Goal: Task Accomplishment & Management: Use online tool/utility

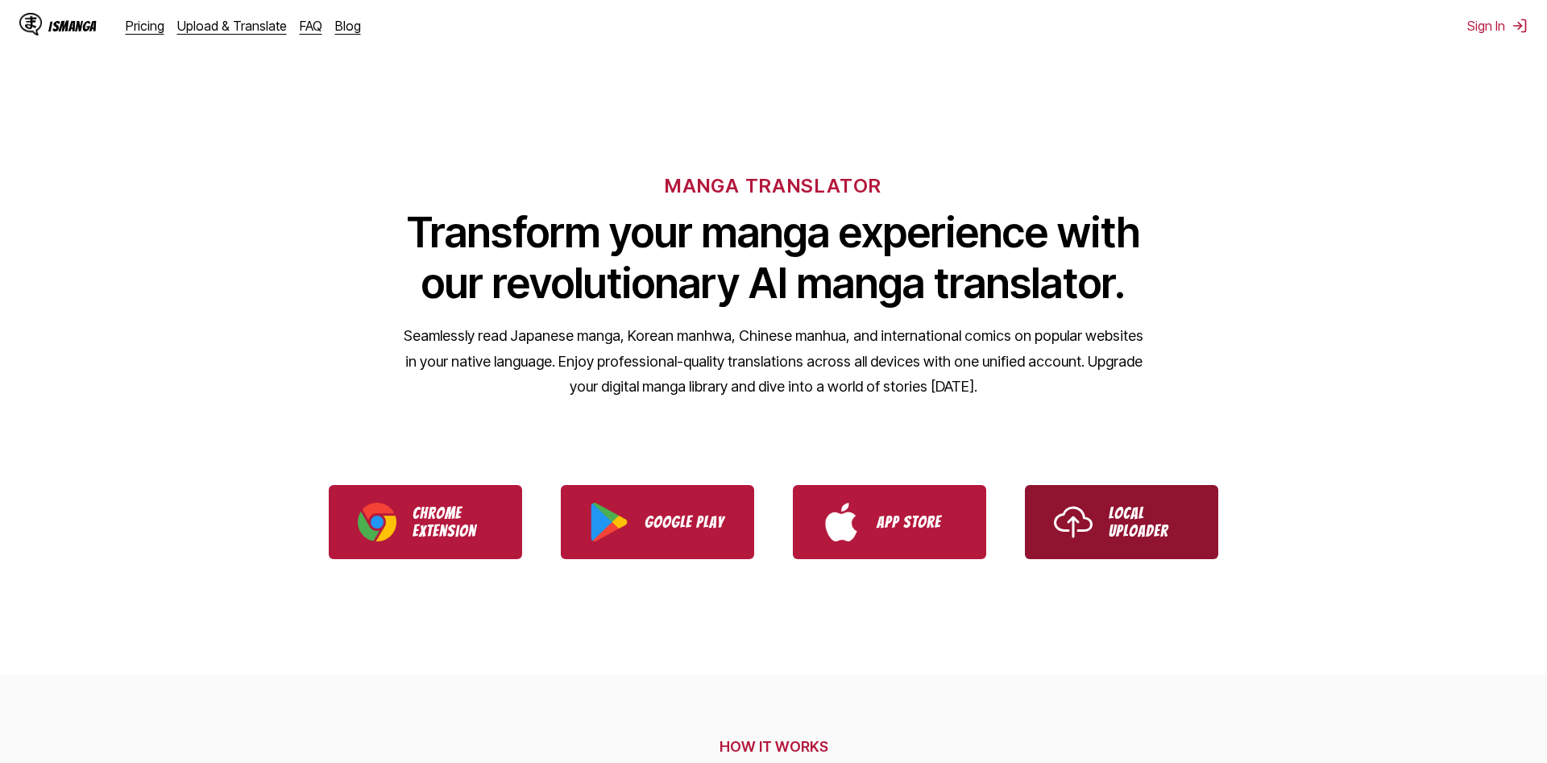
click at [1098, 534] on link "Local Uploader" at bounding box center [1121, 522] width 193 height 74
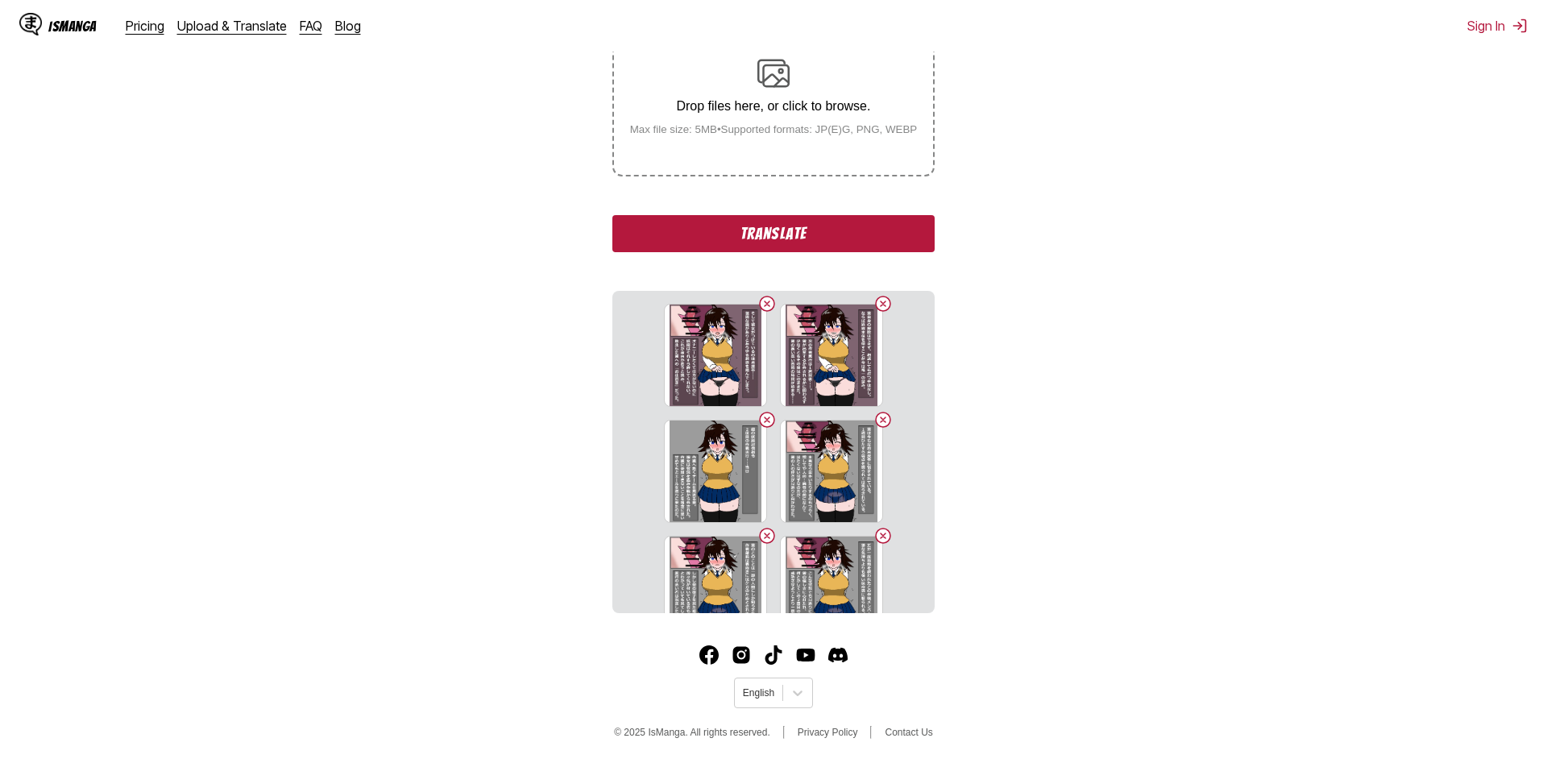
click at [790, 239] on button "Translate" at bounding box center [774, 233] width 322 height 37
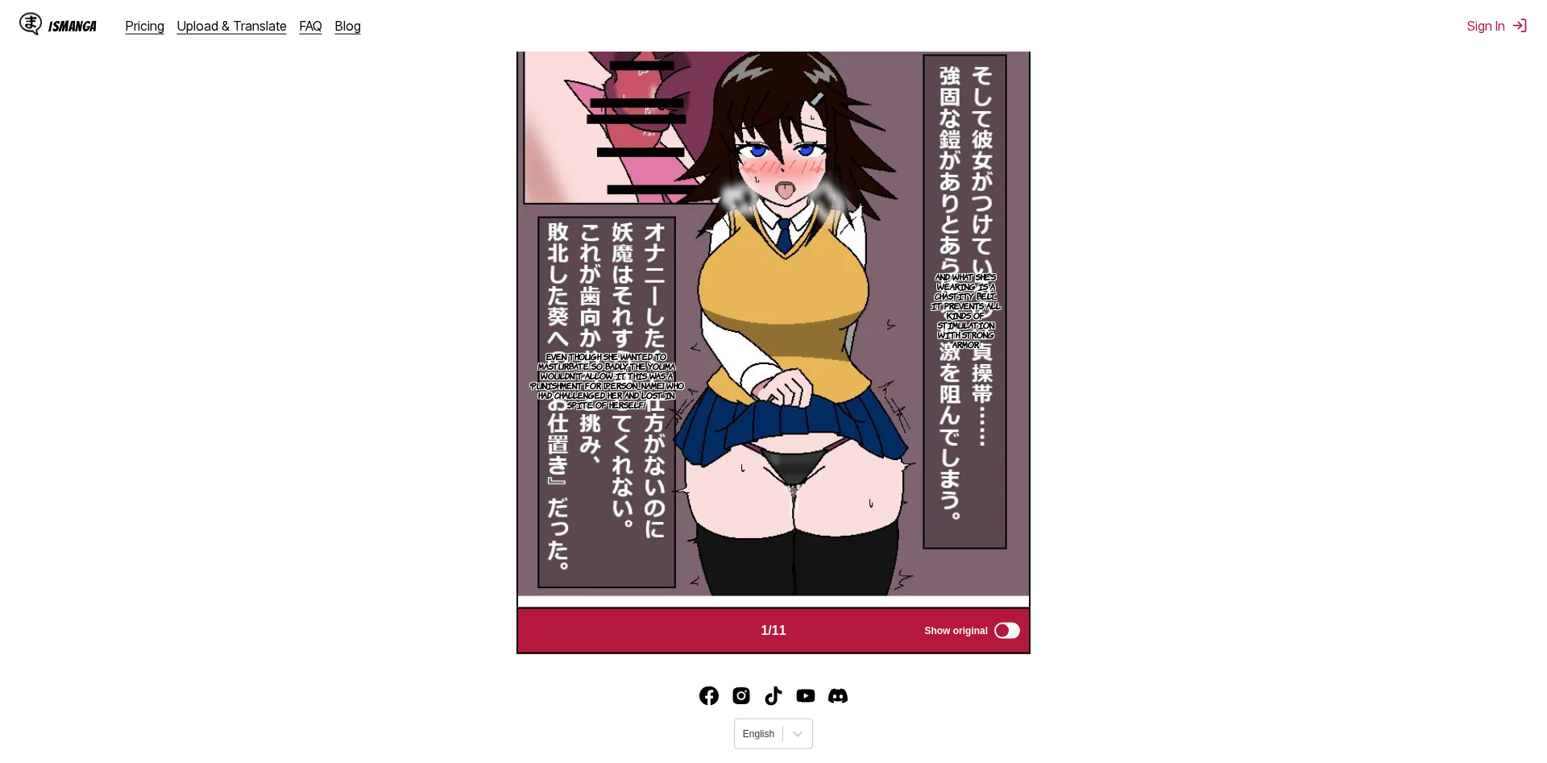
scroll to position [641, 0]
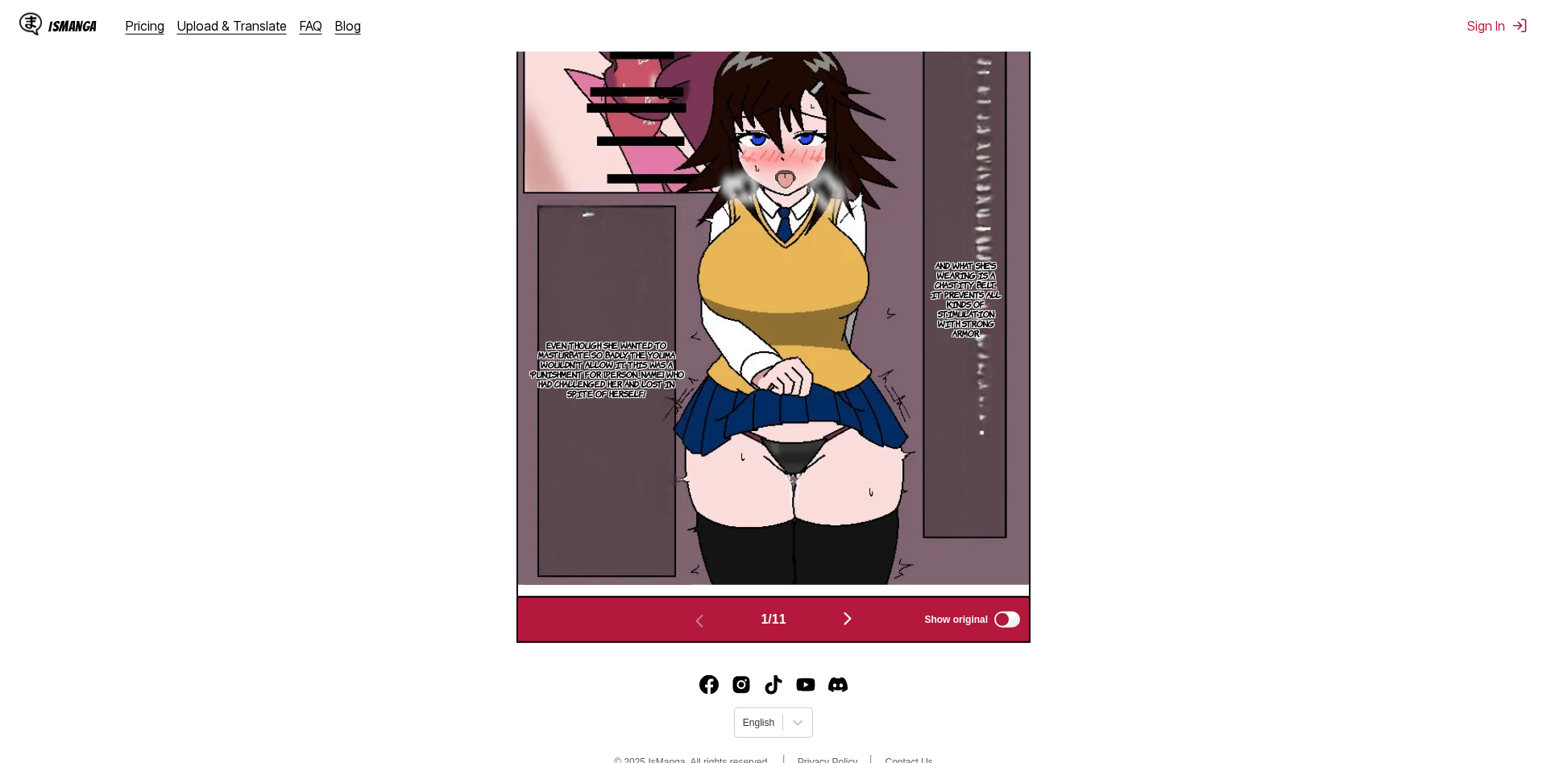
click at [841, 625] on button "button" at bounding box center [847, 619] width 97 height 23
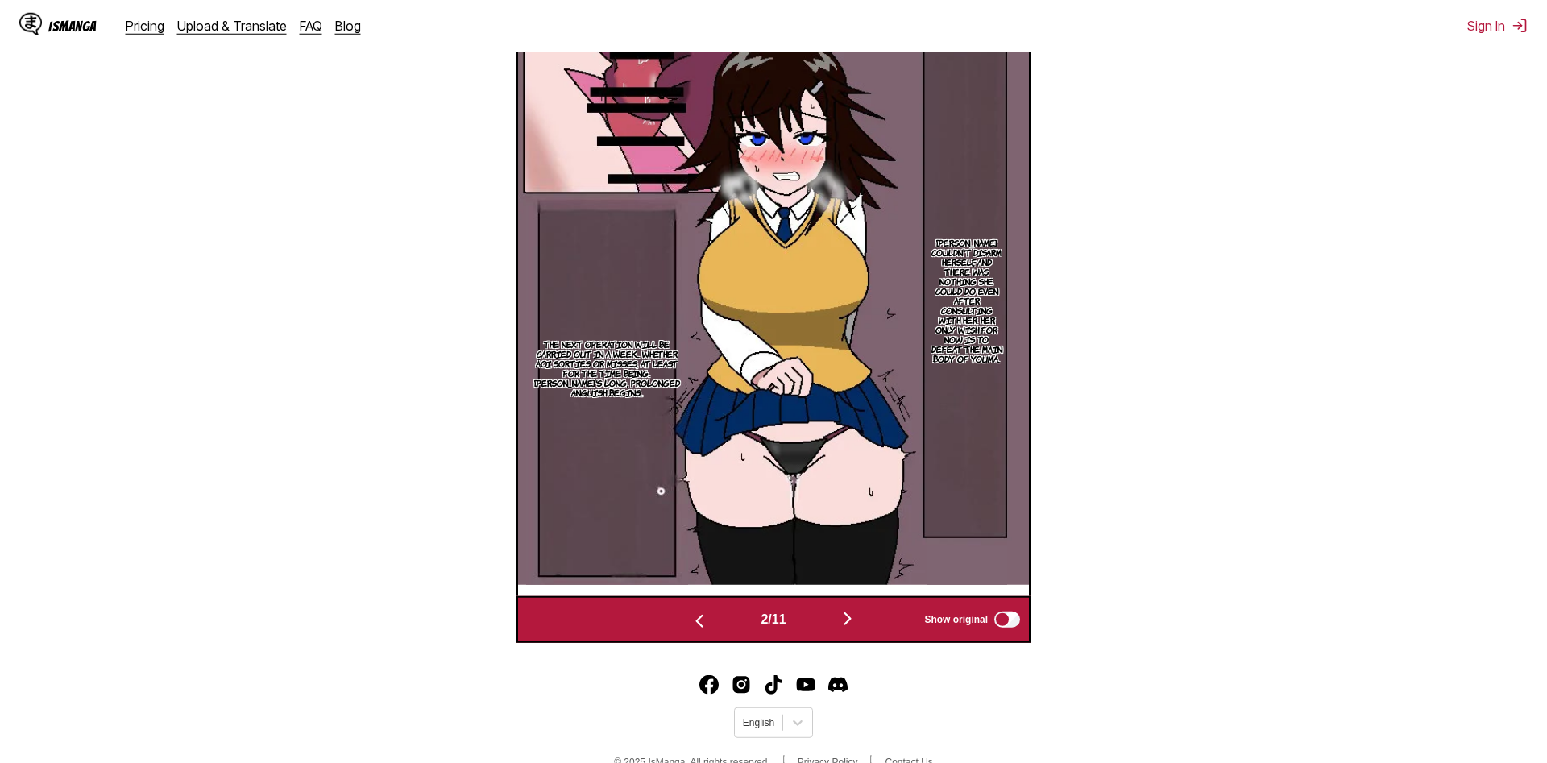
click at [841, 625] on button "button" at bounding box center [847, 619] width 97 height 23
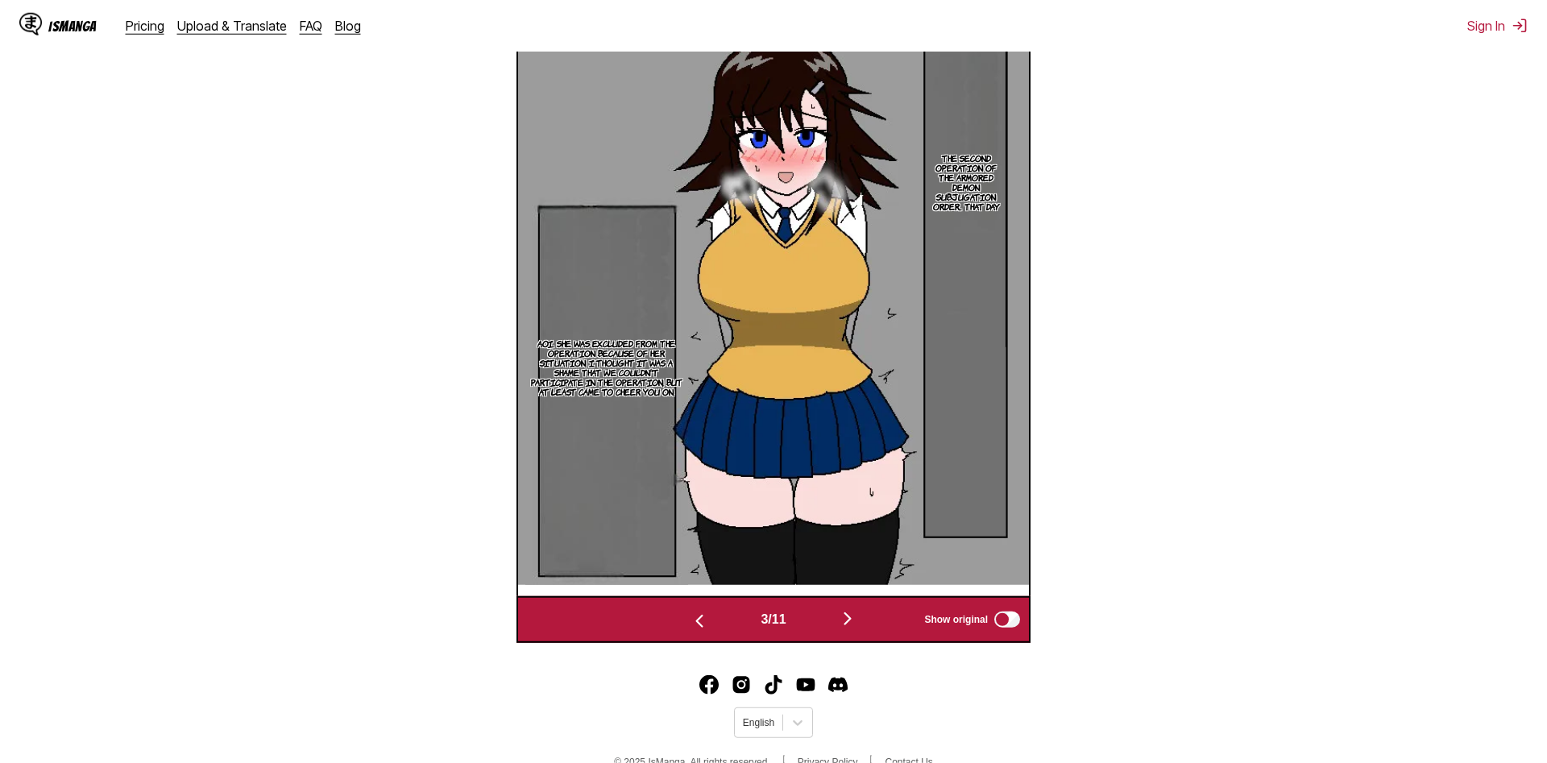
click at [841, 625] on button "button" at bounding box center [847, 619] width 97 height 23
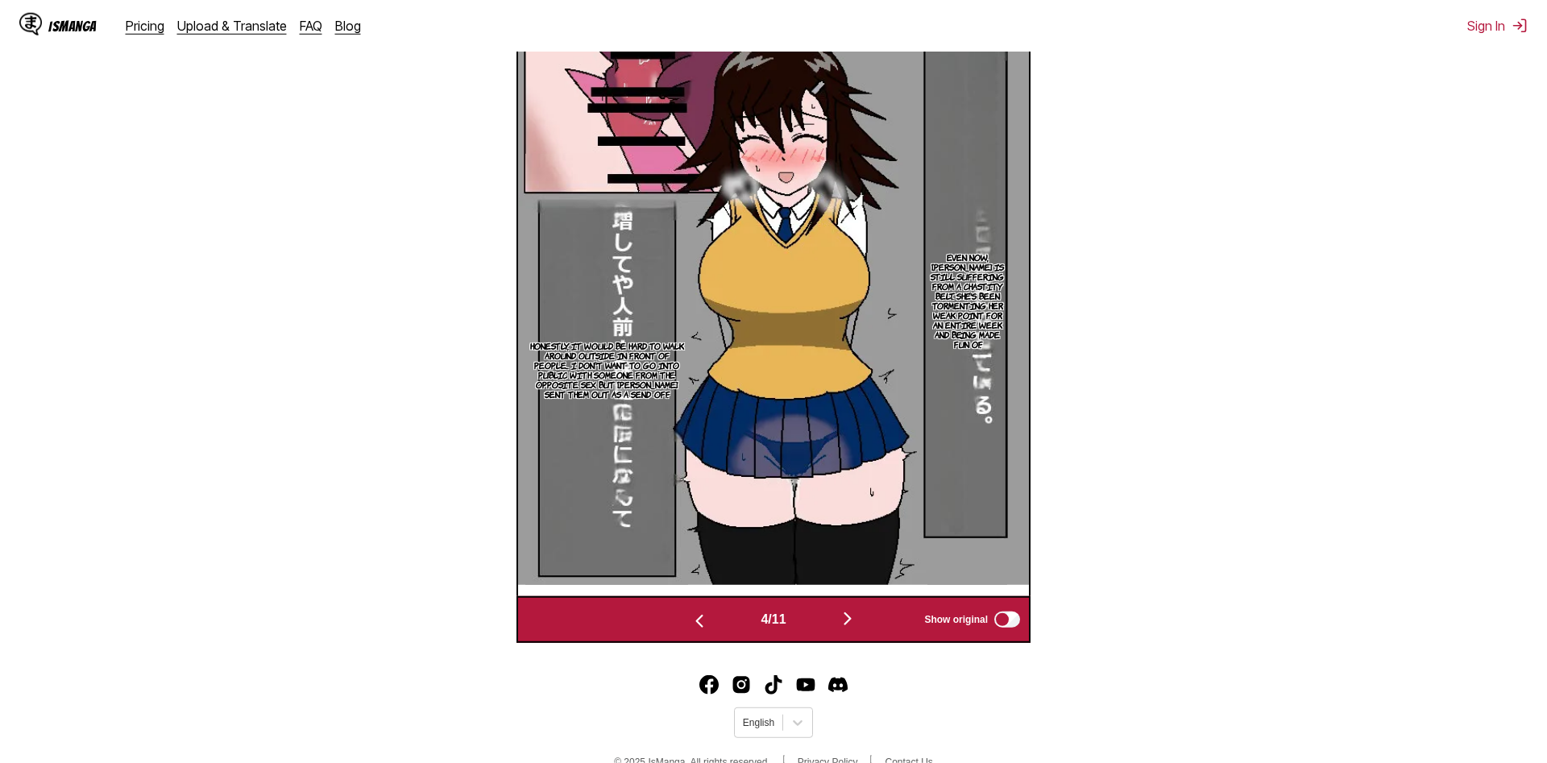
click at [841, 625] on button "button" at bounding box center [847, 619] width 97 height 23
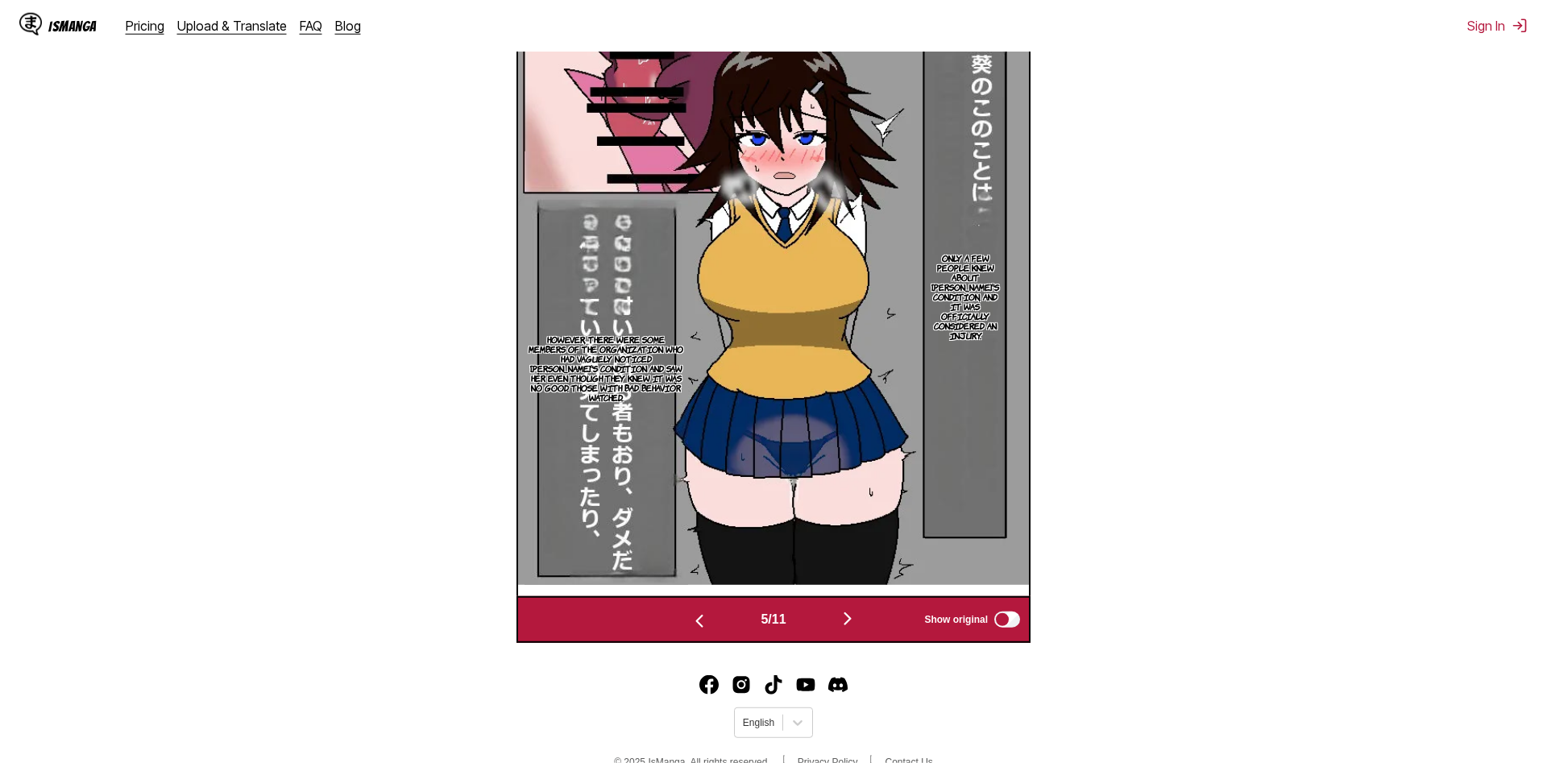
click at [841, 625] on button "button" at bounding box center [847, 619] width 97 height 23
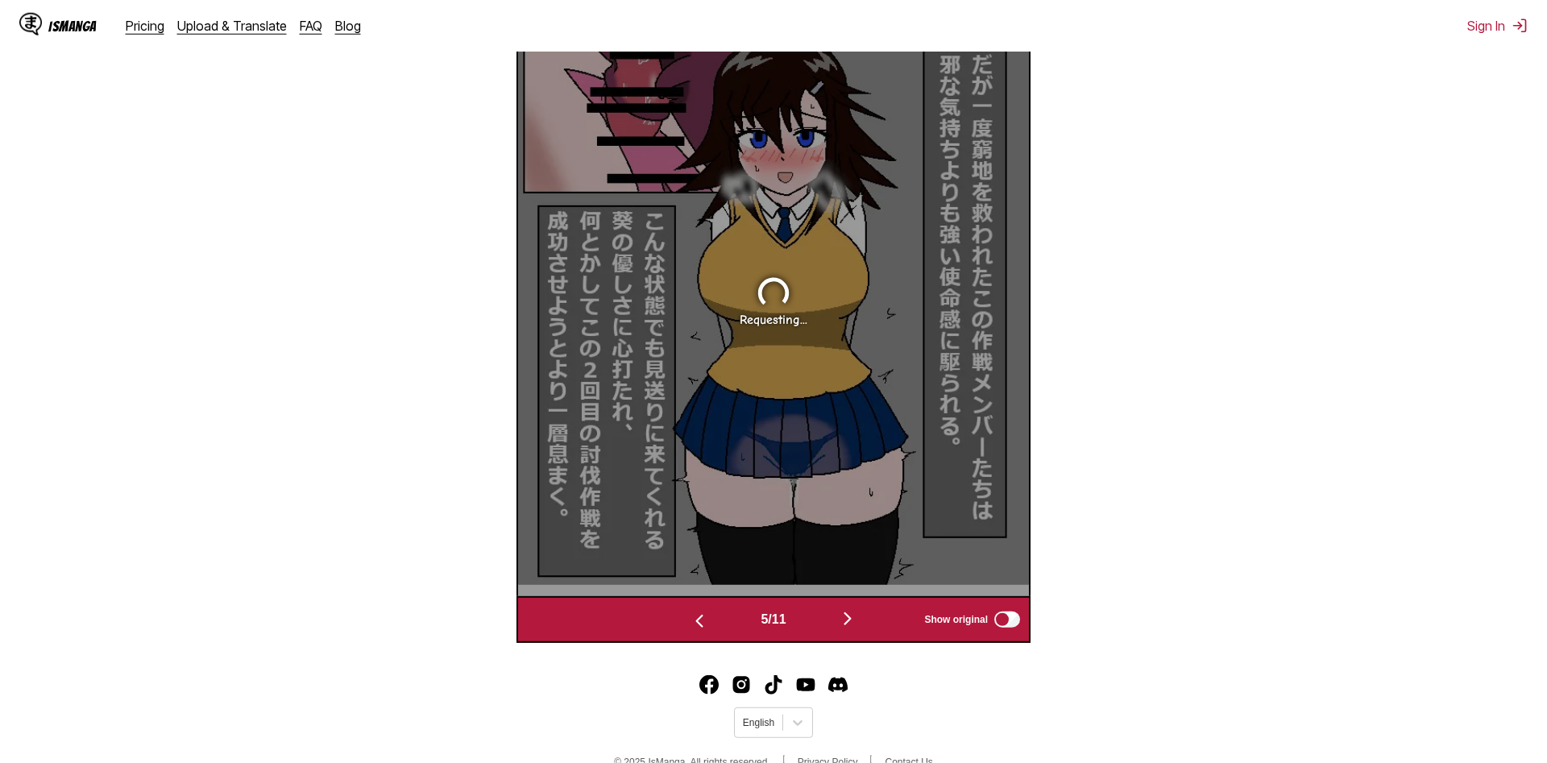
click at [841, 625] on button "button" at bounding box center [847, 619] width 97 height 23
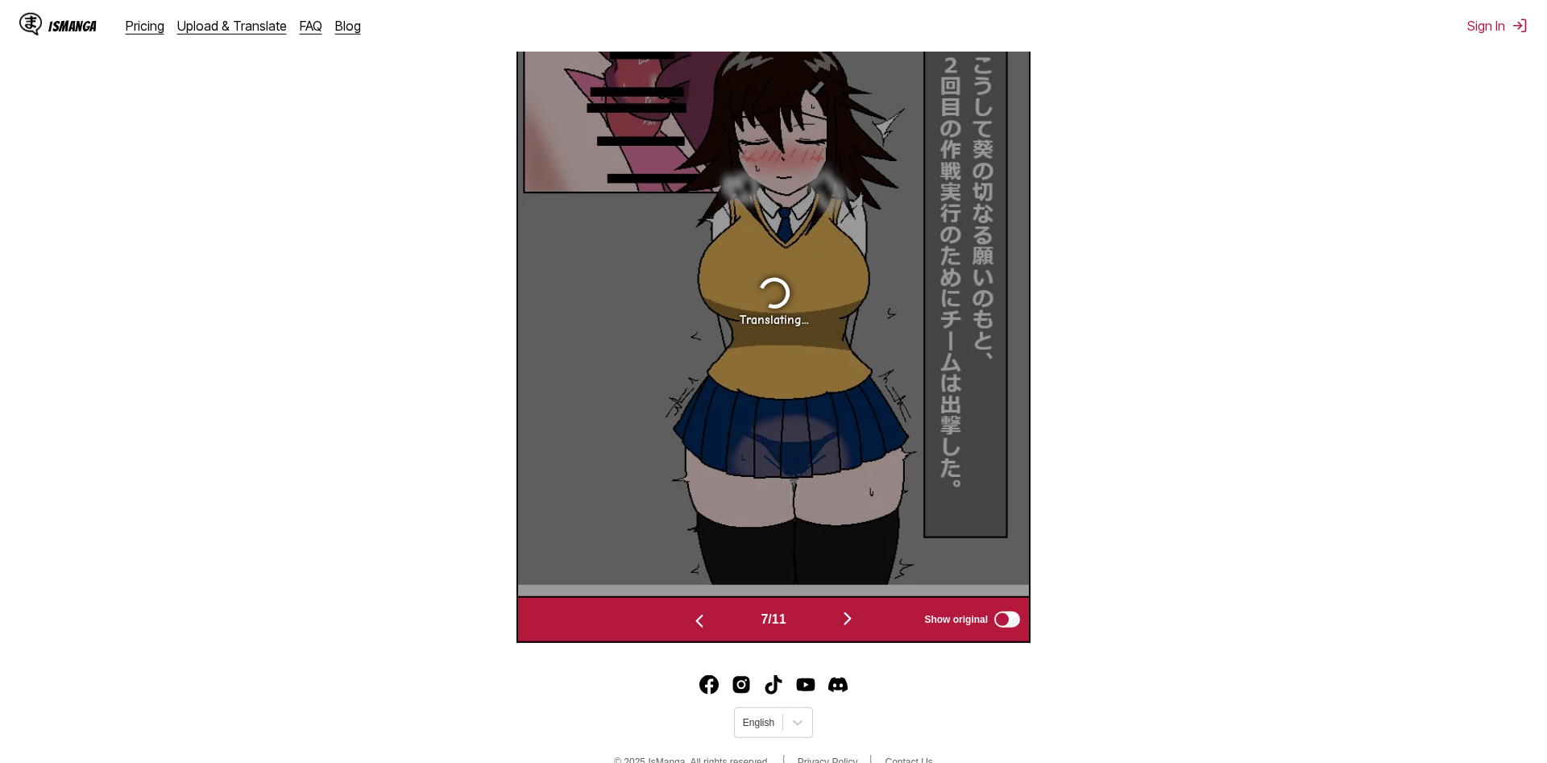
click at [841, 625] on button "button" at bounding box center [847, 619] width 97 height 23
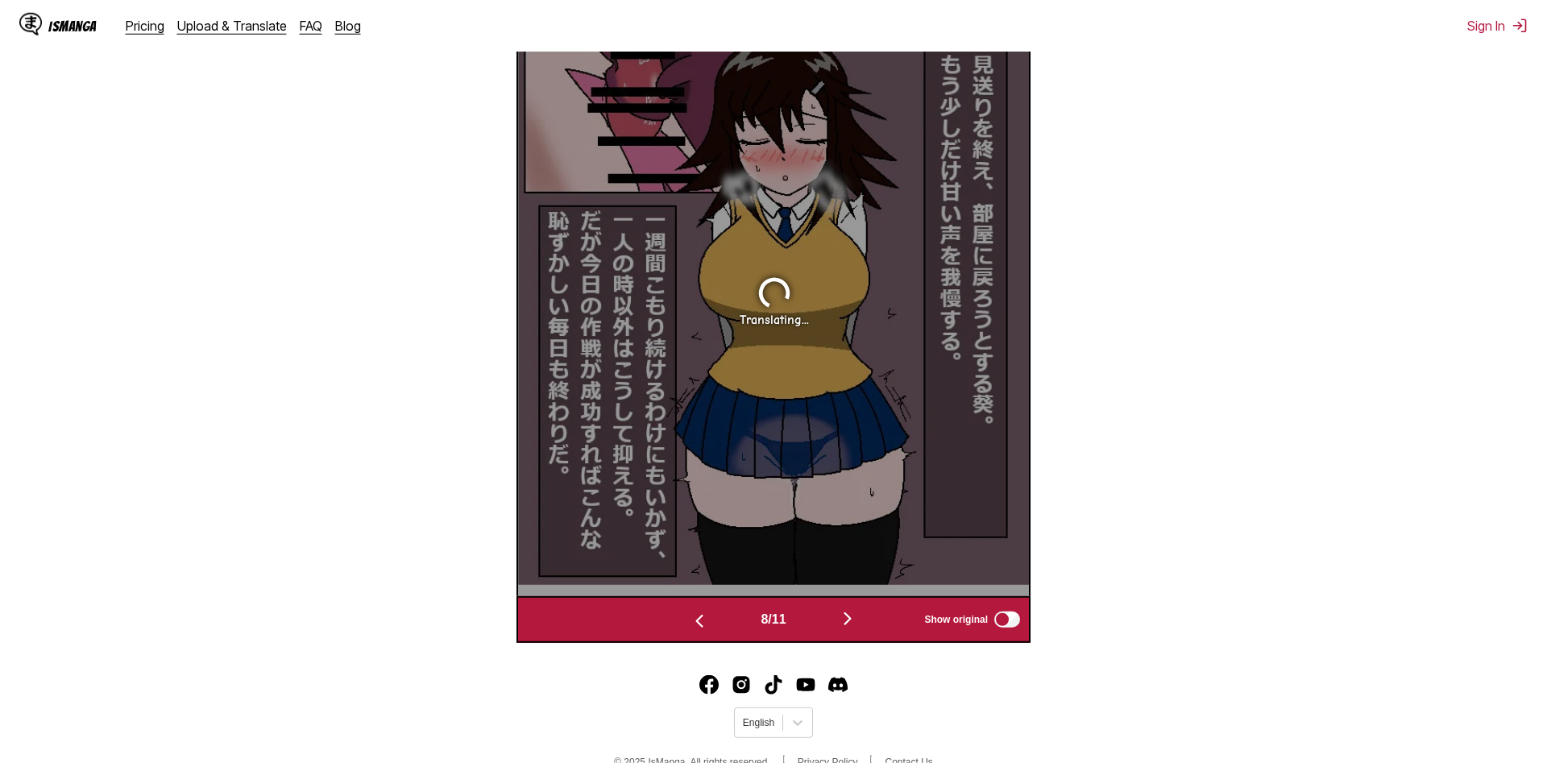
click at [841, 625] on button "button" at bounding box center [847, 619] width 97 height 23
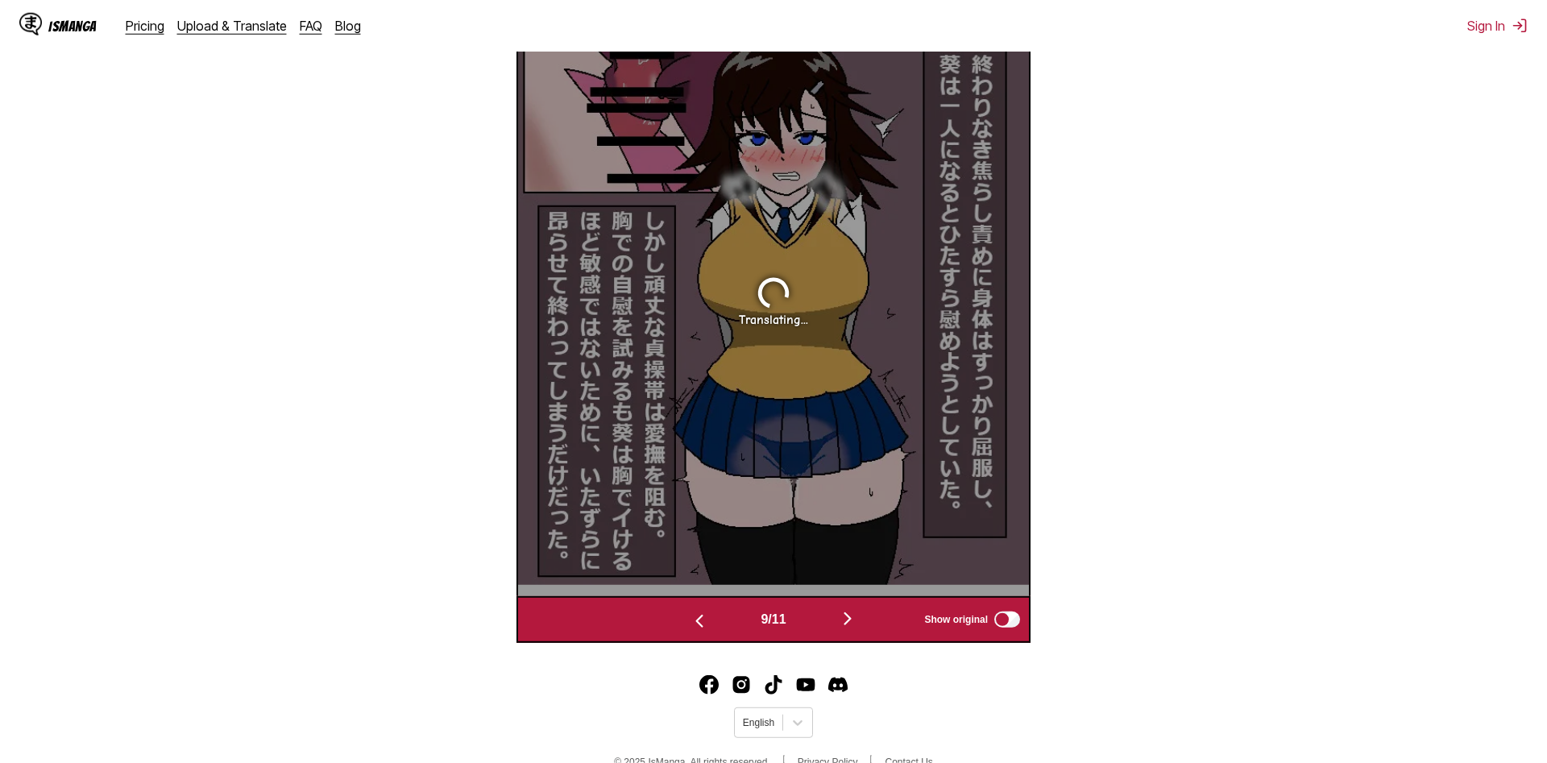
click at [841, 625] on button "button" at bounding box center [847, 619] width 97 height 23
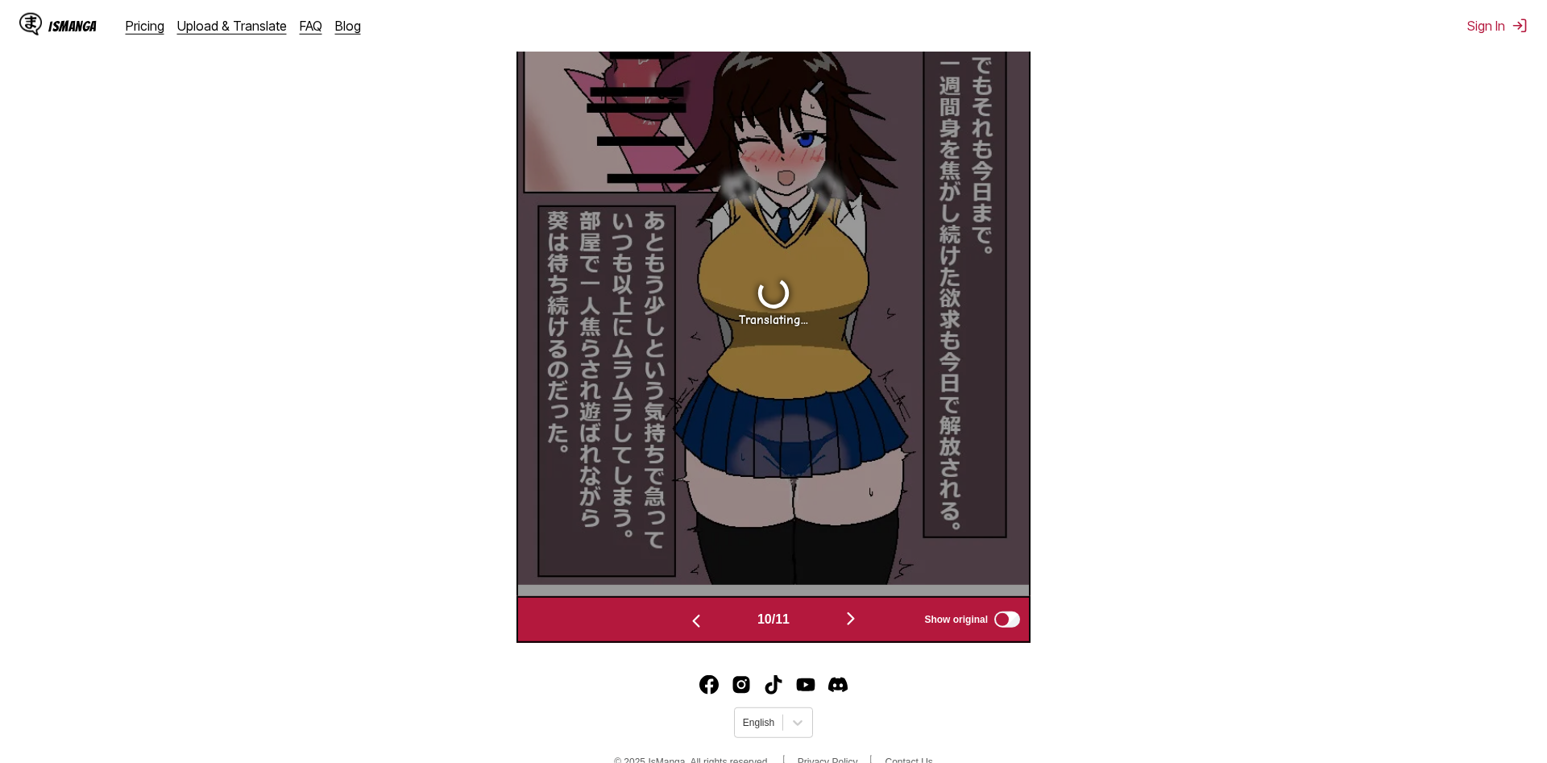
click at [841, 625] on button "button" at bounding box center [851, 619] width 97 height 23
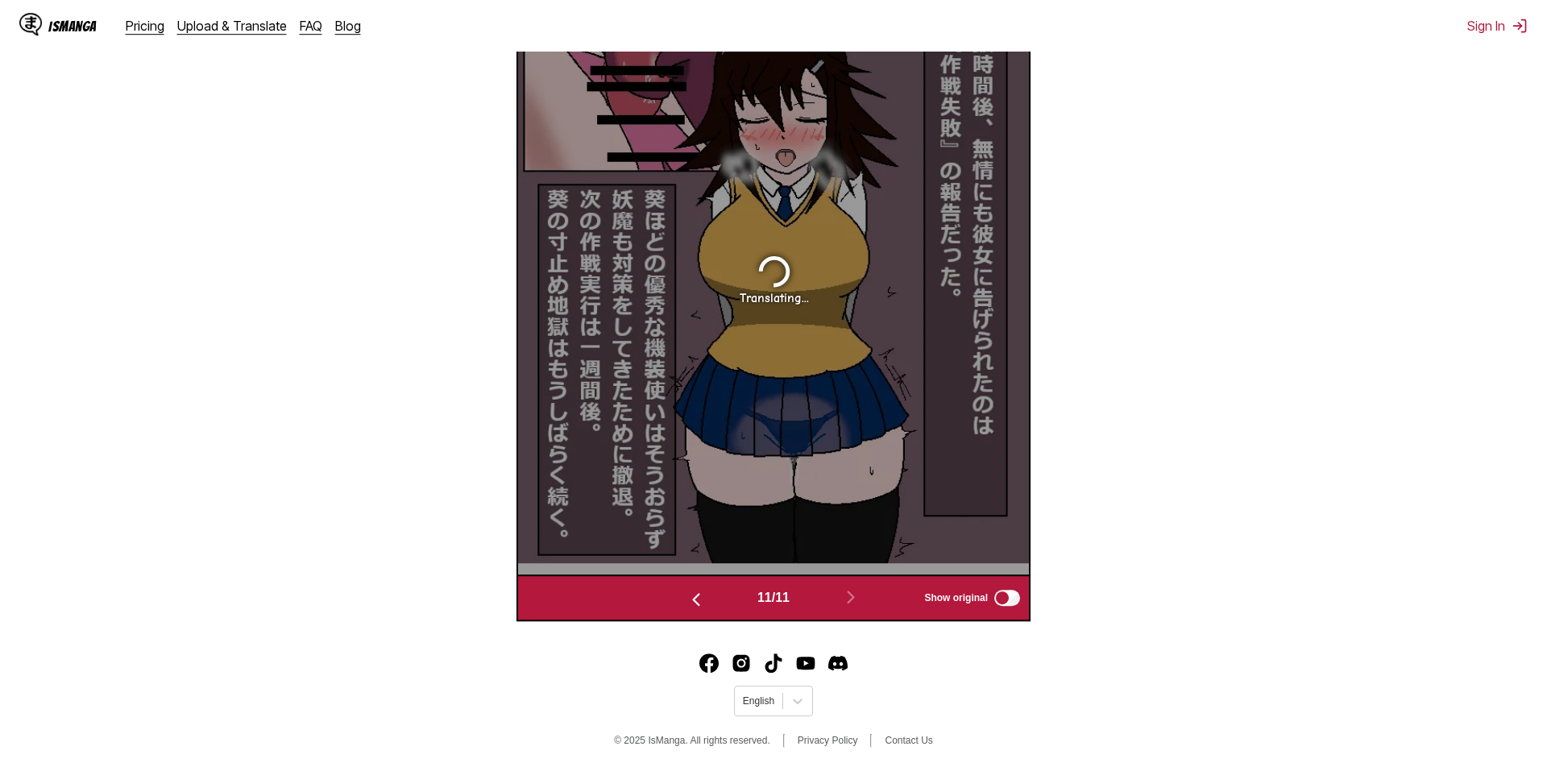
scroll to position [673, 0]
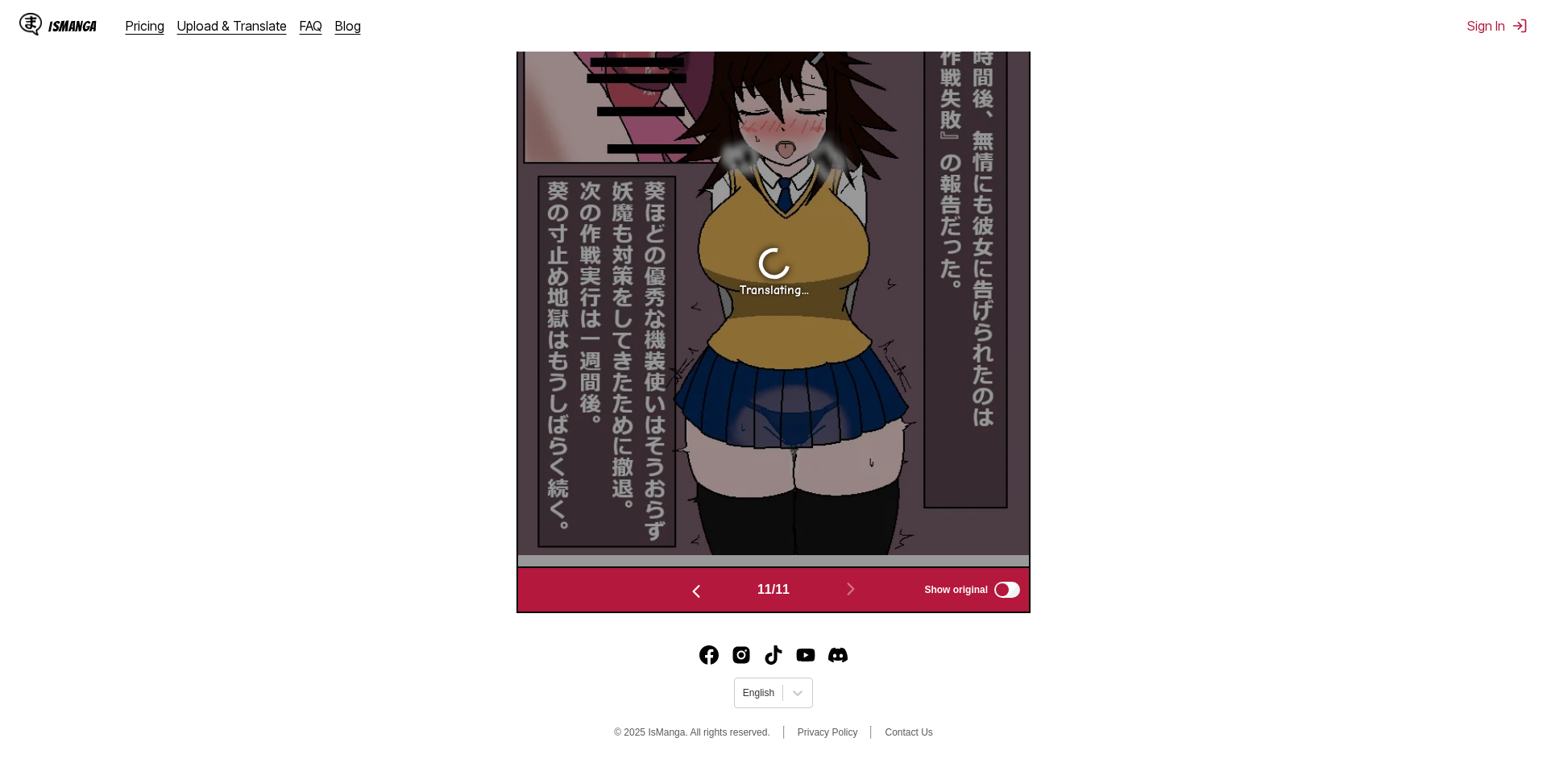
click at [691, 585] on img "button" at bounding box center [696, 591] width 19 height 19
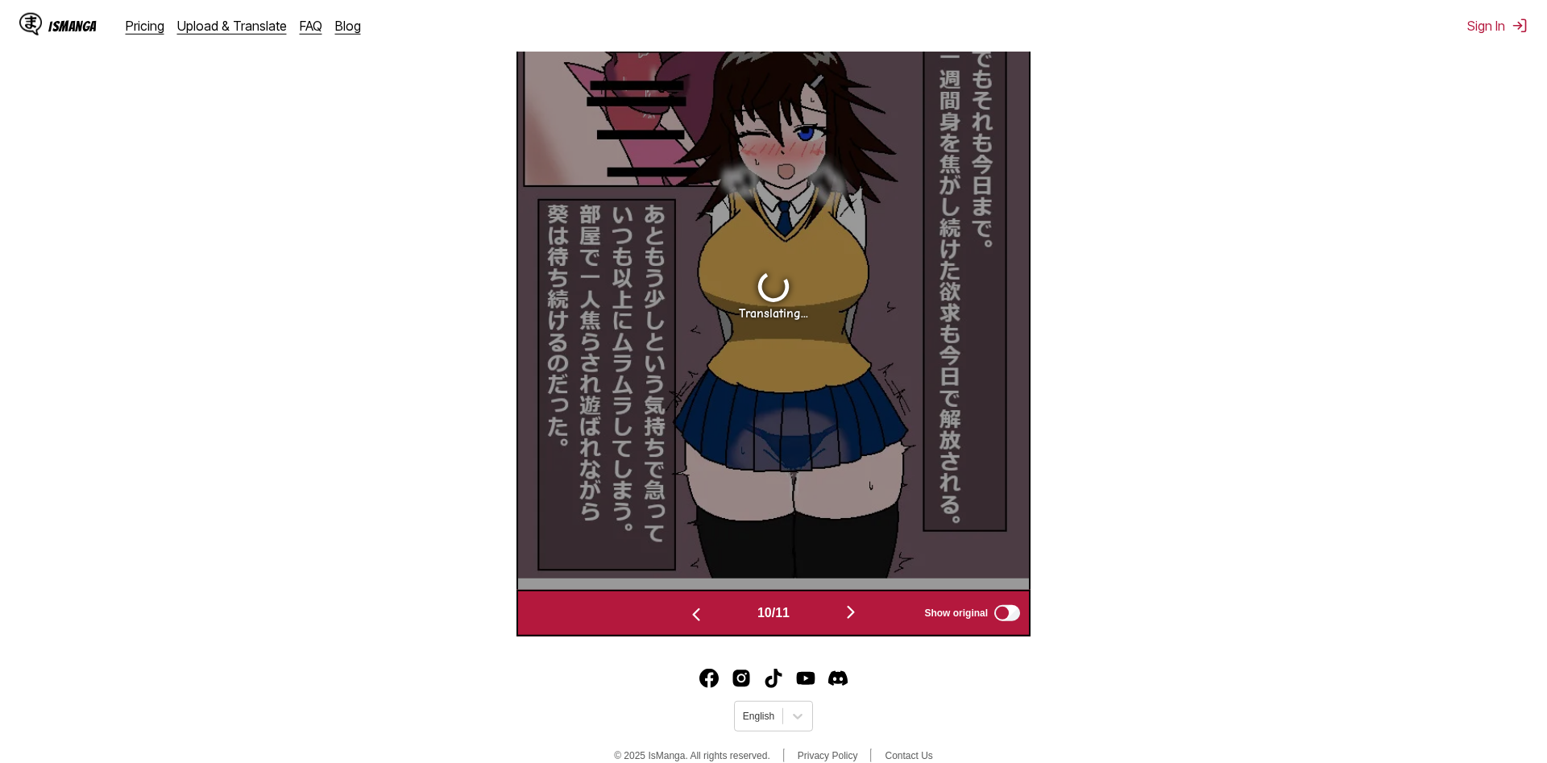
click at [700, 614] on img "button" at bounding box center [696, 614] width 19 height 19
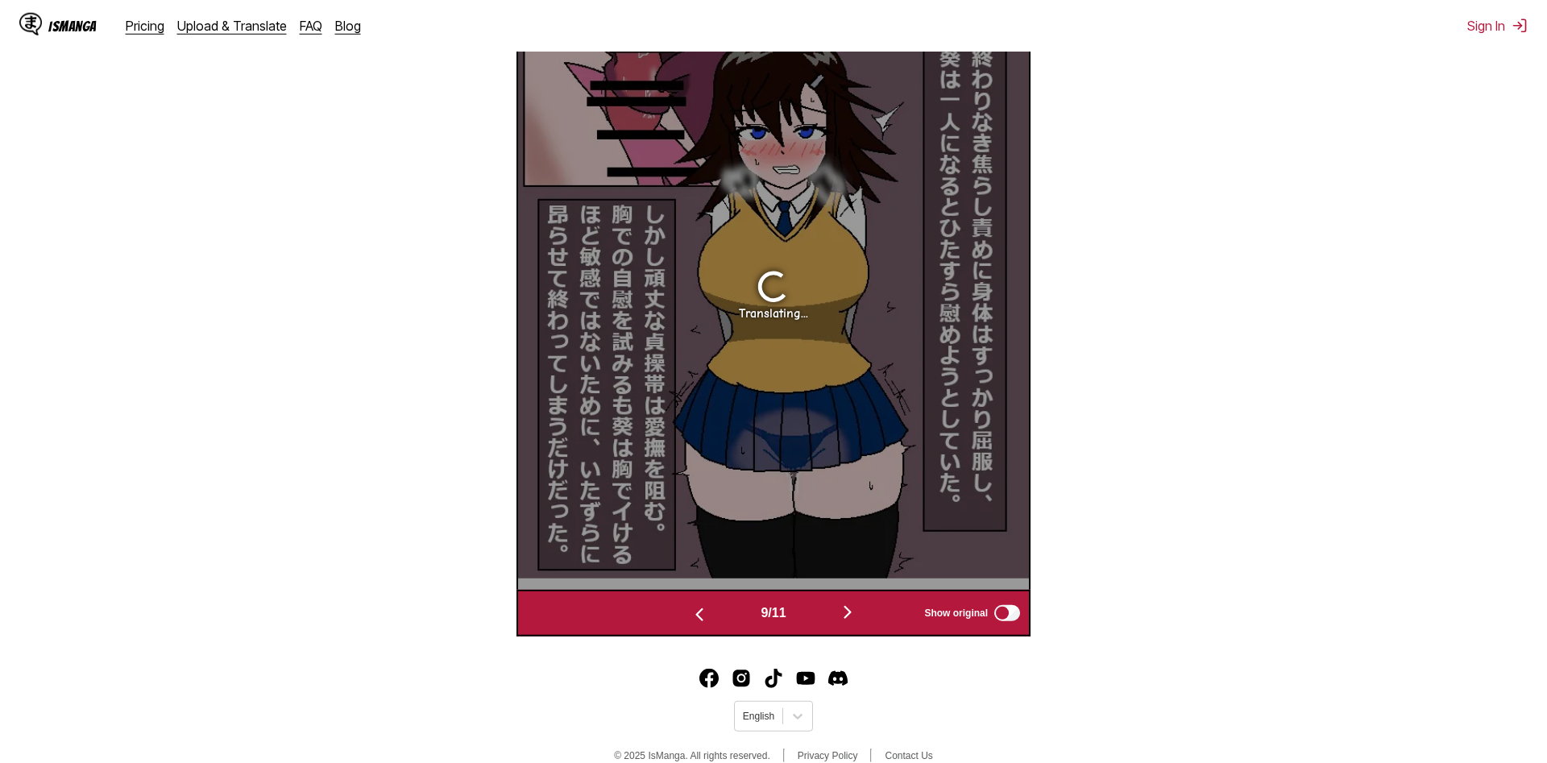
click at [700, 614] on img "button" at bounding box center [699, 614] width 19 height 19
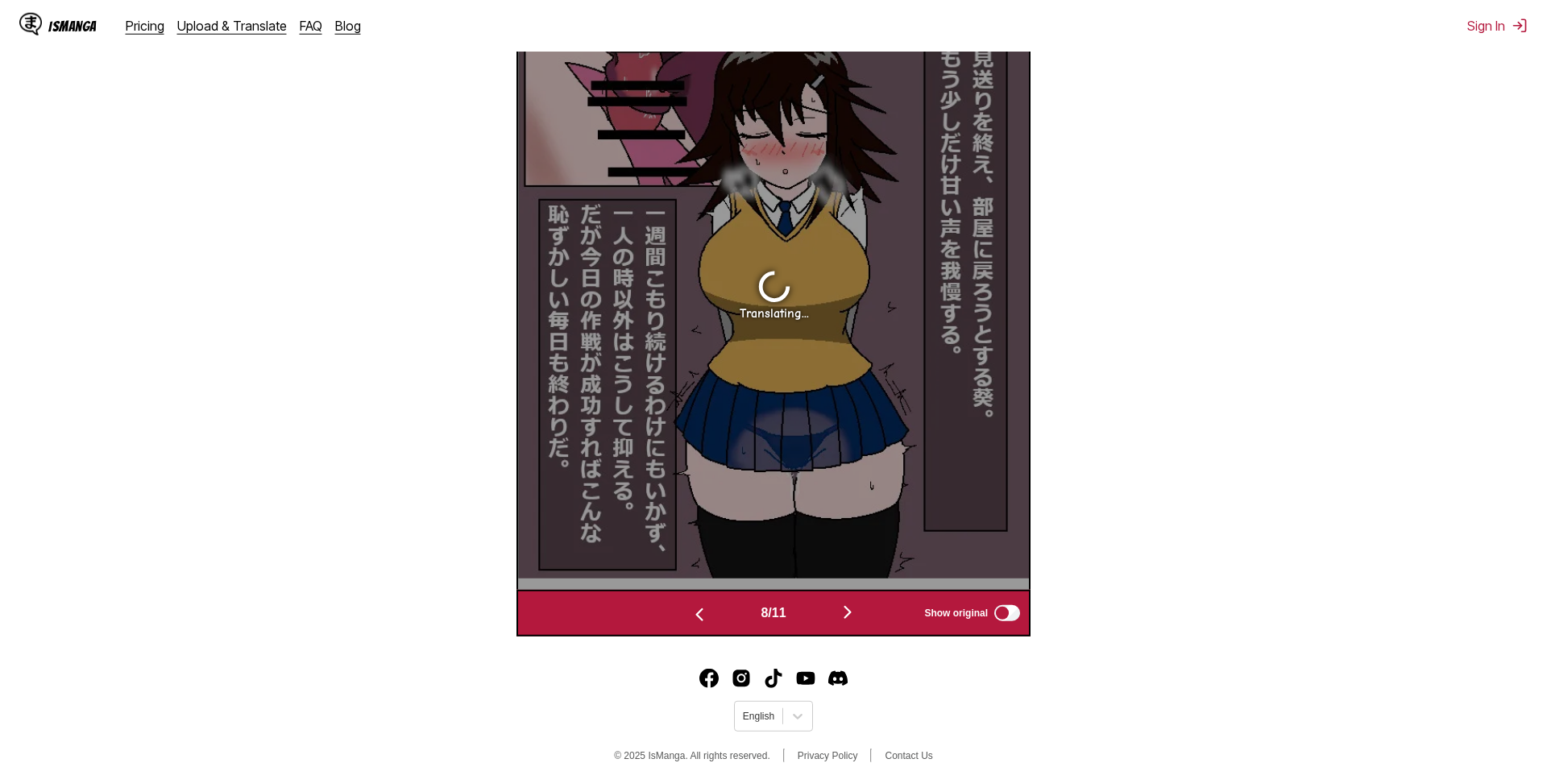
click at [697, 615] on img "button" at bounding box center [699, 614] width 19 height 19
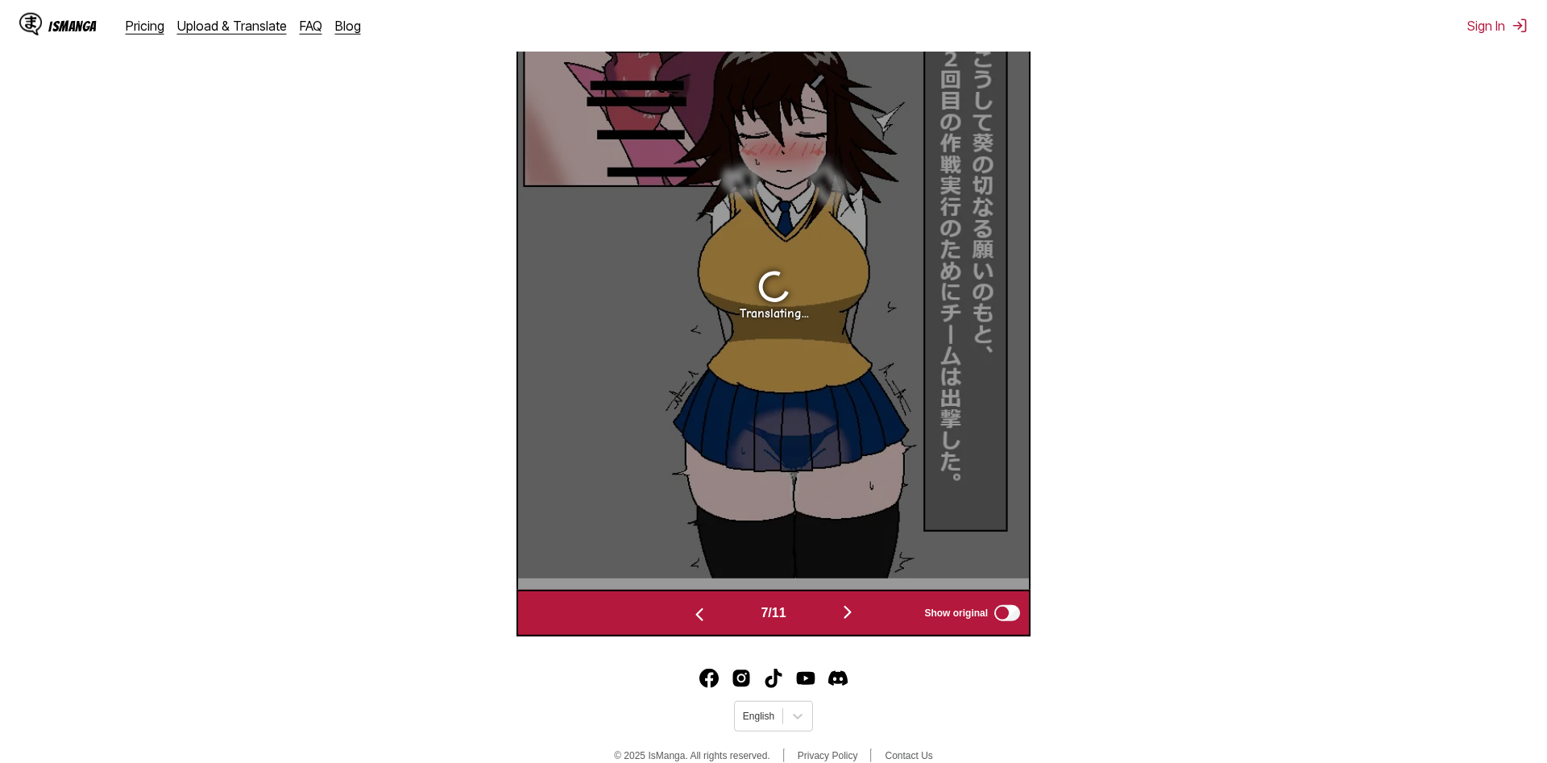
click at [697, 615] on img "button" at bounding box center [699, 614] width 19 height 19
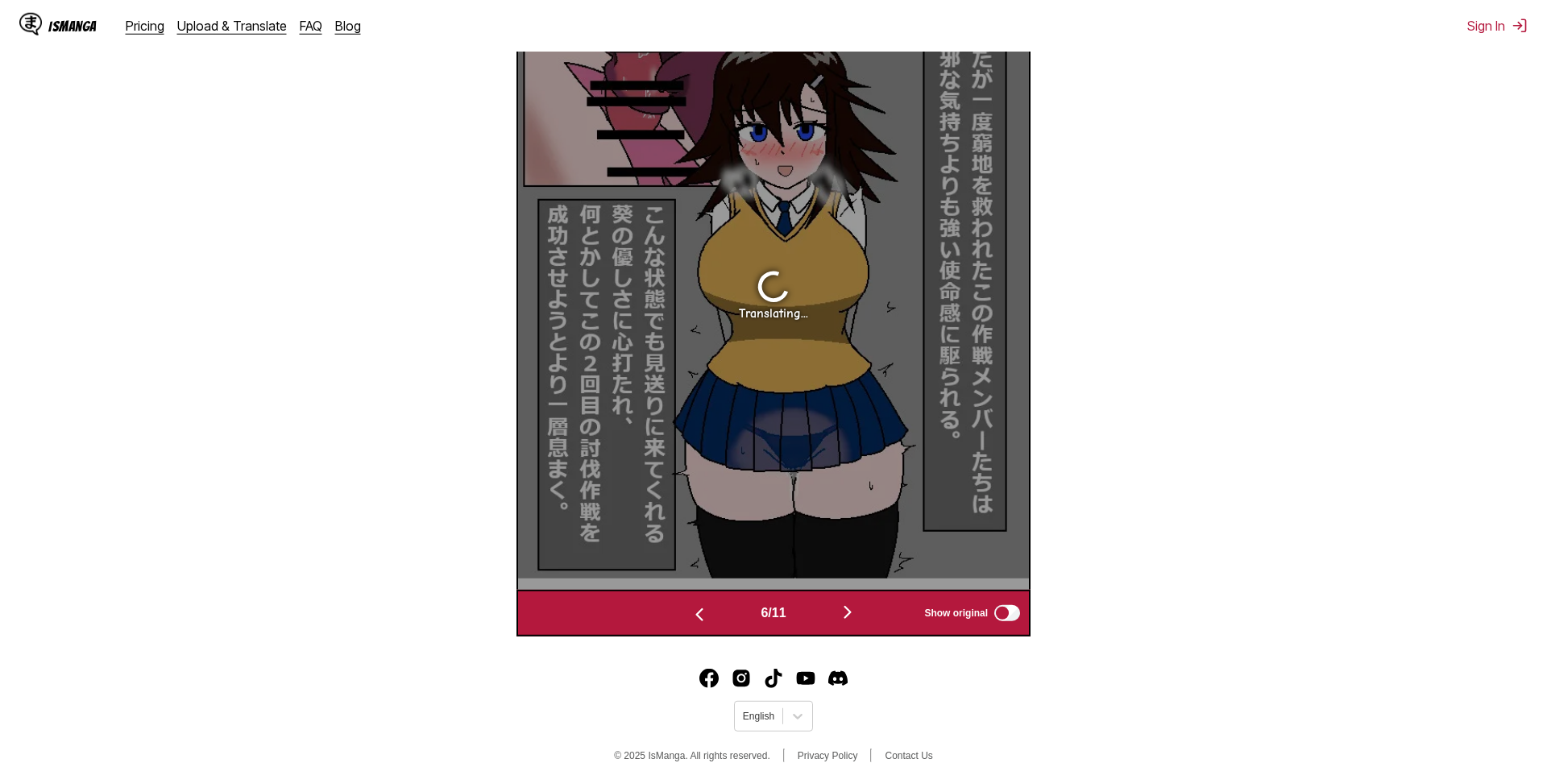
click at [697, 615] on img "button" at bounding box center [699, 614] width 19 height 19
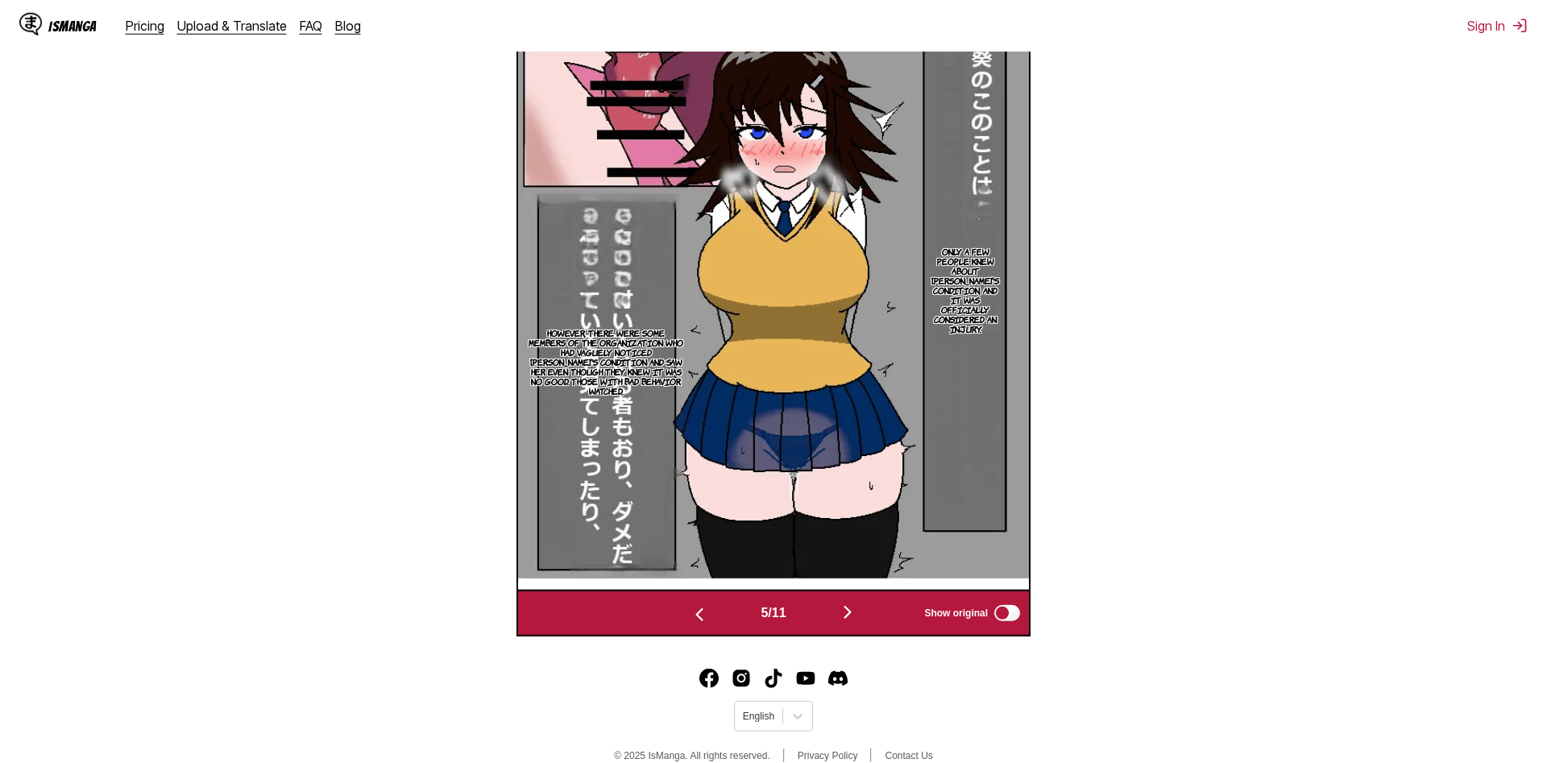
click at [697, 615] on img "button" at bounding box center [699, 614] width 19 height 19
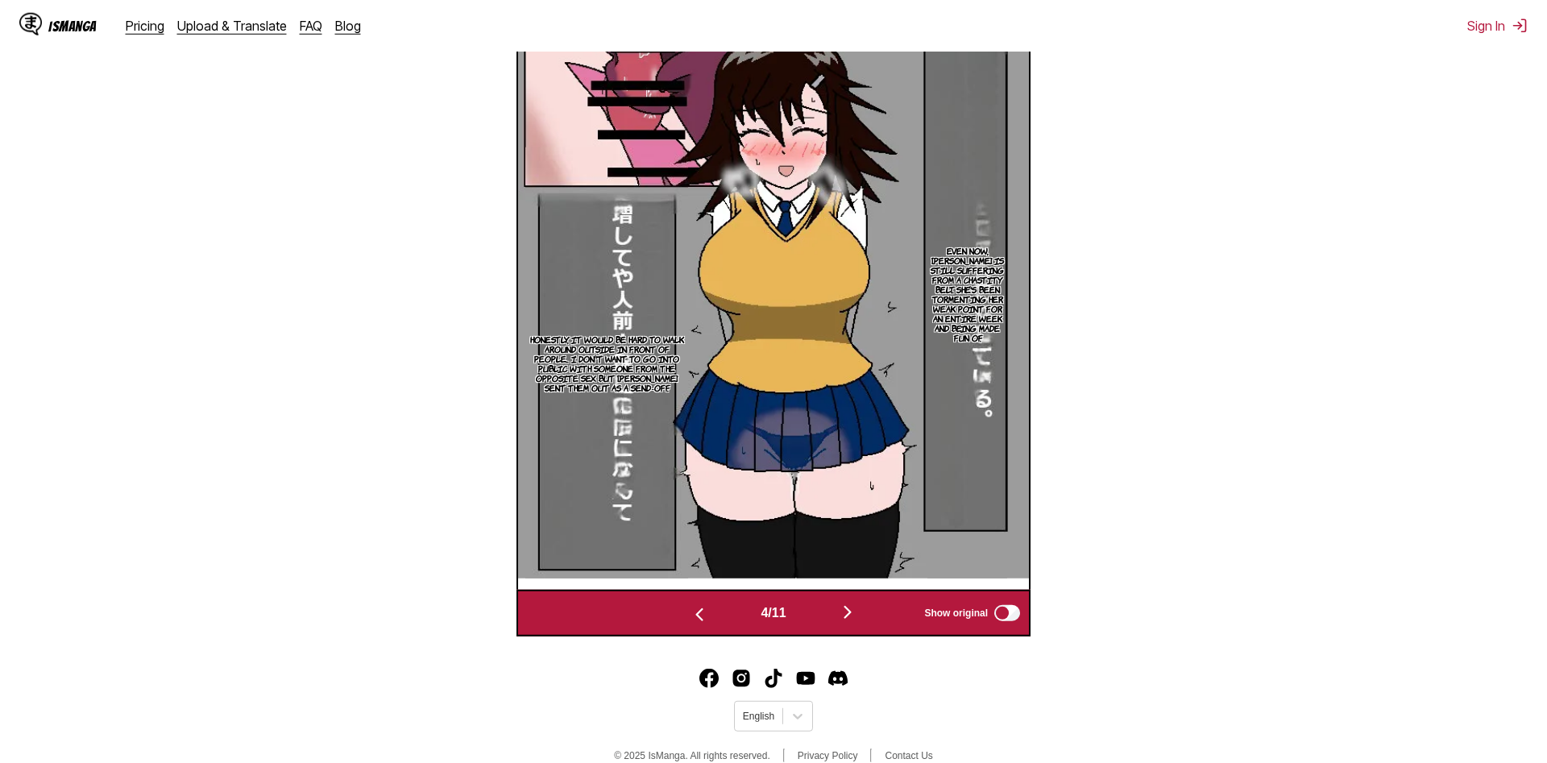
click at [697, 615] on img "button" at bounding box center [699, 614] width 19 height 19
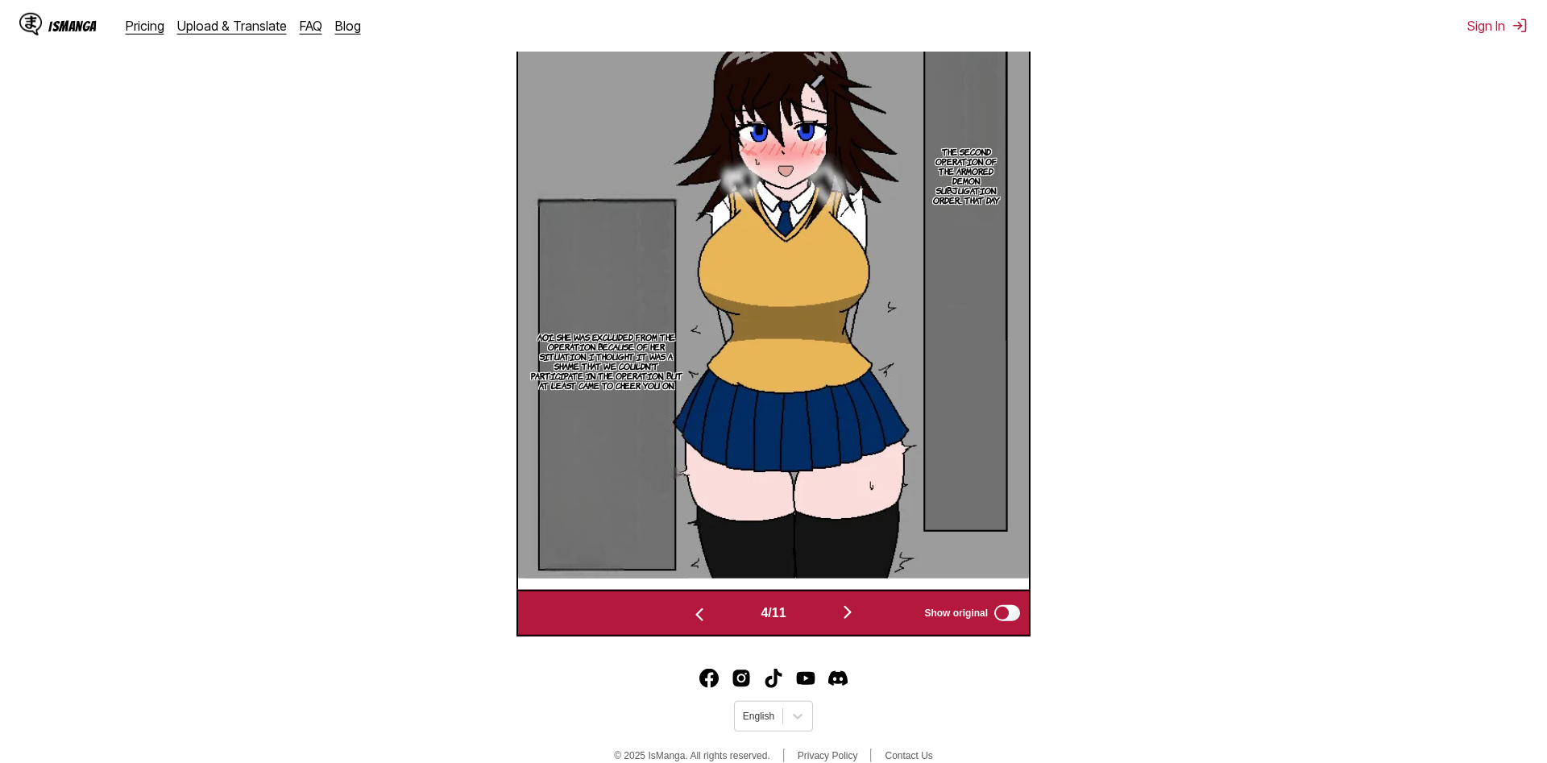
click at [697, 615] on img "button" at bounding box center [699, 614] width 19 height 19
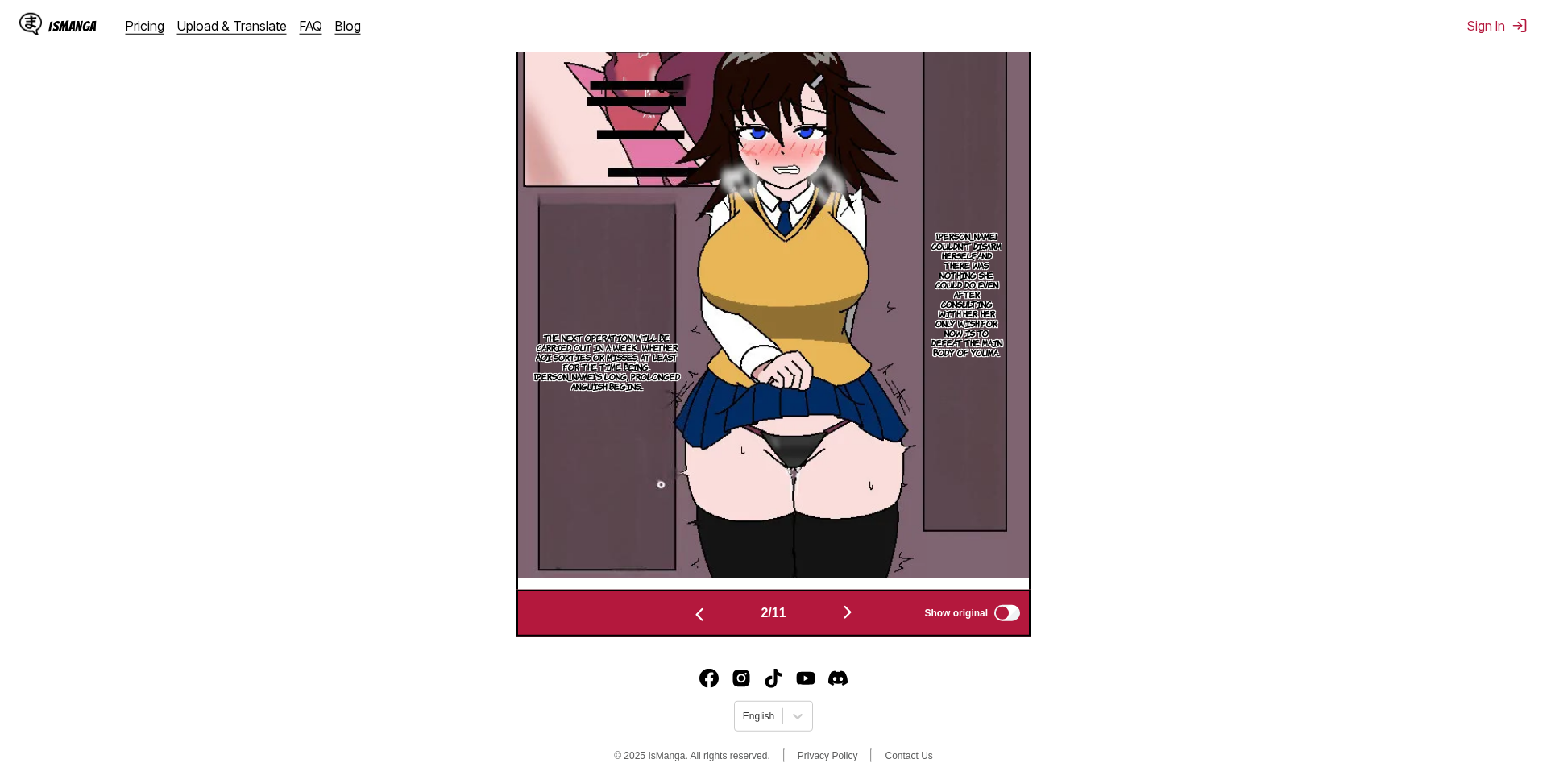
click at [697, 615] on img "button" at bounding box center [699, 614] width 19 height 19
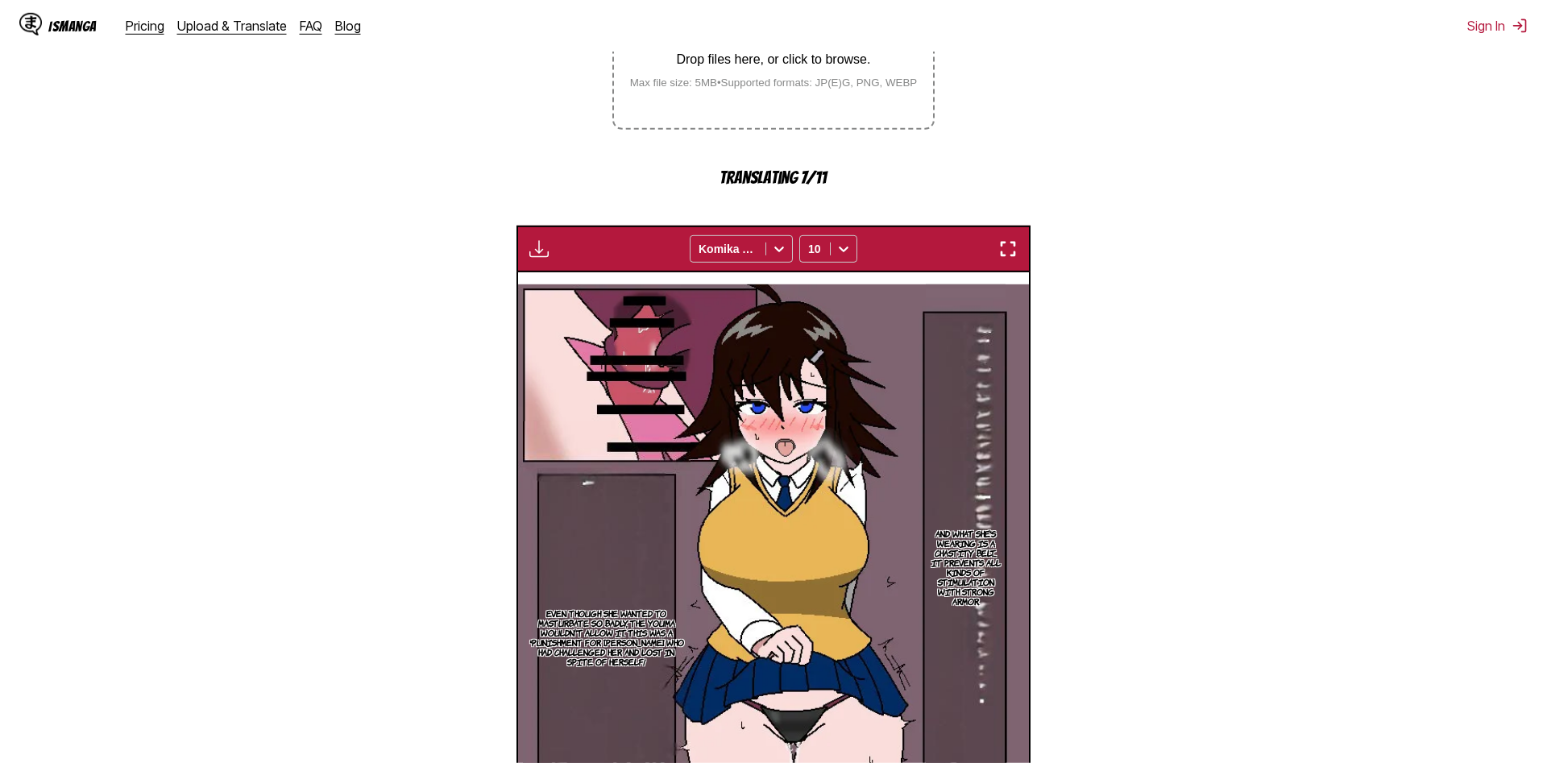
scroll to position [565, 0]
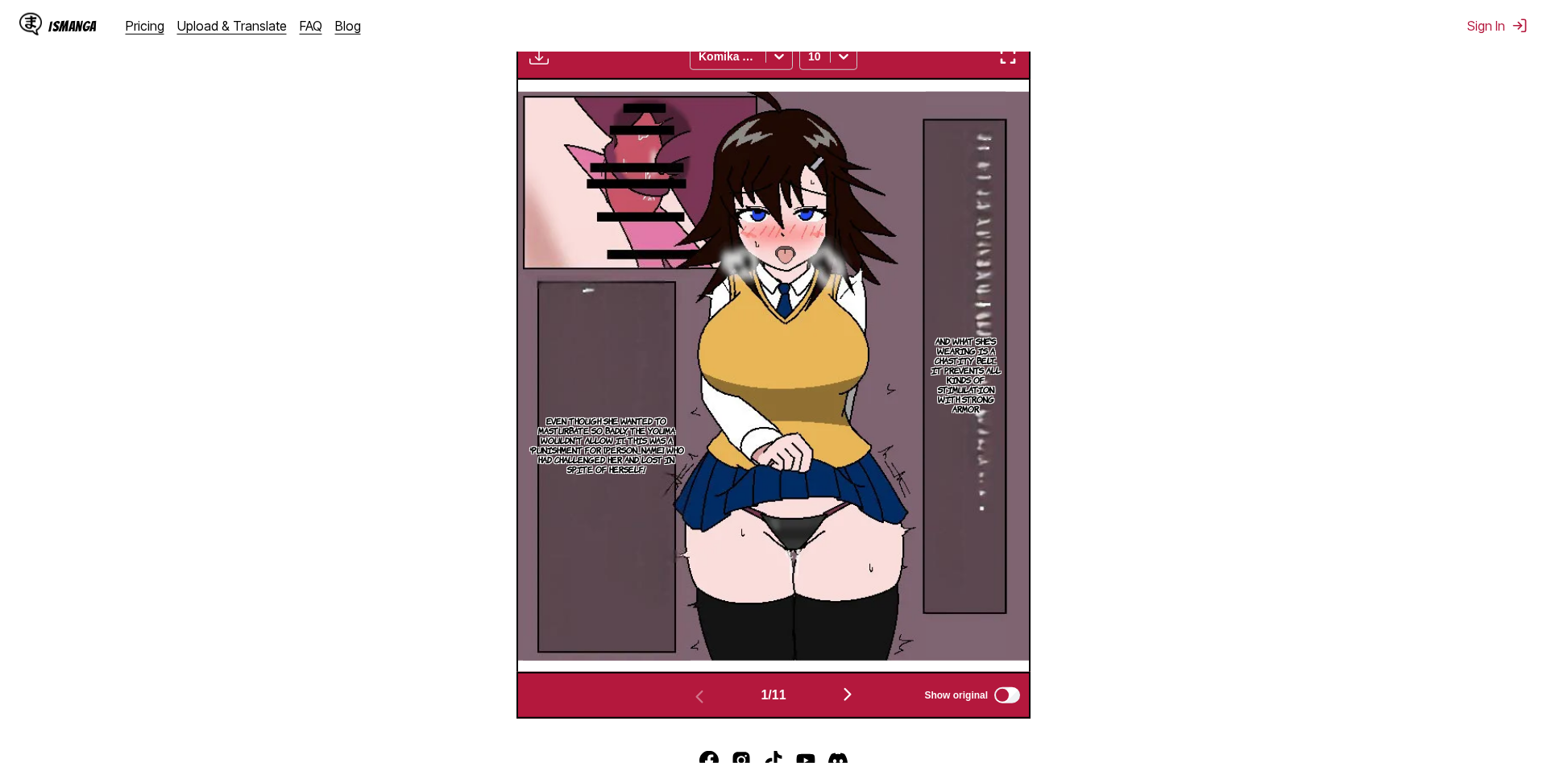
drag, startPoint x: 363, startPoint y: 223, endPoint x: 384, endPoint y: 210, distance: 25.7
click at [366, 224] on section "From Japanese To English Drop files here, or click to browse. Max file size: 5M…" at bounding box center [774, 205] width 1522 height 1027
click at [534, 60] on img "button" at bounding box center [538, 56] width 19 height 19
click at [456, 141] on section "From Japanese To English Drop files here, or click to browse. Max file size: 5M…" at bounding box center [774, 205] width 1522 height 1027
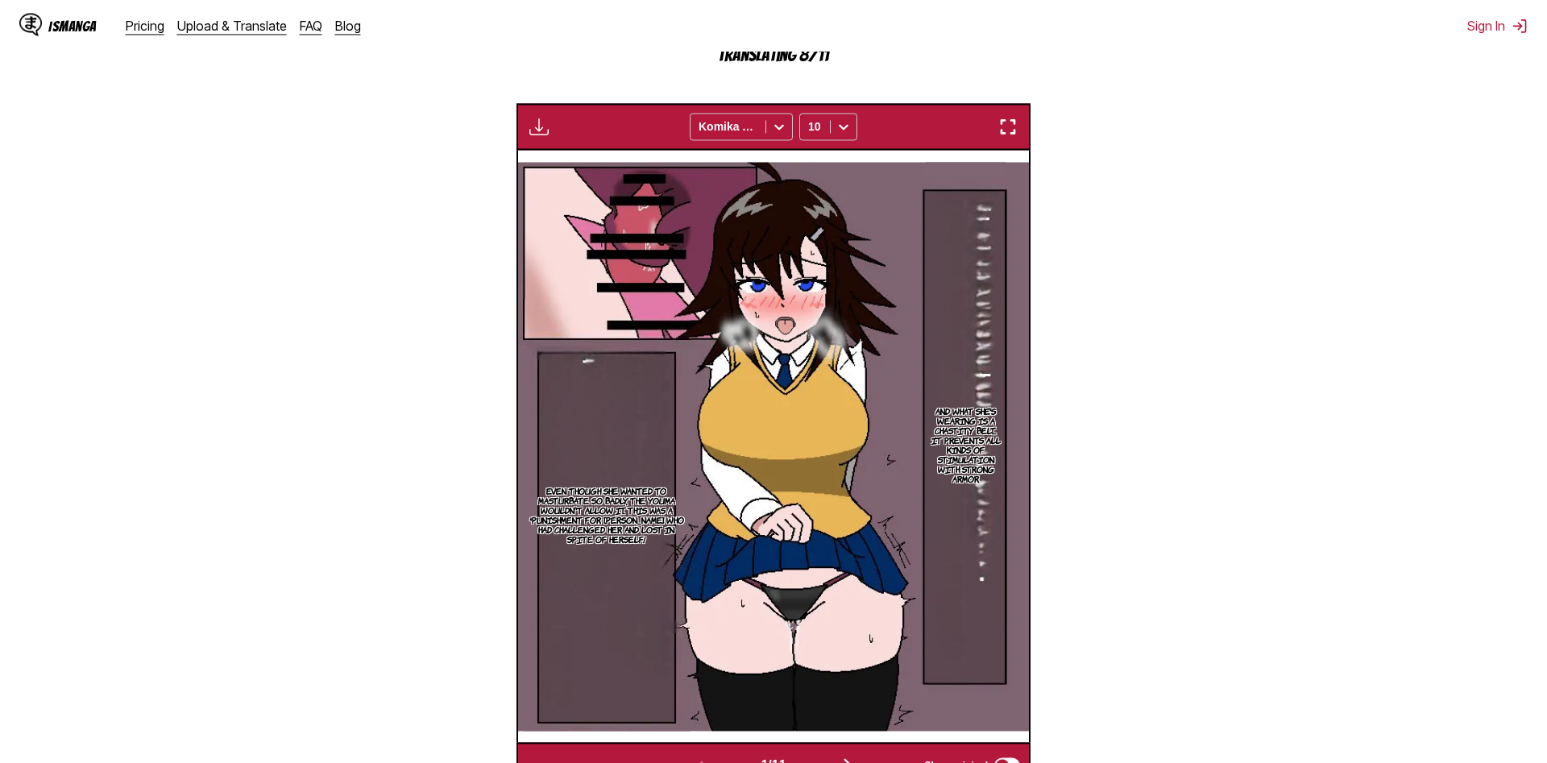
scroll to position [483, 0]
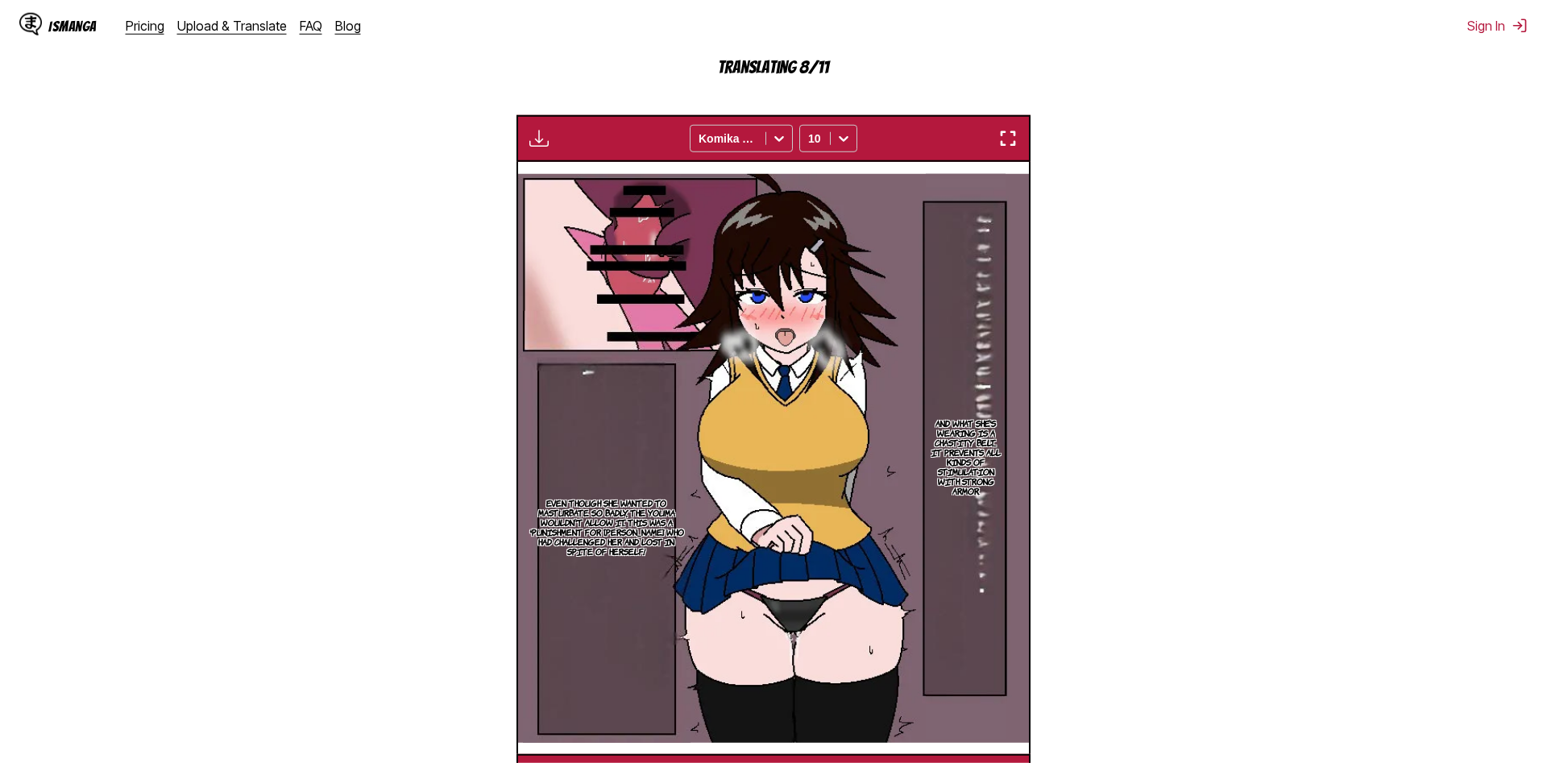
click at [364, 282] on section "From Japanese To English Drop files here, or click to browse. Max file size: 5M…" at bounding box center [774, 287] width 1522 height 1027
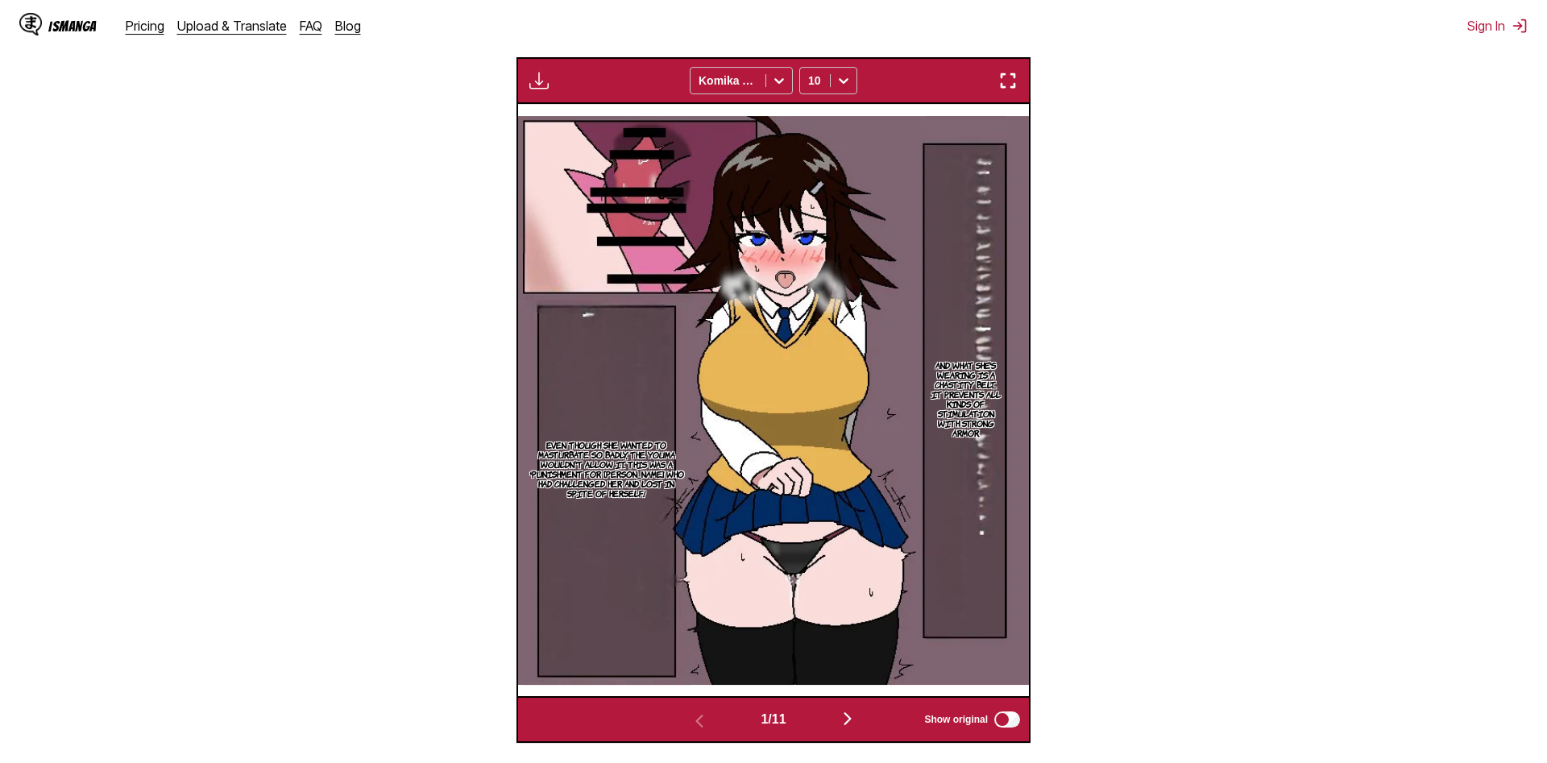
scroll to position [591, 0]
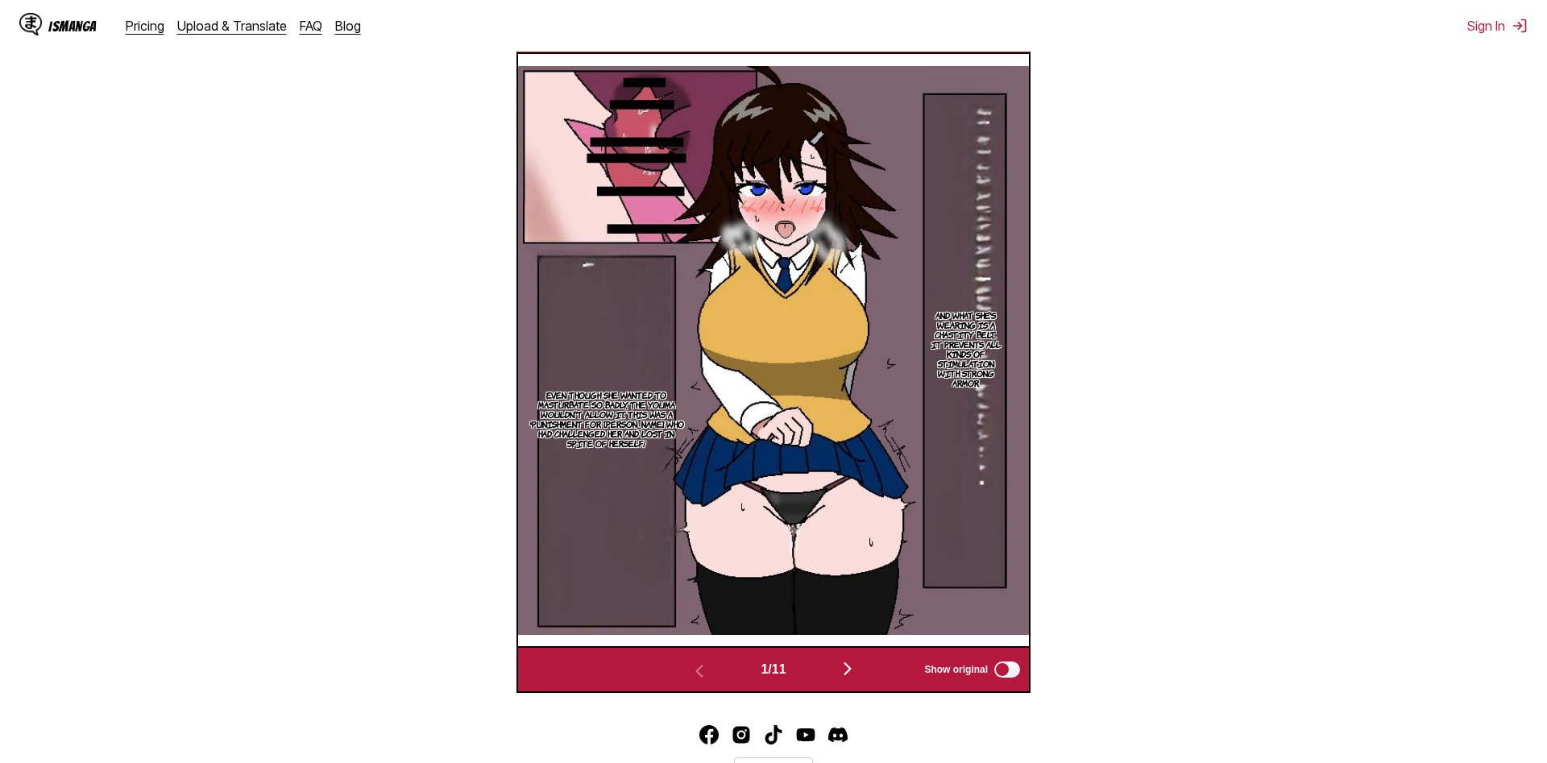
click at [992, 334] on p "And what she's wearing is a chastity belt... It prevents all kinds of stimulati…" at bounding box center [966, 349] width 80 height 84
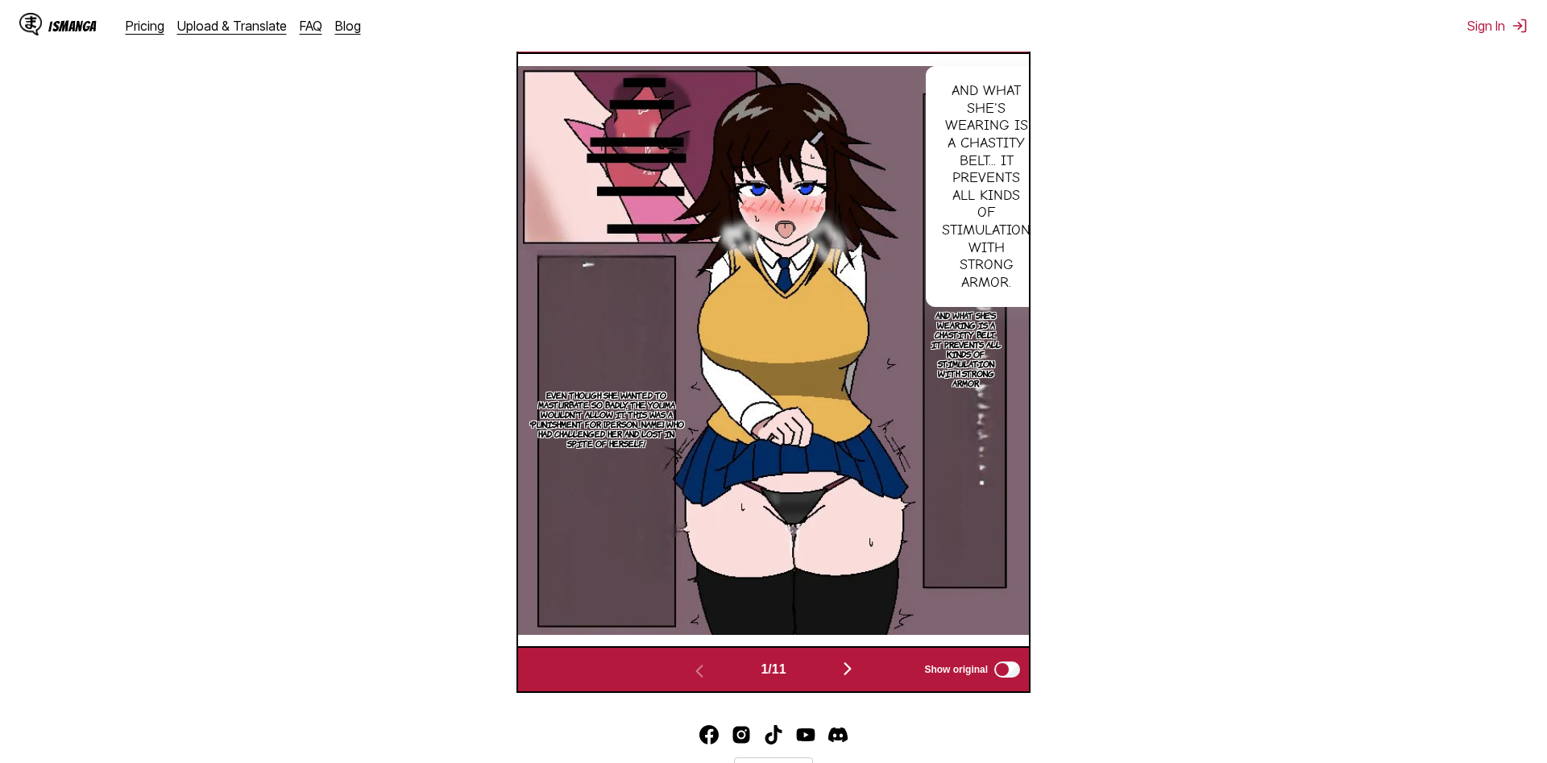
click at [1120, 397] on section "From Japanese To English Drop files here, or click to browse. Max file size: 5M…" at bounding box center [774, 179] width 1522 height 1027
drag, startPoint x: 1003, startPoint y: 422, endPoint x: 985, endPoint y: 426, distance: 18.2
click at [1002, 422] on section "And what she's wearing is a chastity belt... It prevents all kinds of stimulati…" at bounding box center [966, 349] width 80 height 566
click at [930, 430] on section "And what she's wearing is a chastity belt... It prevents all kinds of stimulati…" at bounding box center [966, 349] width 80 height 566
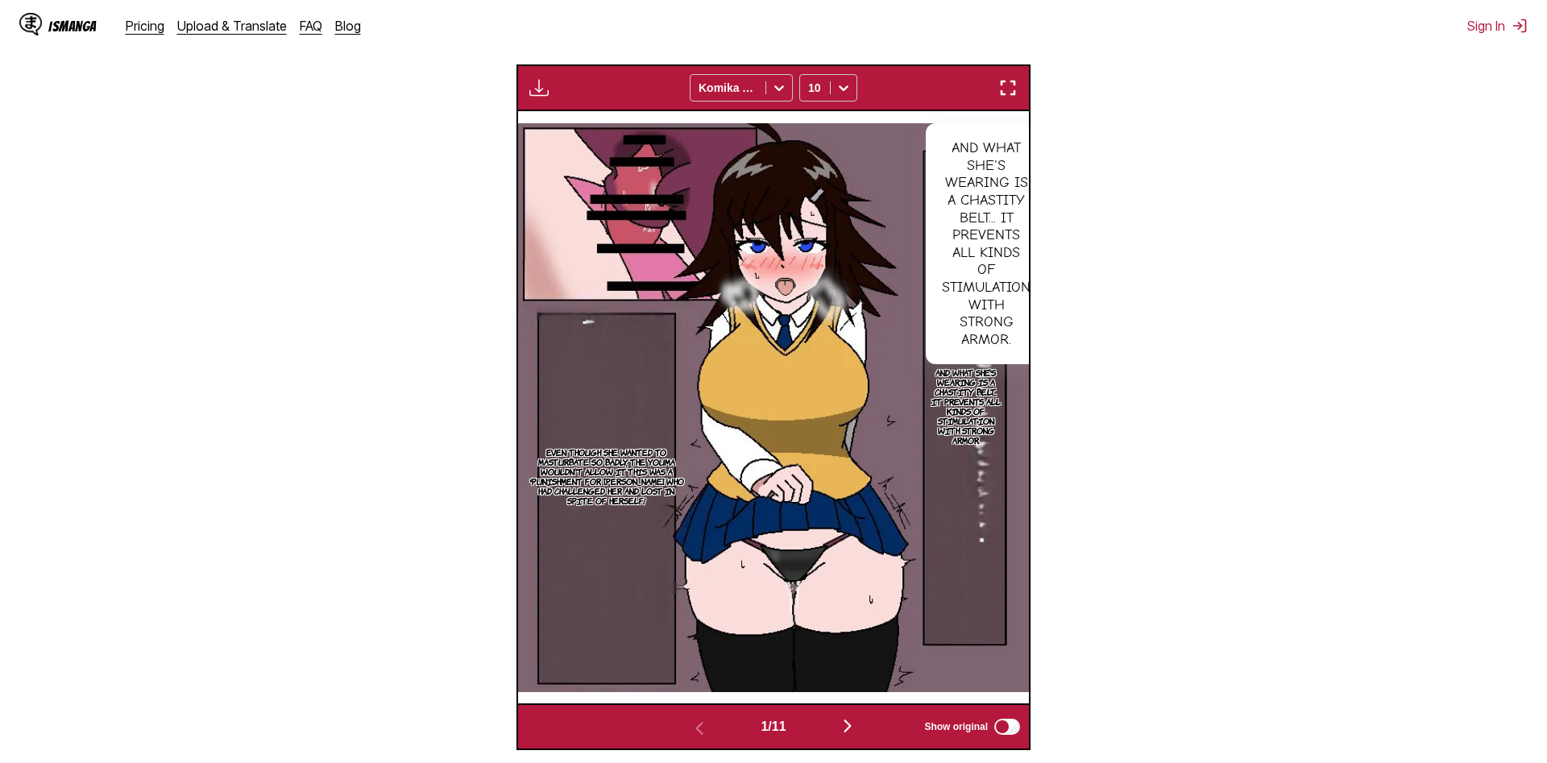
click at [318, 404] on section "From Japanese To English Drop files here, or click to browse. Max file size: 5M…" at bounding box center [774, 237] width 1522 height 1027
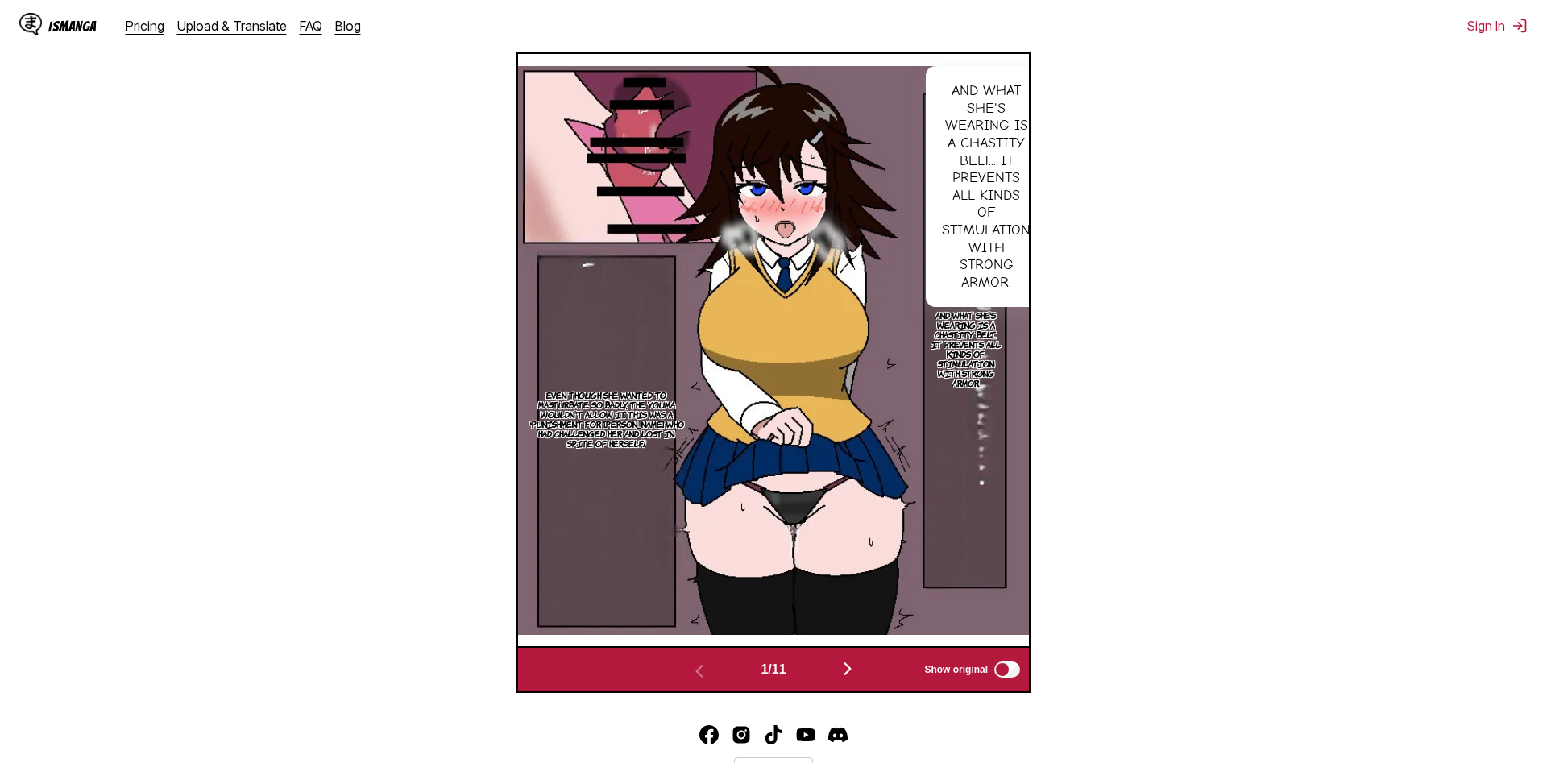
click at [993, 142] on div "And what she's wearing is a chastity belt... It prevents all kinds of stimulati…" at bounding box center [986, 186] width 121 height 241
click at [982, 122] on div "And what she's wearing is a chastity belt... It prevents all kinds of stimulati…" at bounding box center [986, 186] width 121 height 241
click at [966, 370] on p "And what she's wearing is a chastity belt... It prevents all kinds of stimulati…" at bounding box center [966, 349] width 80 height 84
click at [1242, 512] on section "From Japanese To English Drop files here, or click to browse. Max file size: 5M…" at bounding box center [774, 209] width 1522 height 970
click at [844, 674] on img "button" at bounding box center [847, 668] width 19 height 19
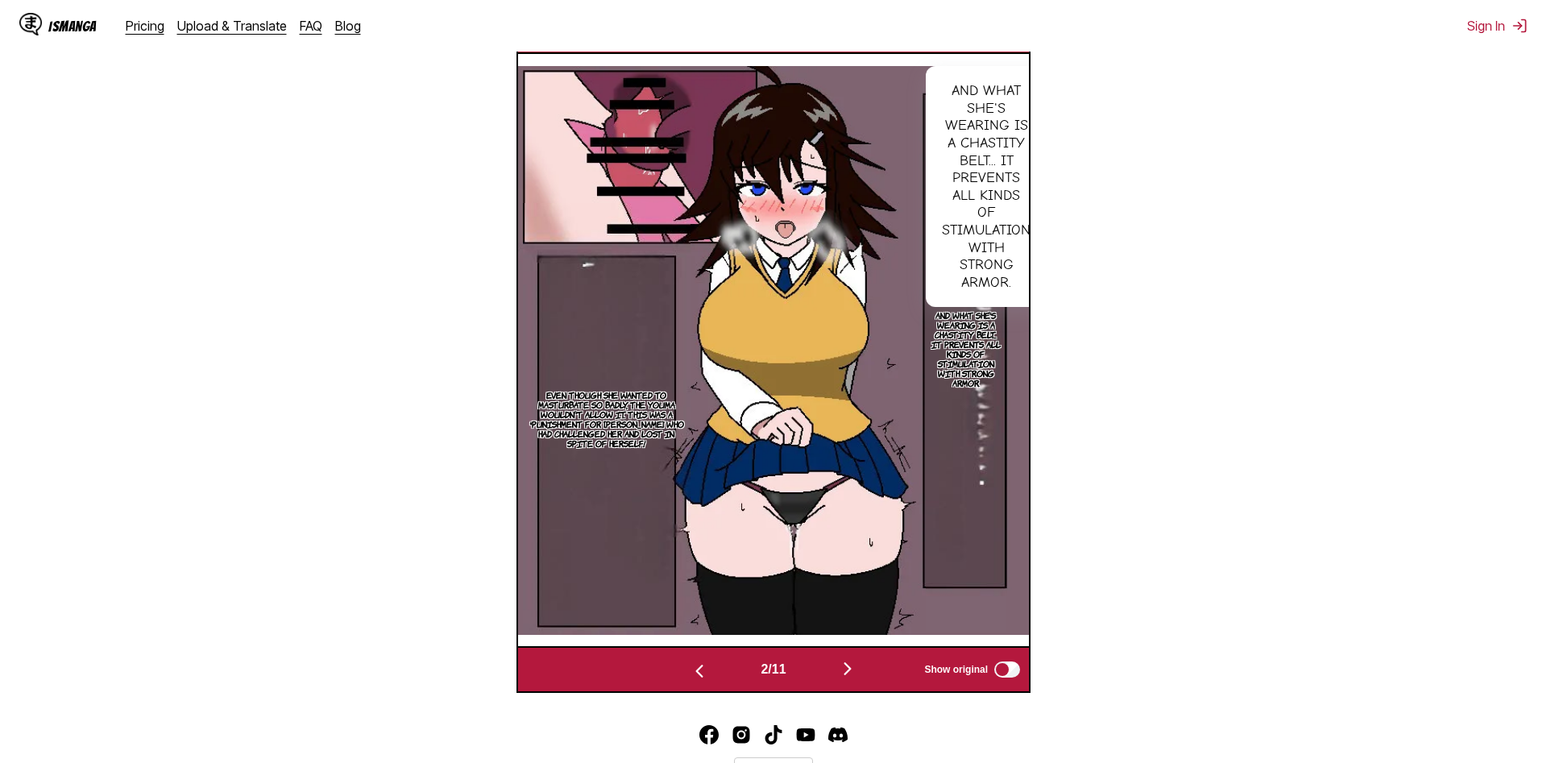
scroll to position [0, 511]
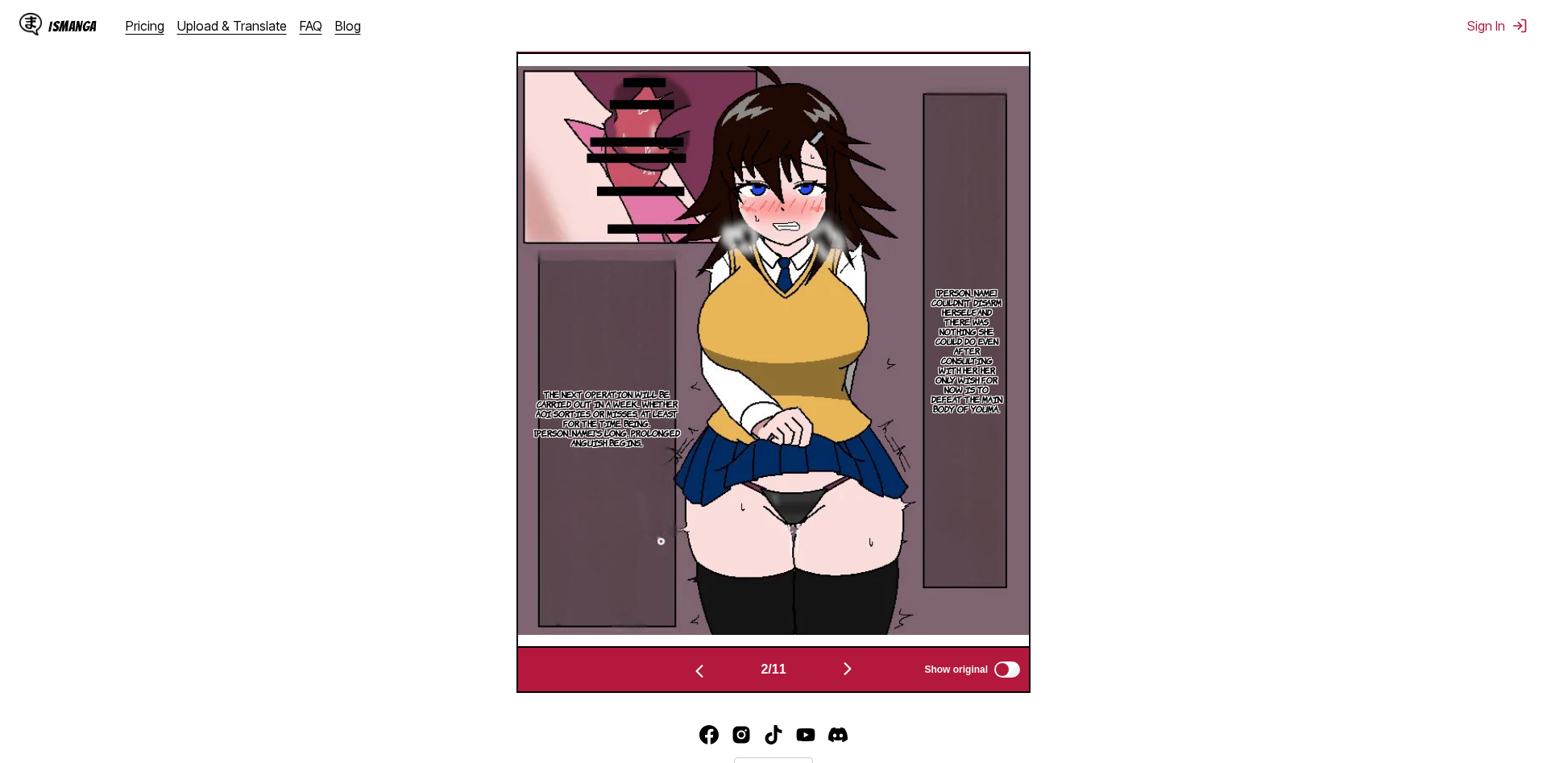
click at [696, 678] on img "button" at bounding box center [699, 671] width 19 height 19
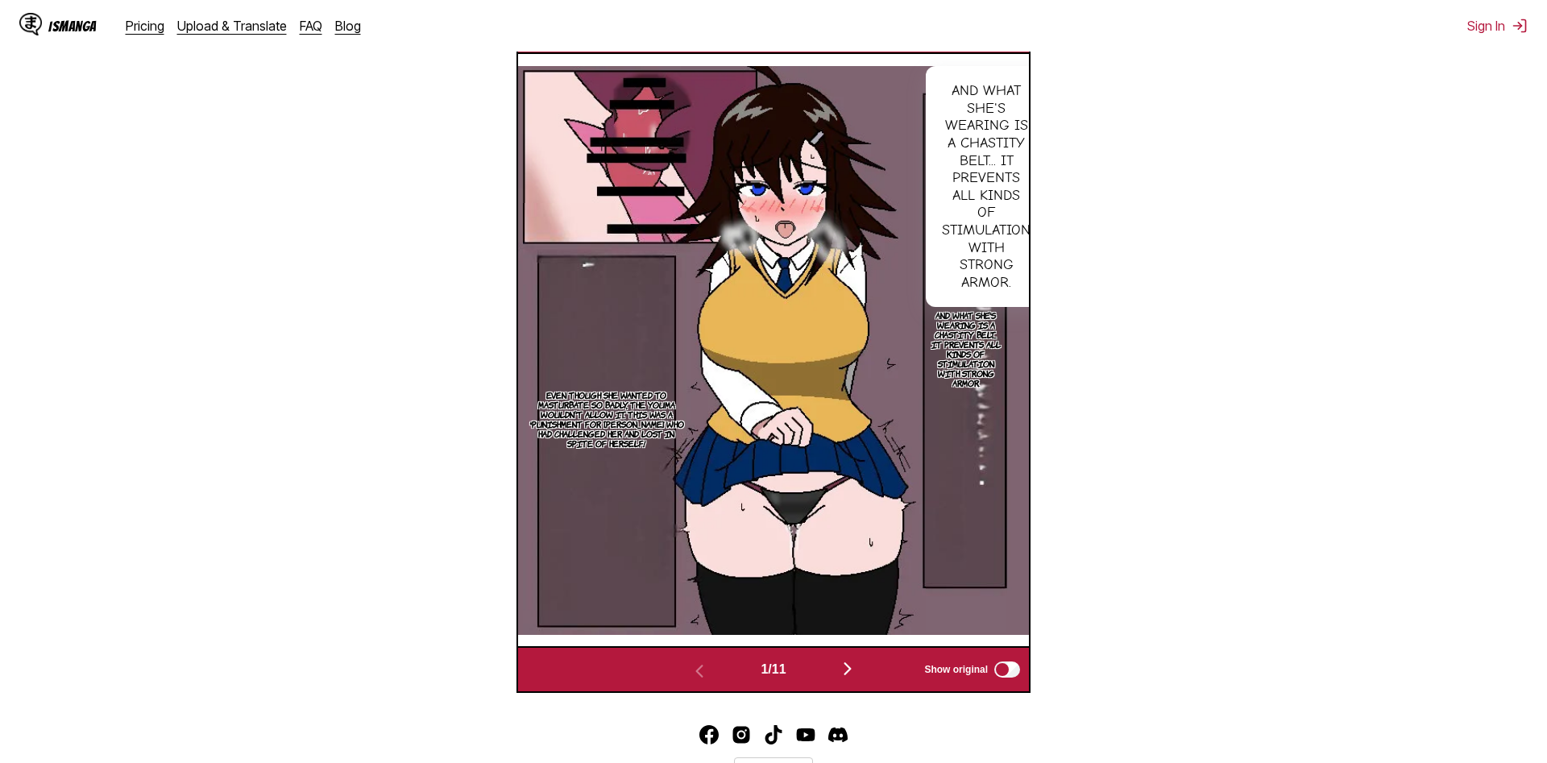
click at [908, 201] on img at bounding box center [773, 350] width 511 height 569
click at [960, 176] on div "And what she's wearing is a chastity belt... It prevents all kinds of stimulati…" at bounding box center [986, 186] width 121 height 241
click at [990, 109] on div "And what she's wearing is a chastity belt... It prevents all kinds of stimulati…" at bounding box center [986, 186] width 121 height 241
drag, startPoint x: 991, startPoint y: 106, endPoint x: 962, endPoint y: 262, distance: 159.0
click at [978, 139] on div "And what she's wearing is a chastity belt... It prevents all kinds of stimulati…" at bounding box center [986, 186] width 121 height 241
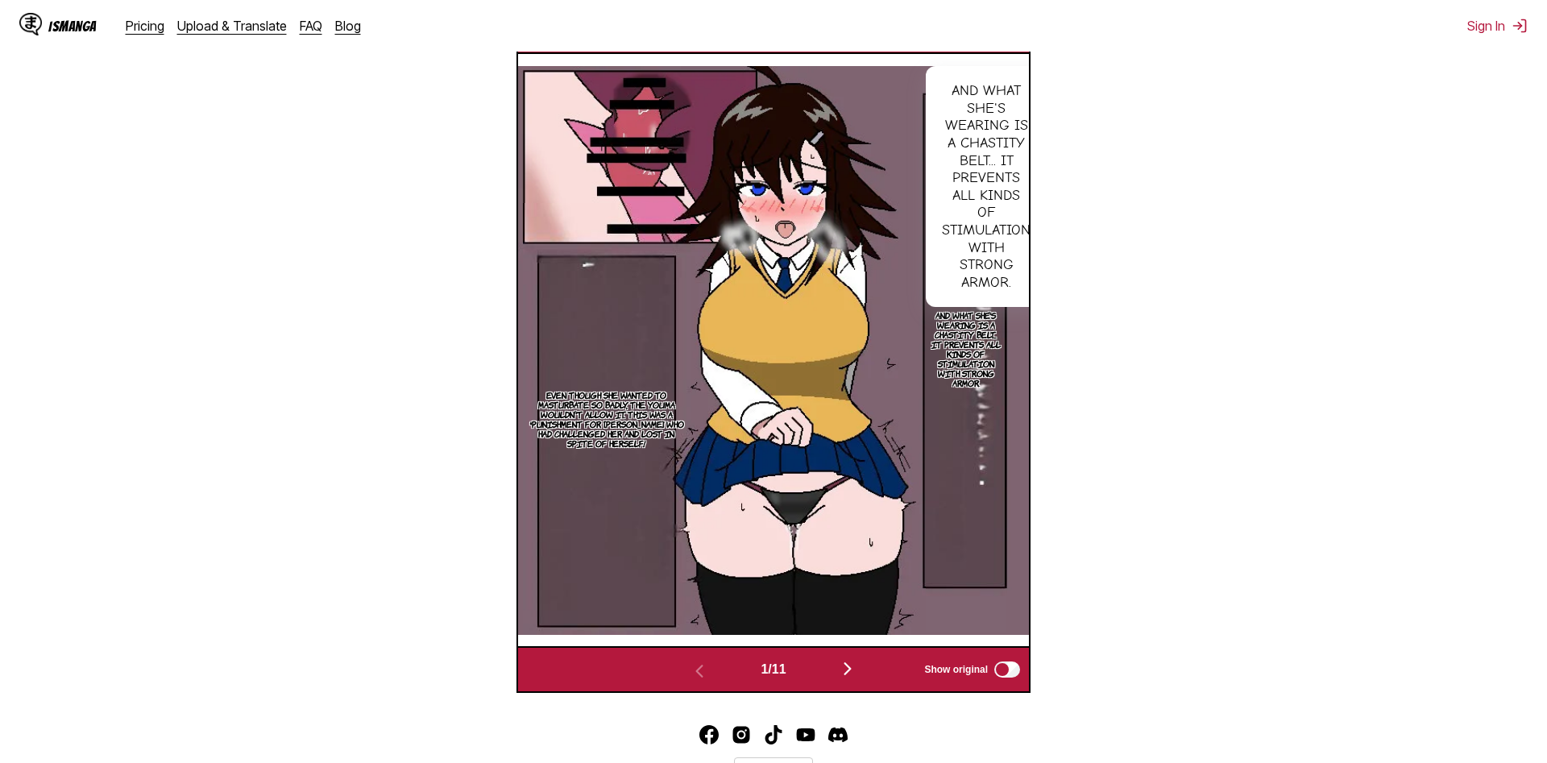
click at [974, 350] on p "And what she's wearing is a chastity belt... It prevents all kinds of stimulati…" at bounding box center [966, 349] width 80 height 84
click at [974, 351] on p "And what she's wearing is a chastity belt... It prevents all kinds of stimulati…" at bounding box center [966, 349] width 80 height 84
click at [966, 390] on p "And what she's wearing is a chastity belt... It prevents all kinds of stimulati…" at bounding box center [966, 349] width 80 height 84
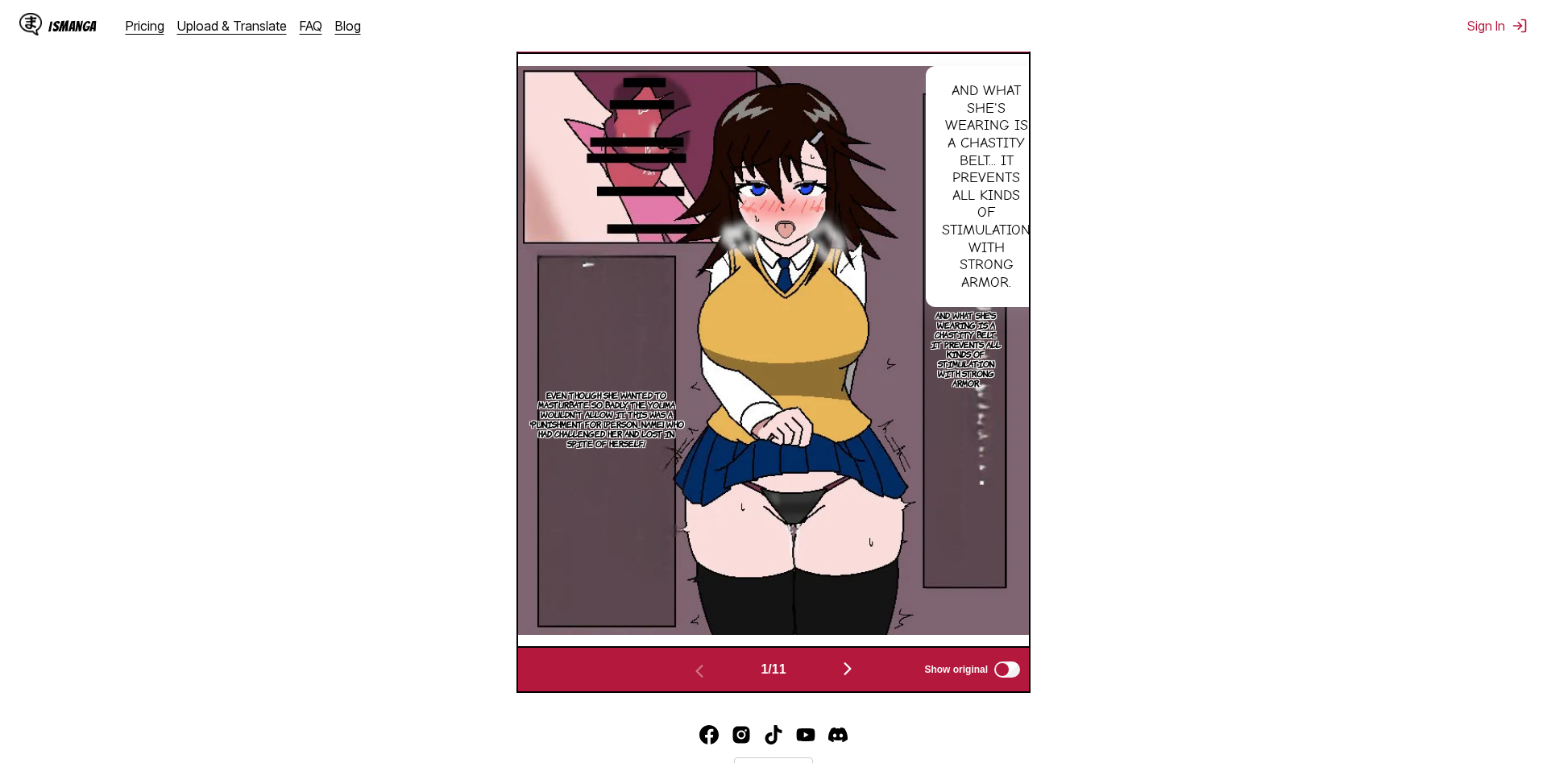
click at [1011, 192] on div "And what she's wearing is a chastity belt... It prevents all kinds of stimulati…" at bounding box center [986, 186] width 121 height 241
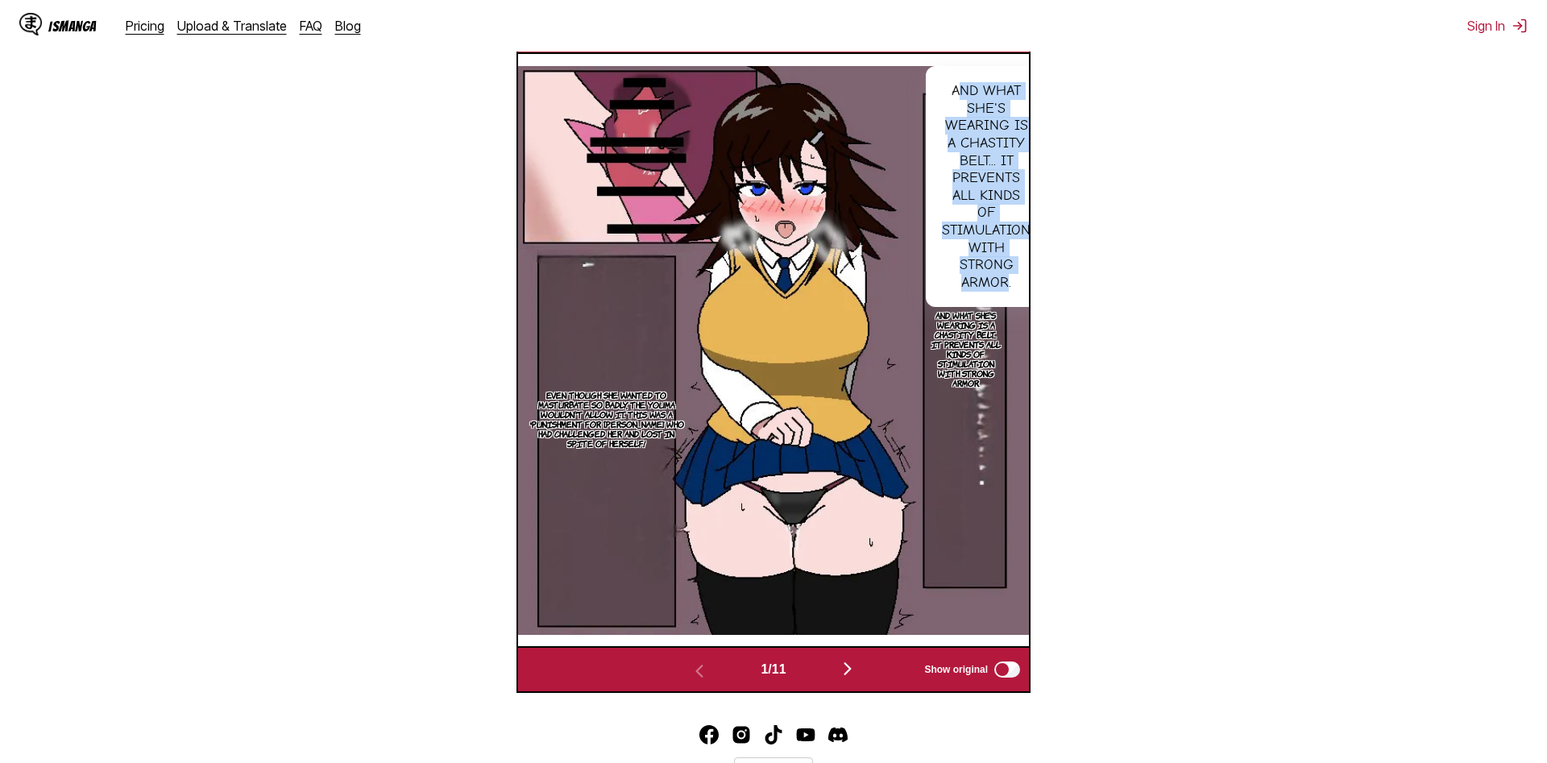
drag, startPoint x: 957, startPoint y: 93, endPoint x: 1011, endPoint y: 277, distance: 191.5
click at [1011, 277] on div "And what she's wearing is a chastity belt... It prevents all kinds of stimulati…" at bounding box center [986, 186] width 121 height 241
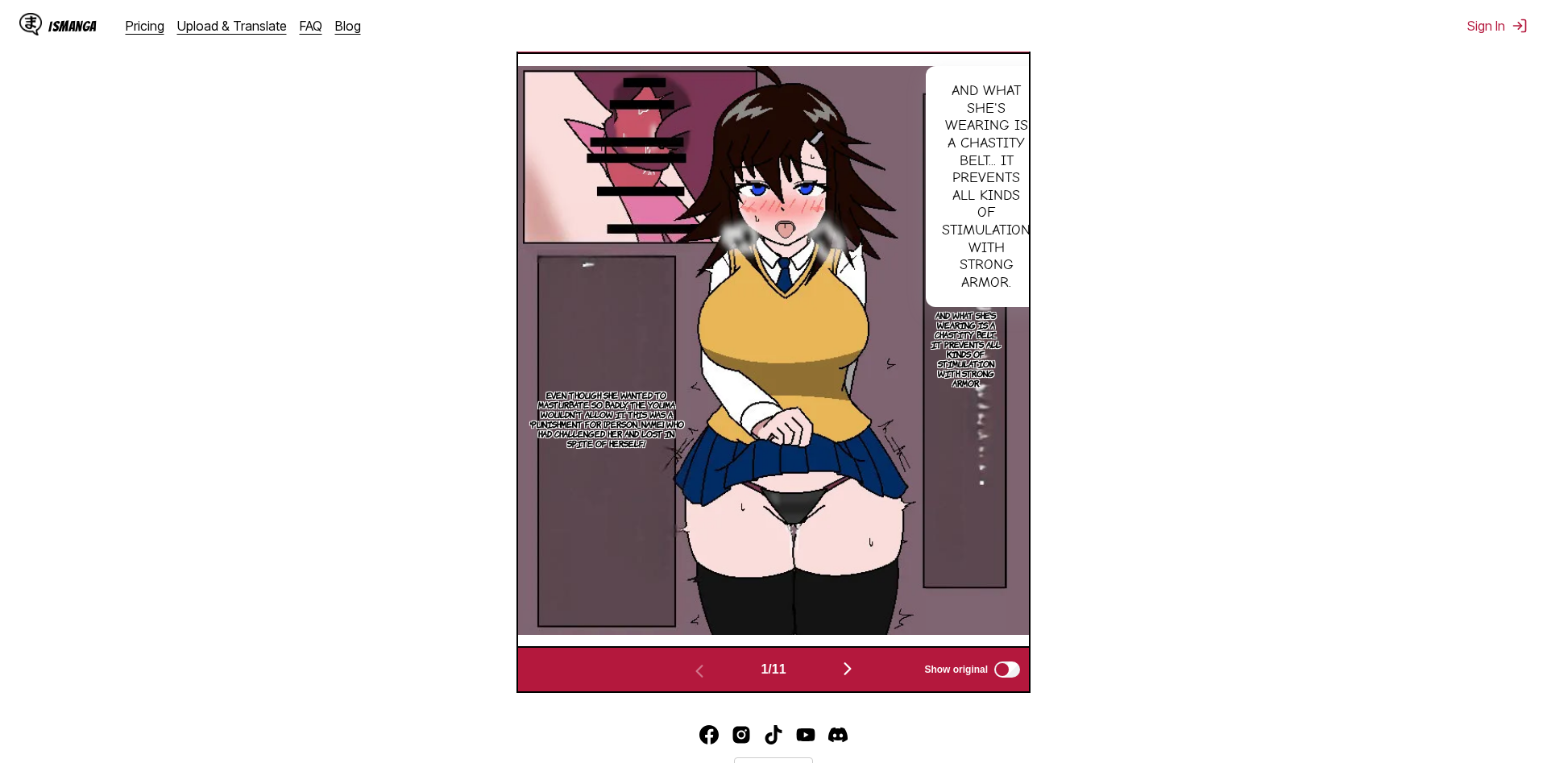
click at [1070, 142] on section "From Japanese To English Drop files here, or click to browse. Max file size: 5M…" at bounding box center [774, 209] width 1522 height 970
click at [996, 139] on div "And what she's wearing is a chastity belt... It prevents all kinds of stimulati…" at bounding box center [986, 186] width 121 height 241
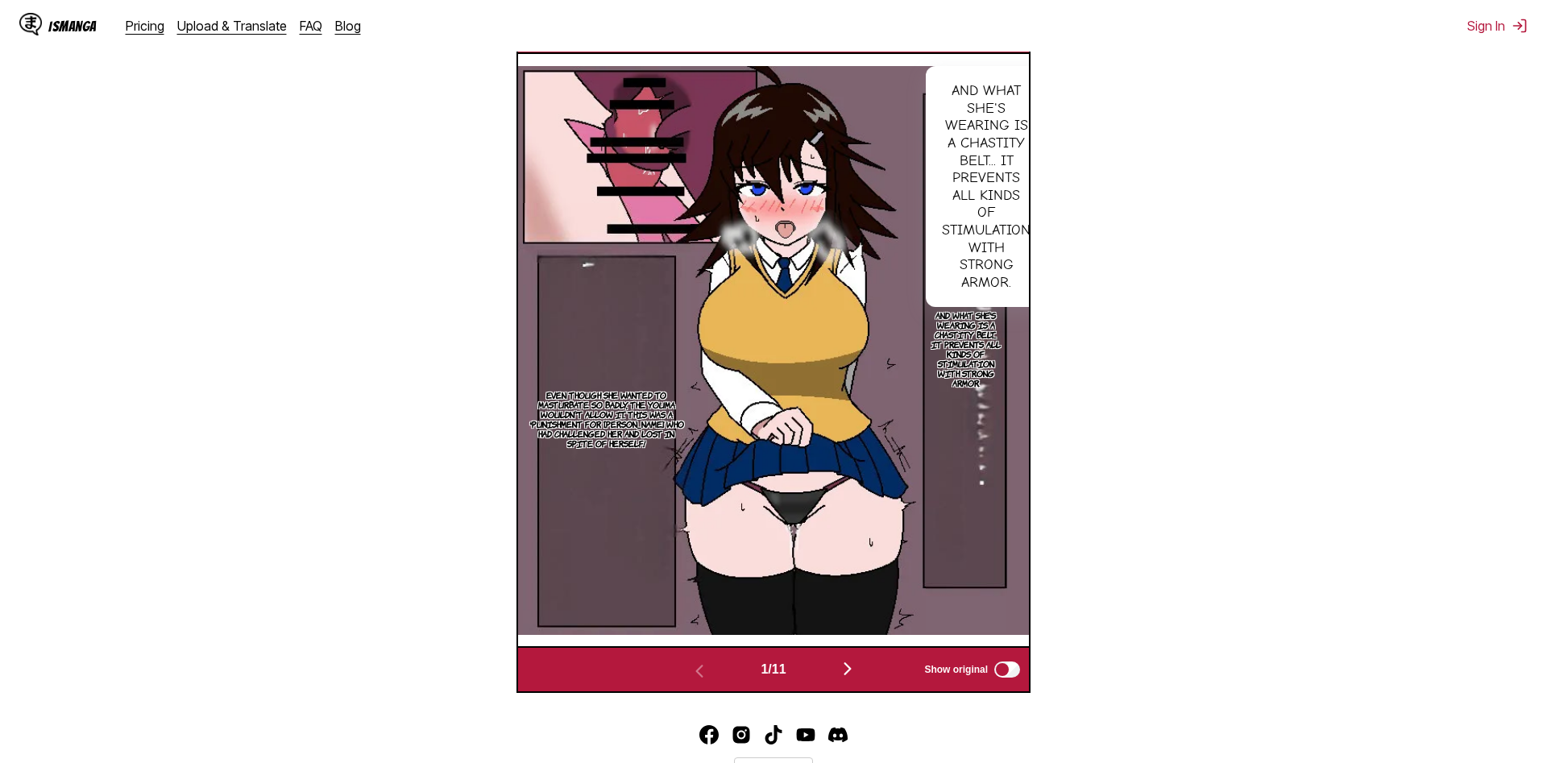
click at [978, 356] on p "And what she's wearing is a chastity belt... It prevents all kinds of stimulati…" at bounding box center [966, 349] width 80 height 84
click at [978, 357] on p "And what she's wearing is a chastity belt... It prevents all kinds of stimulati…" at bounding box center [966, 349] width 80 height 84
click at [1169, 415] on section "From Japanese To English Drop files here, or click to browse. Max file size: 5M…" at bounding box center [774, 209] width 1522 height 970
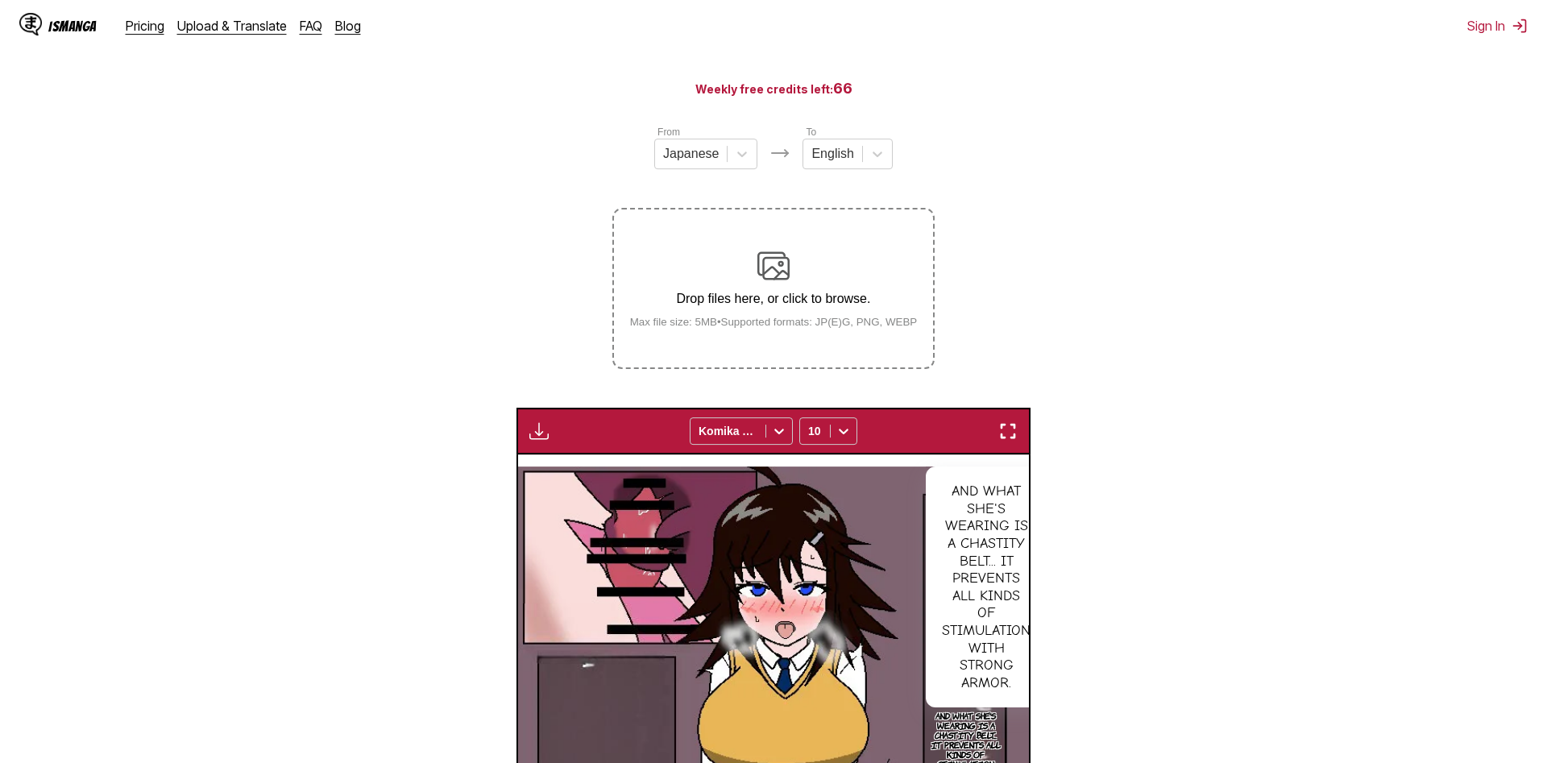
scroll to position [247, 0]
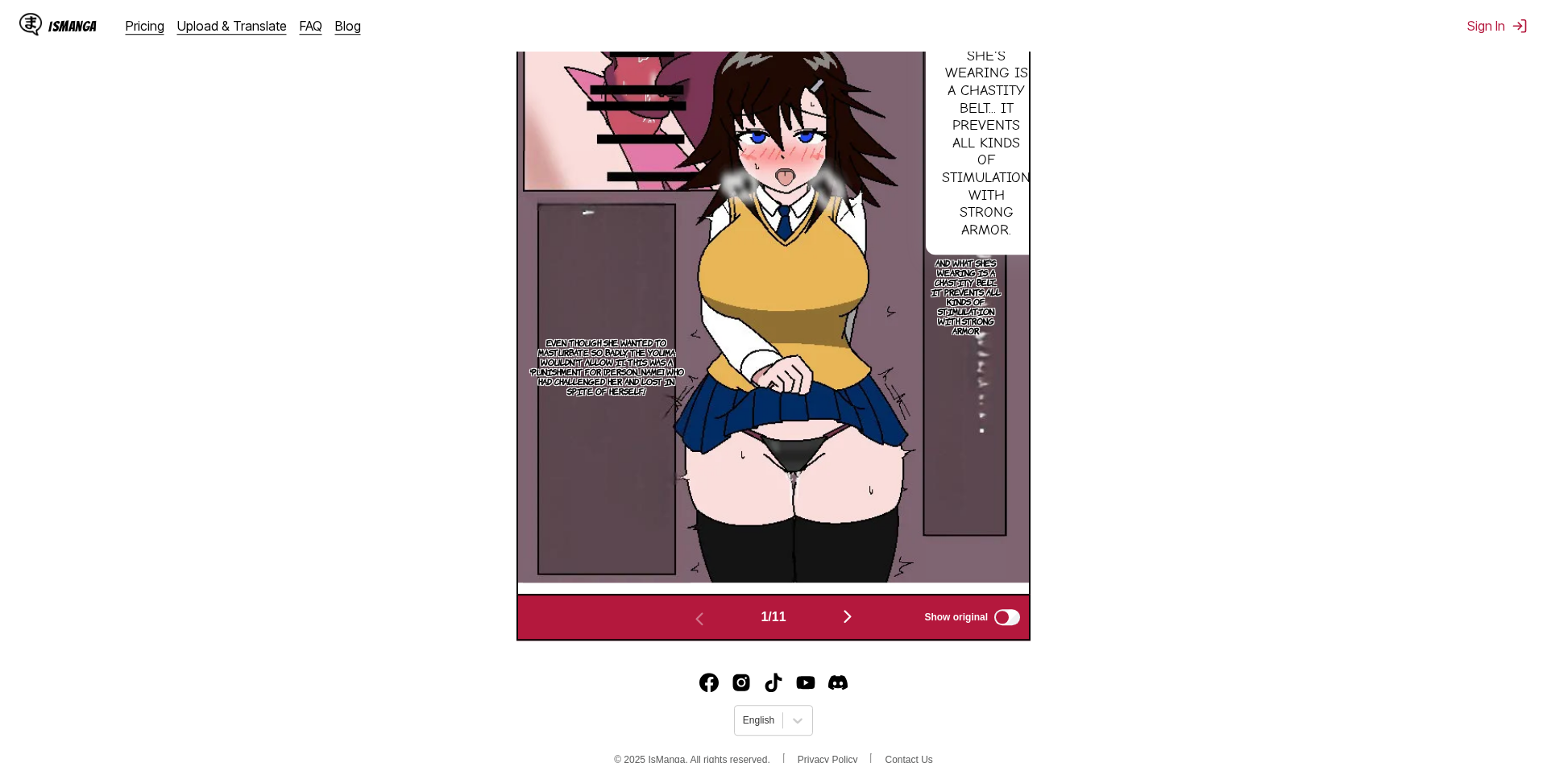
scroll to position [534, 0]
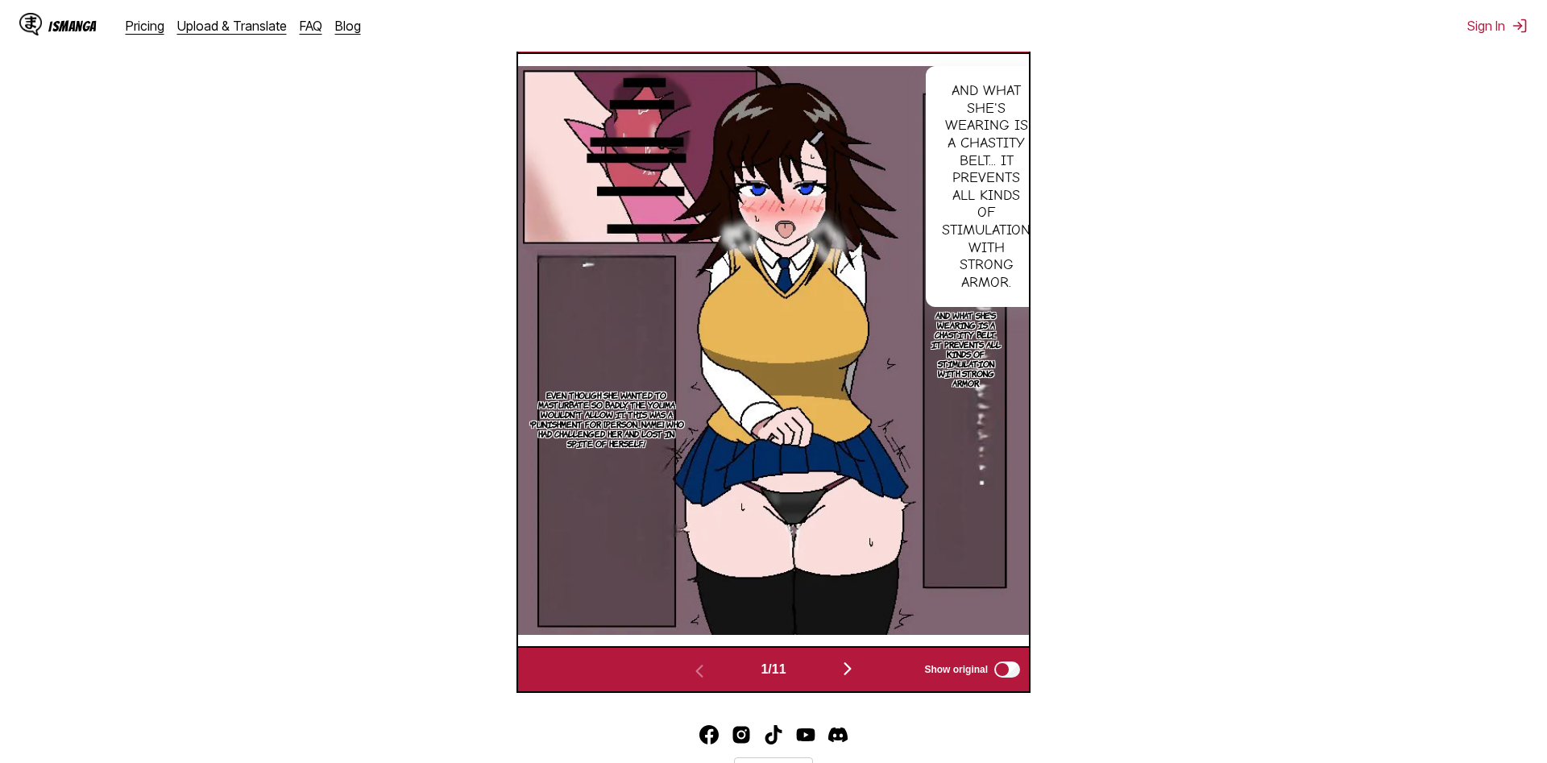
click at [1152, 32] on div "IsManga Pricing Upload & Translate FAQ Blog Sign In Pricing Upload & Translate …" at bounding box center [773, 26] width 1547 height 52
click at [846, 675] on img "button" at bounding box center [847, 668] width 19 height 19
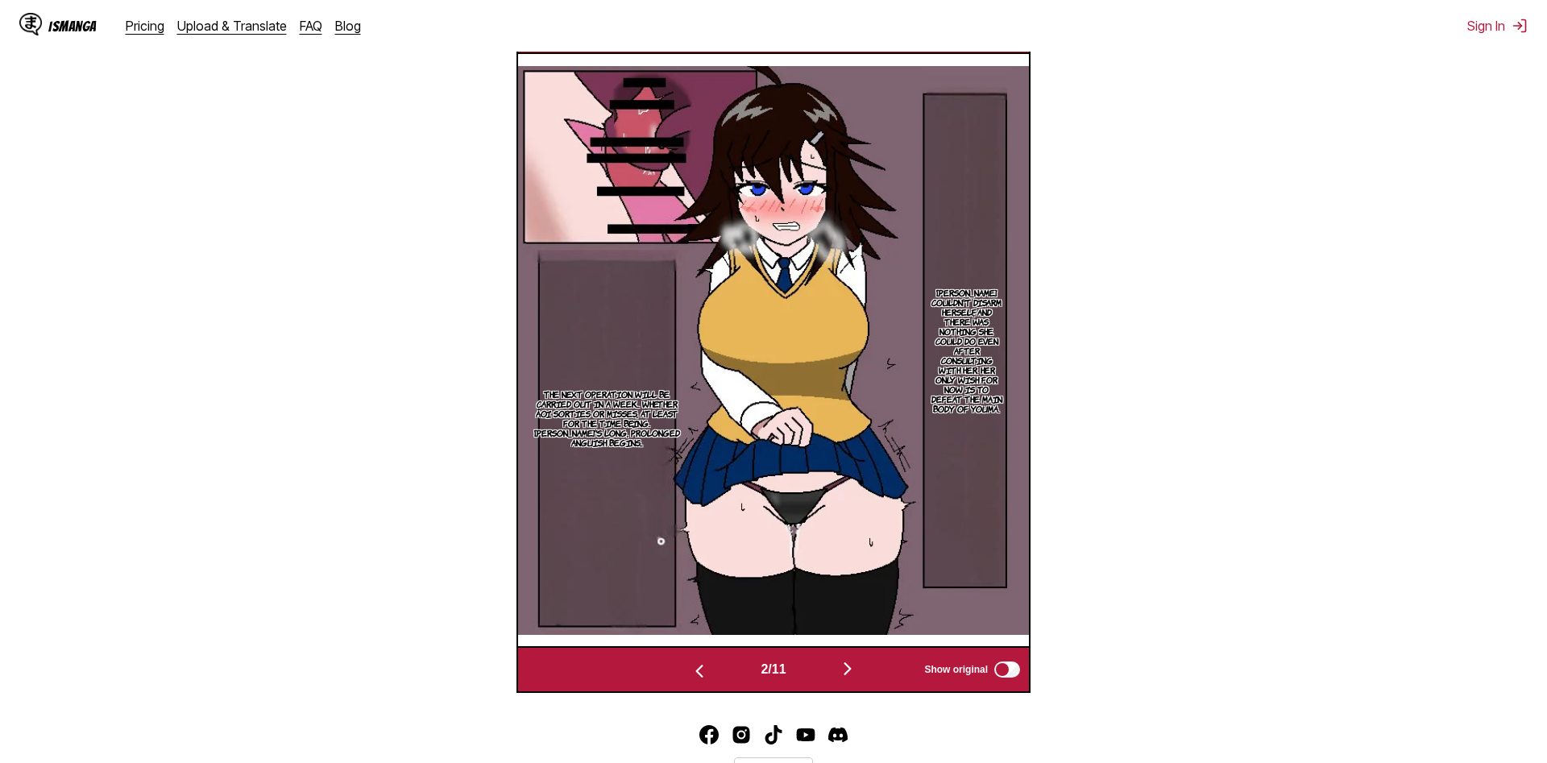
click at [841, 675] on button "button" at bounding box center [847, 669] width 97 height 23
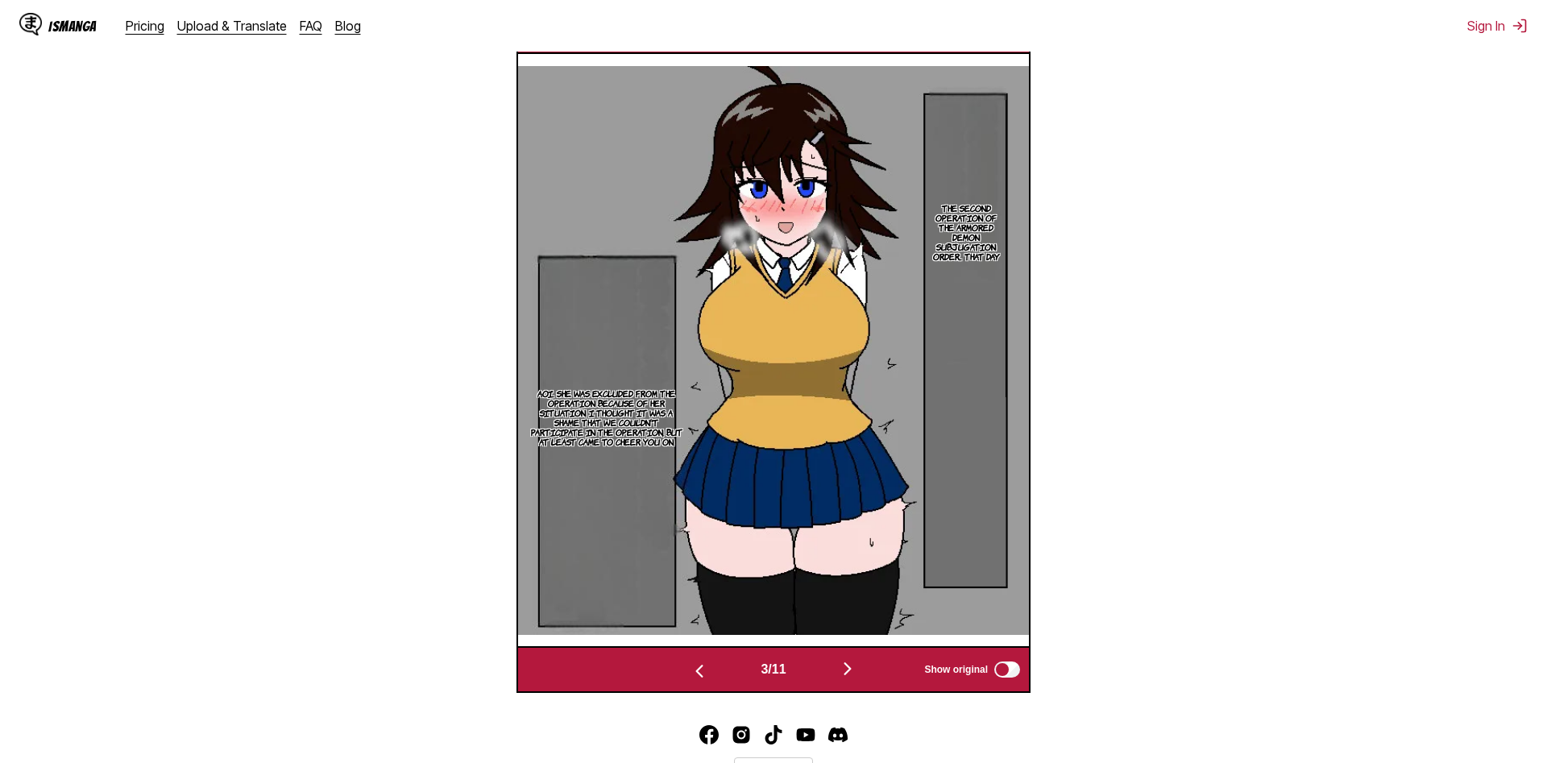
click at [854, 673] on img "button" at bounding box center [847, 668] width 19 height 19
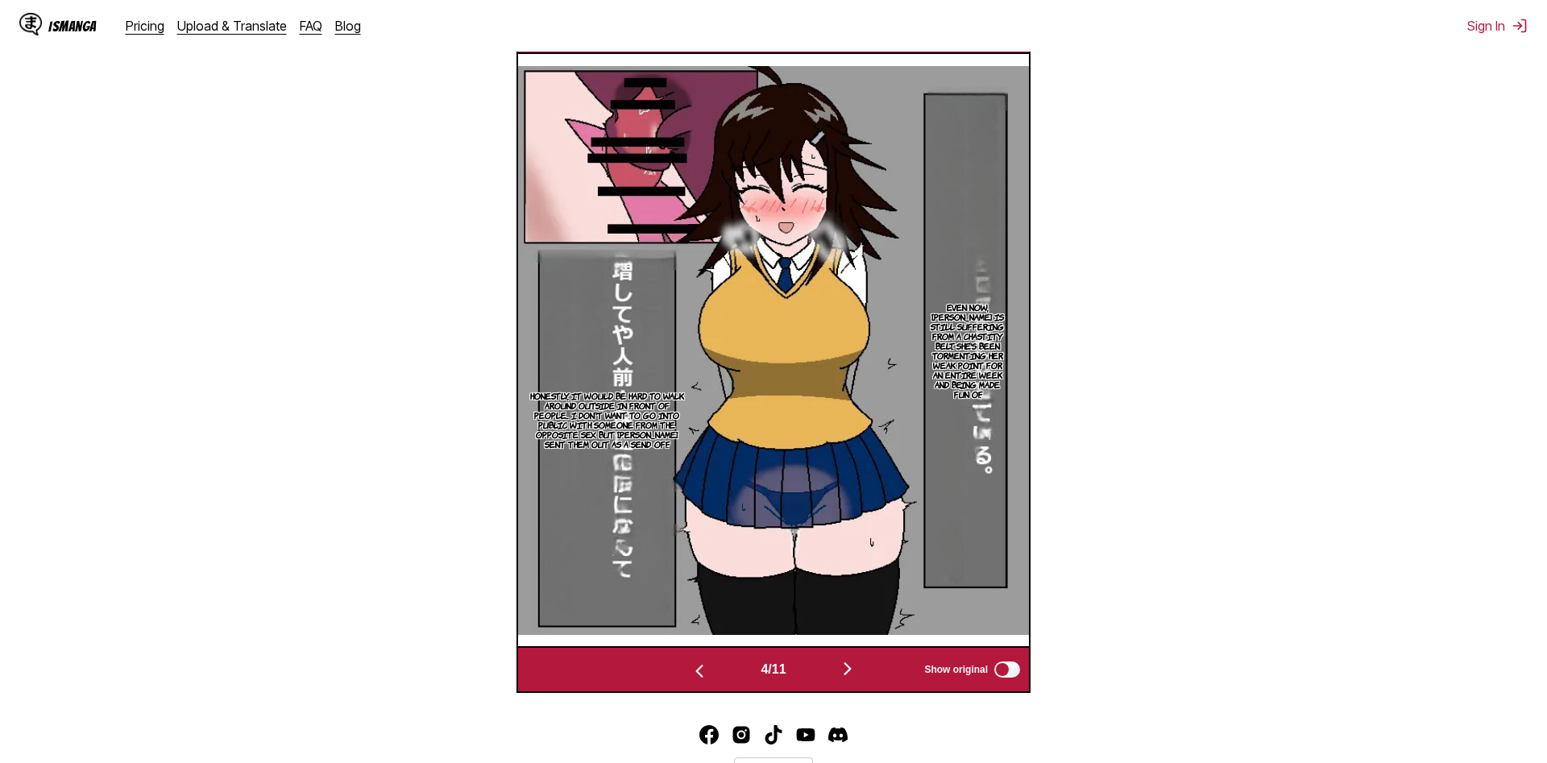
click at [858, 670] on img "button" at bounding box center [847, 668] width 19 height 19
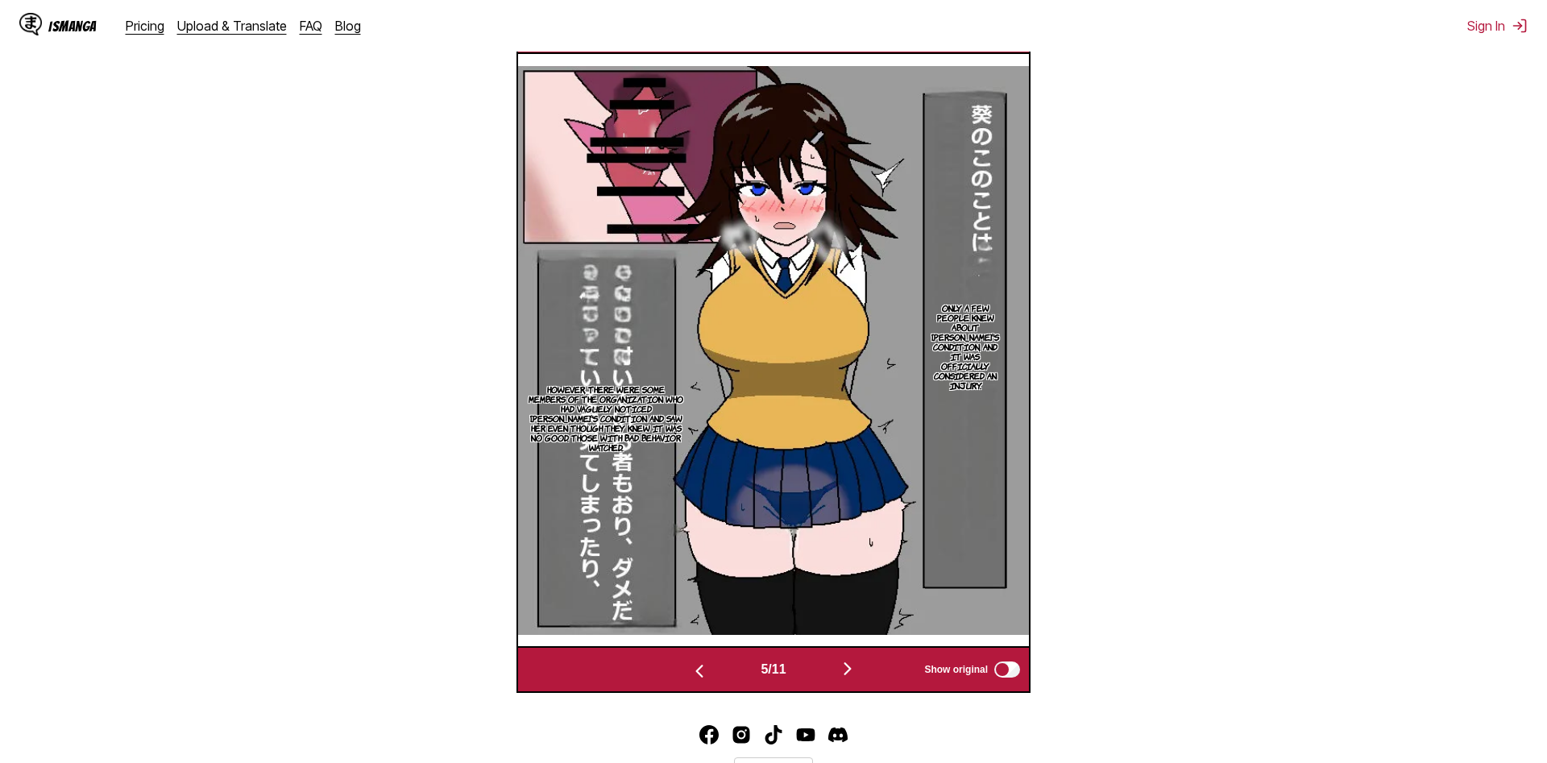
click at [842, 673] on button "button" at bounding box center [847, 669] width 97 height 23
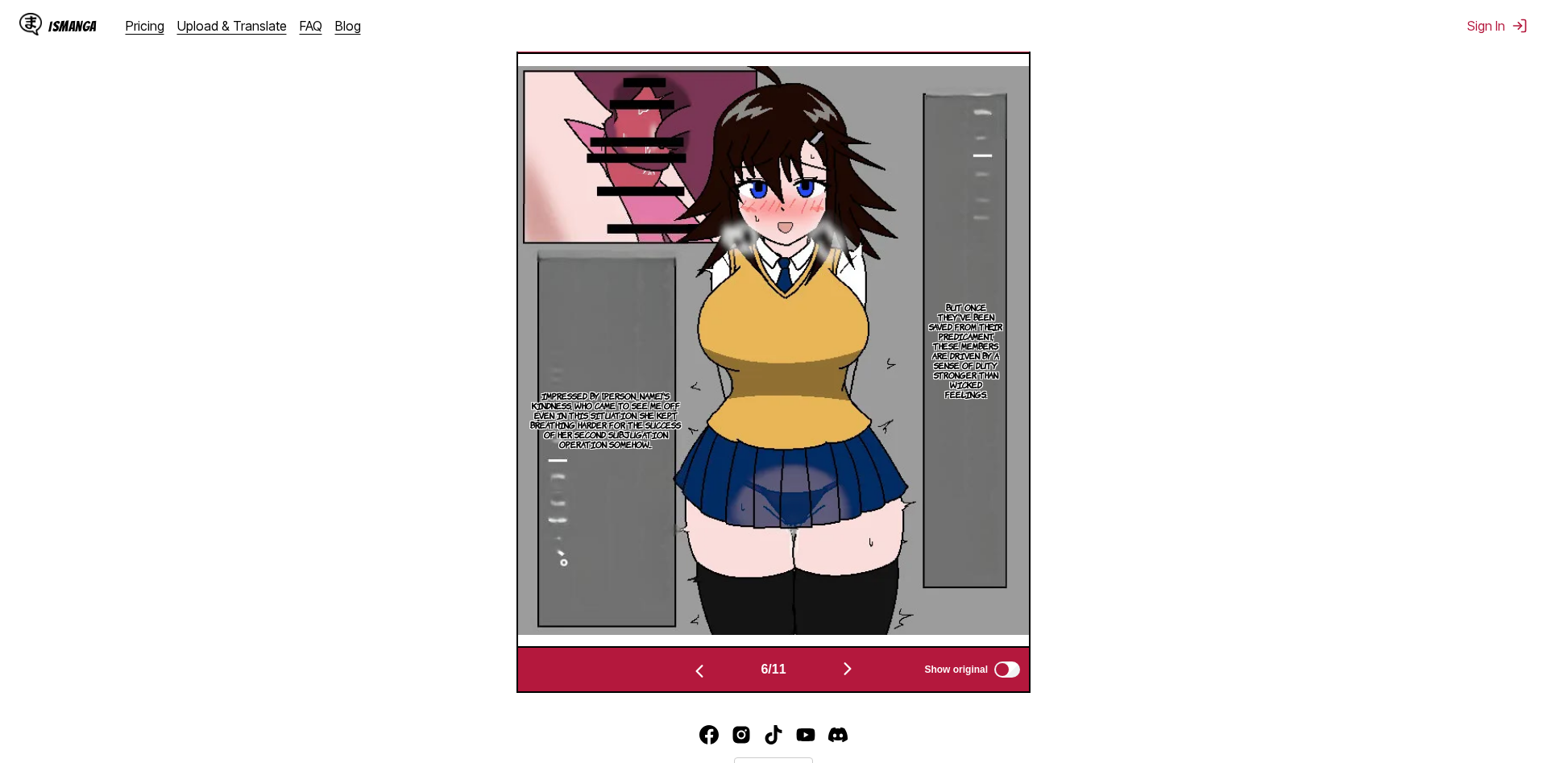
click at [853, 668] on img "button" at bounding box center [847, 668] width 19 height 19
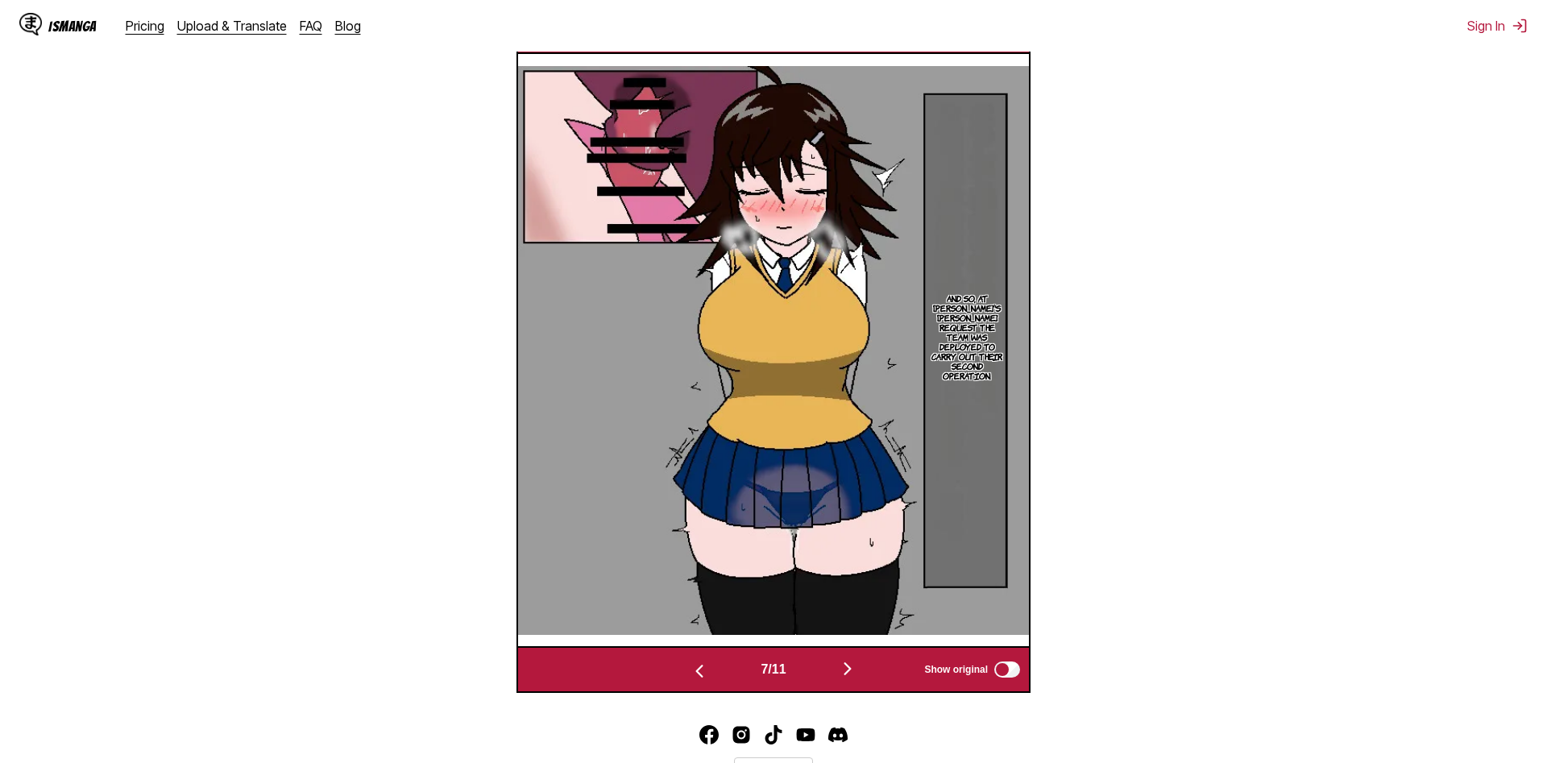
click at [849, 672] on img "button" at bounding box center [847, 668] width 19 height 19
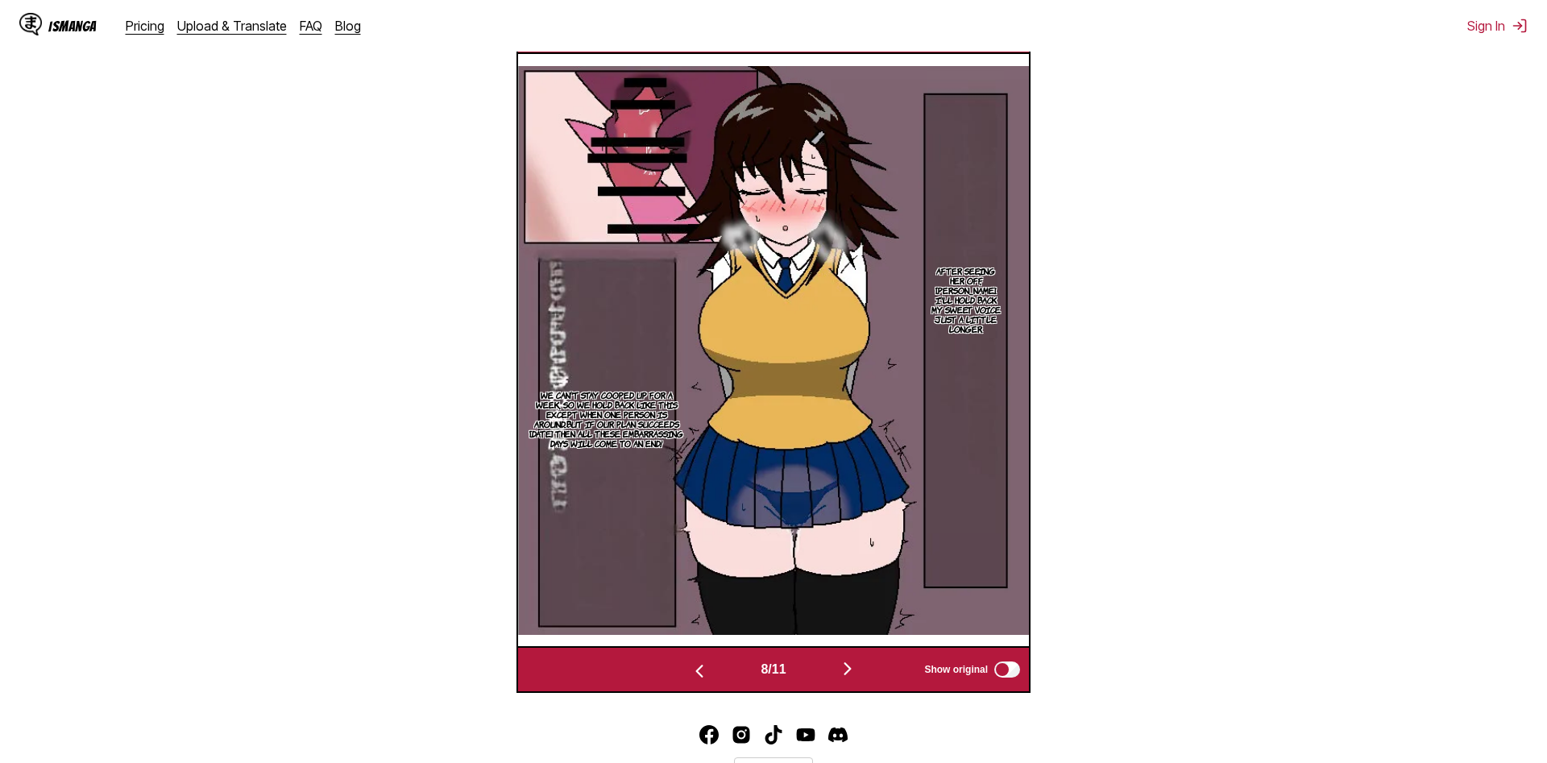
click at [845, 660] on div "8 / 11 Show original" at bounding box center [774, 669] width 514 height 47
click at [849, 674] on img "button" at bounding box center [847, 668] width 19 height 19
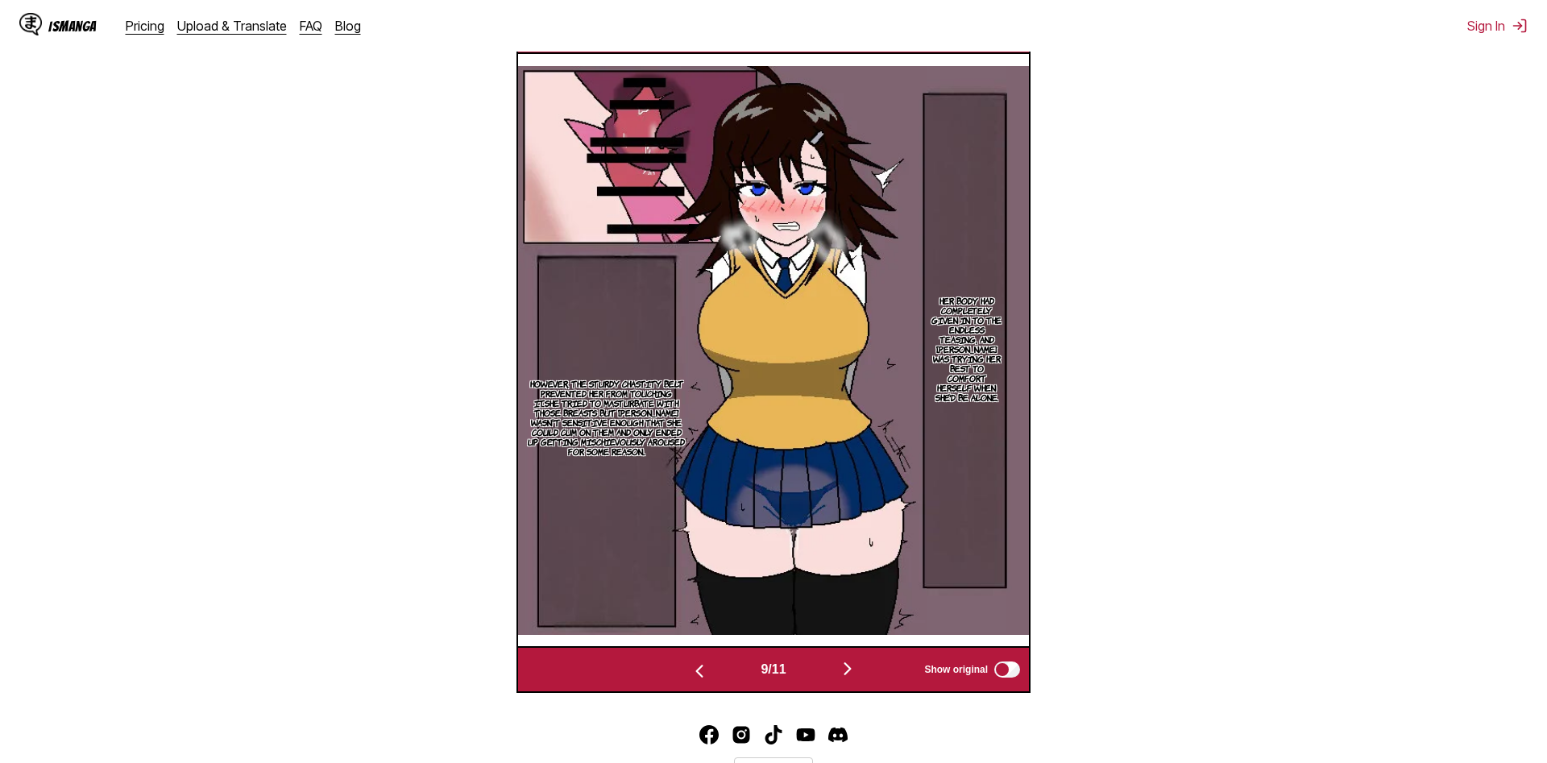
click at [850, 671] on img "button" at bounding box center [847, 668] width 19 height 19
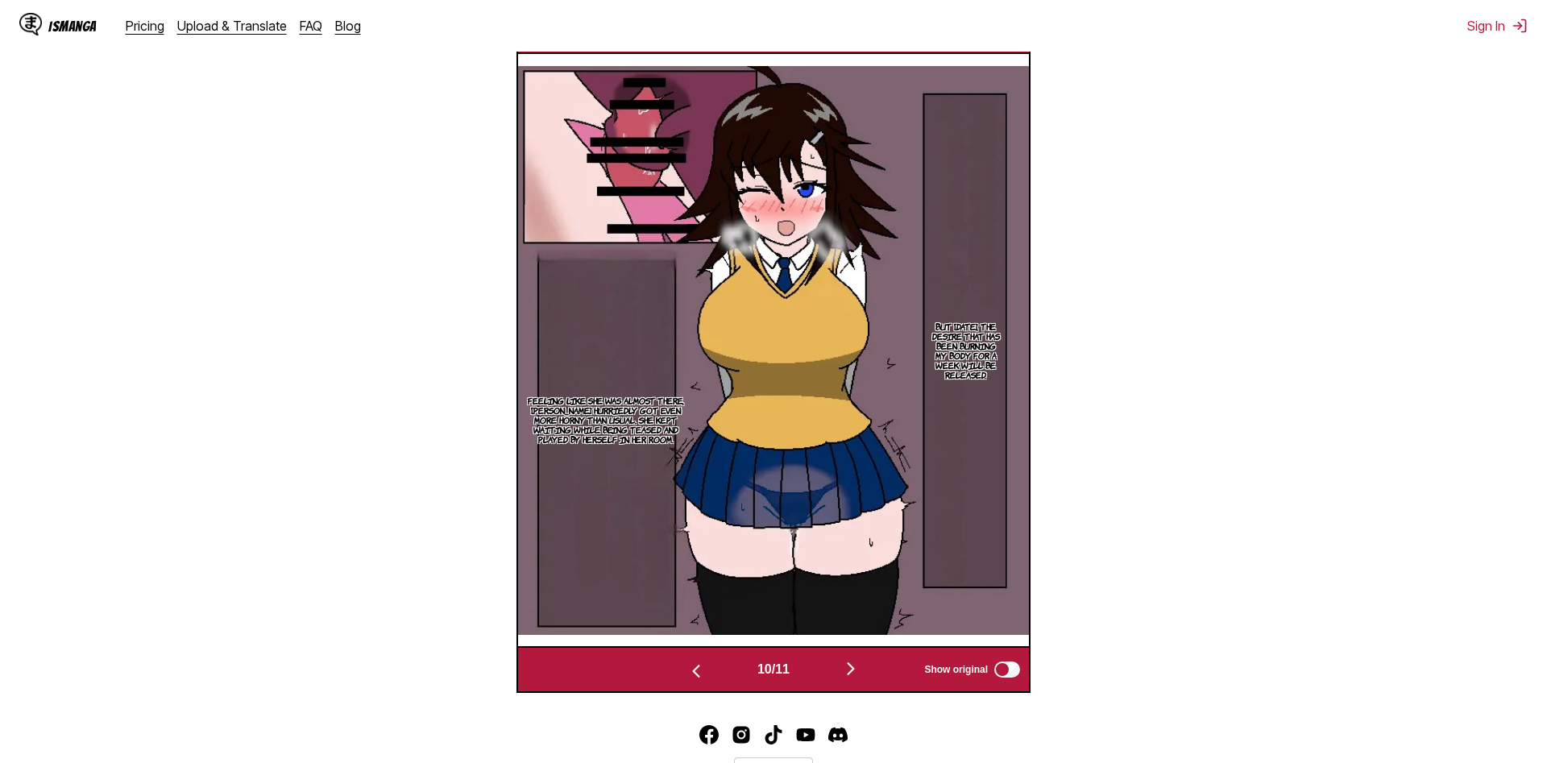
click at [854, 669] on img "button" at bounding box center [850, 668] width 19 height 19
click at [1182, 230] on section "From Japanese To English Drop files here, or click to browse. Max file size: 5M…" at bounding box center [774, 209] width 1522 height 970
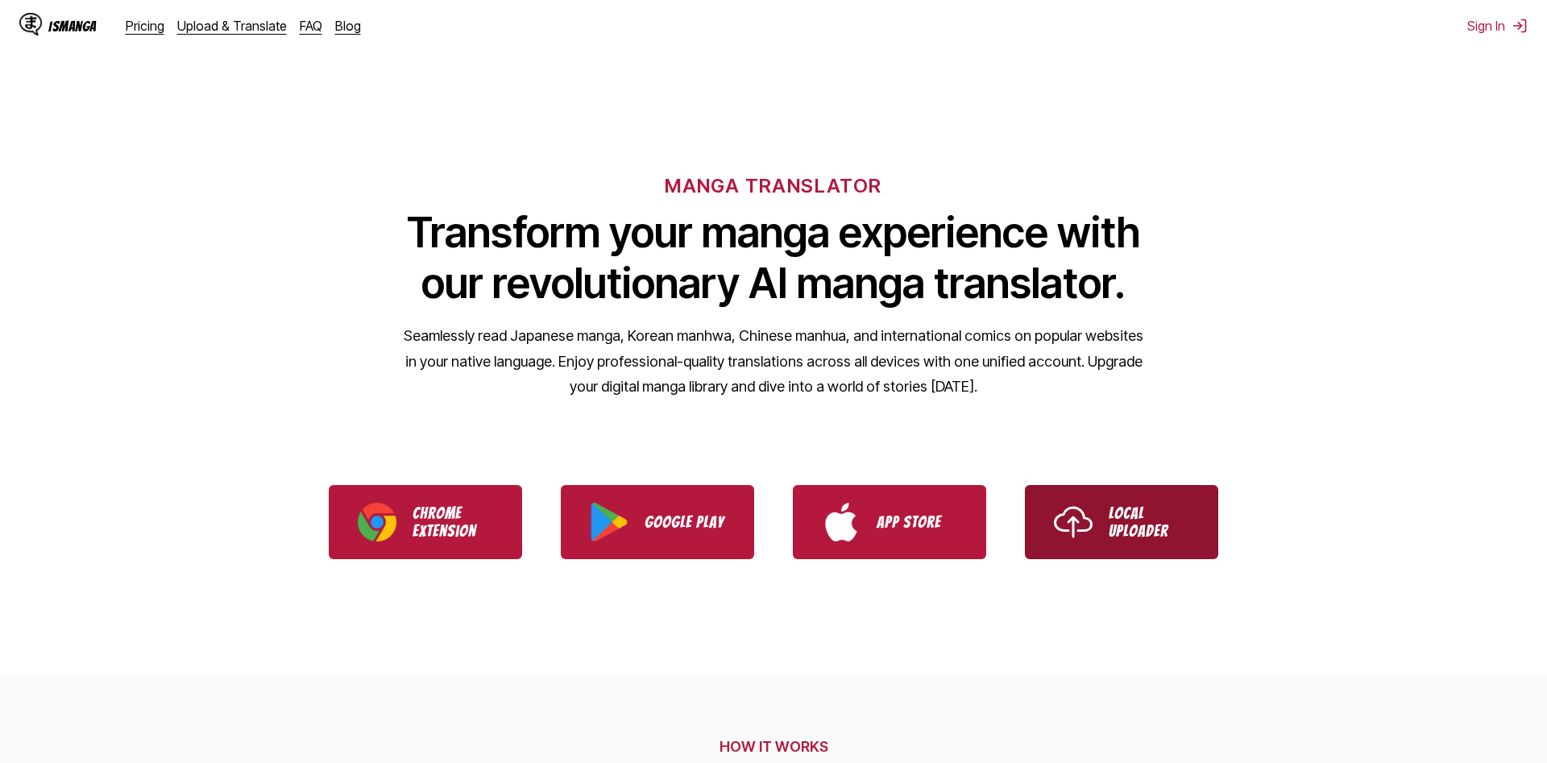
click at [1119, 498] on link "Local Uploader" at bounding box center [1121, 522] width 193 height 74
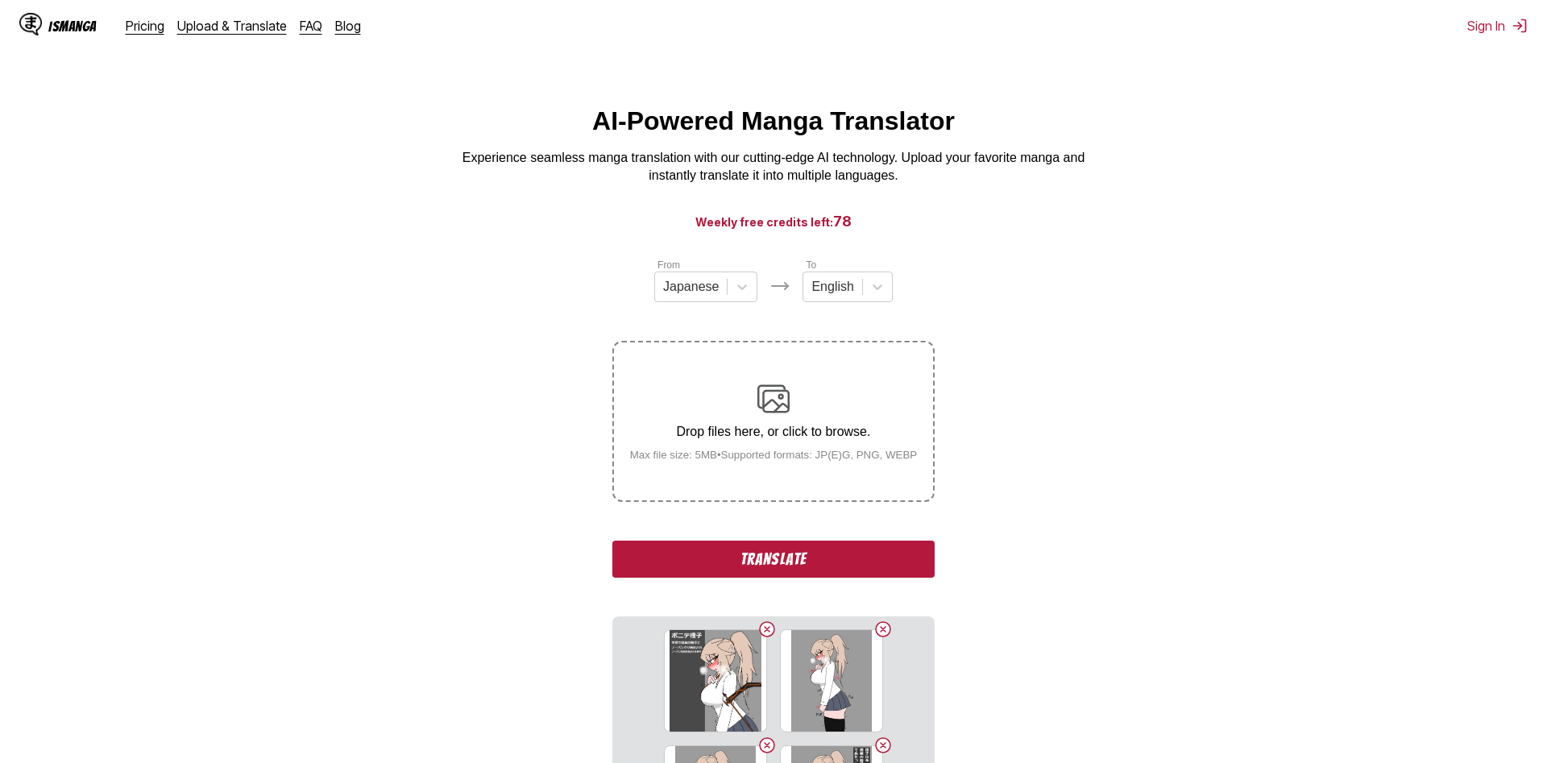
click at [764, 570] on button "Translate" at bounding box center [774, 559] width 322 height 37
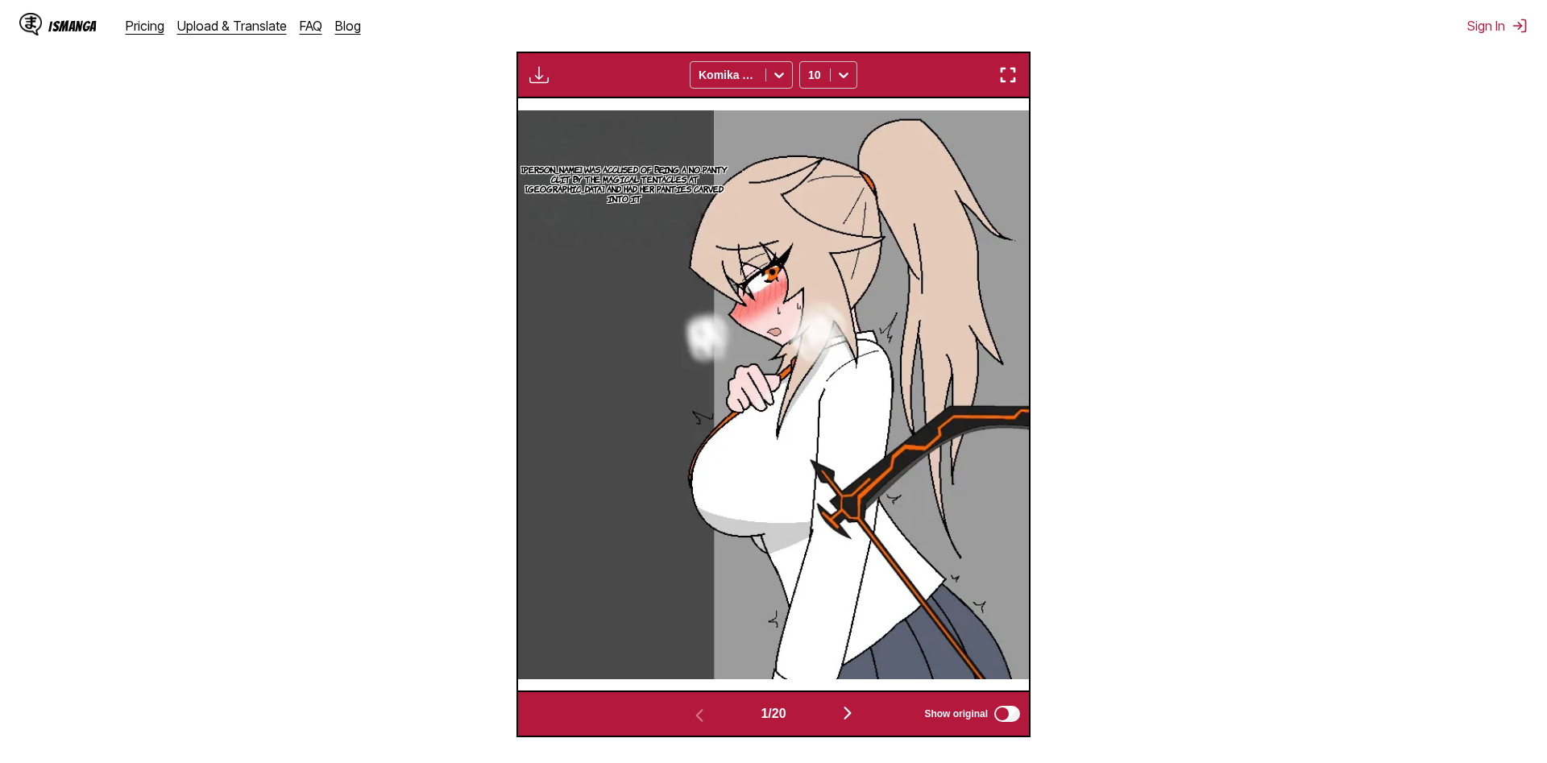
scroll to position [559, 0]
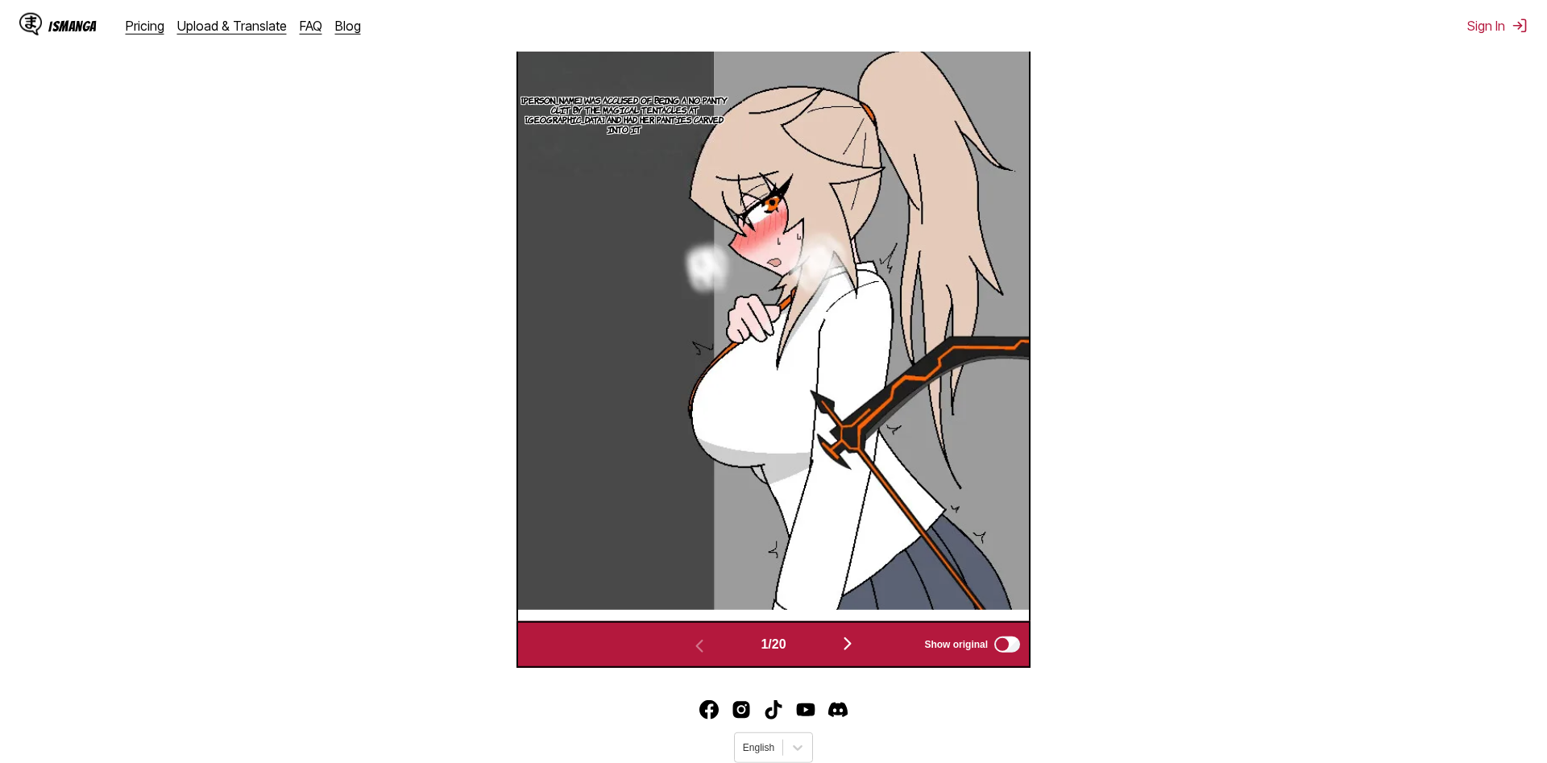
click at [852, 639] on img "button" at bounding box center [847, 643] width 19 height 19
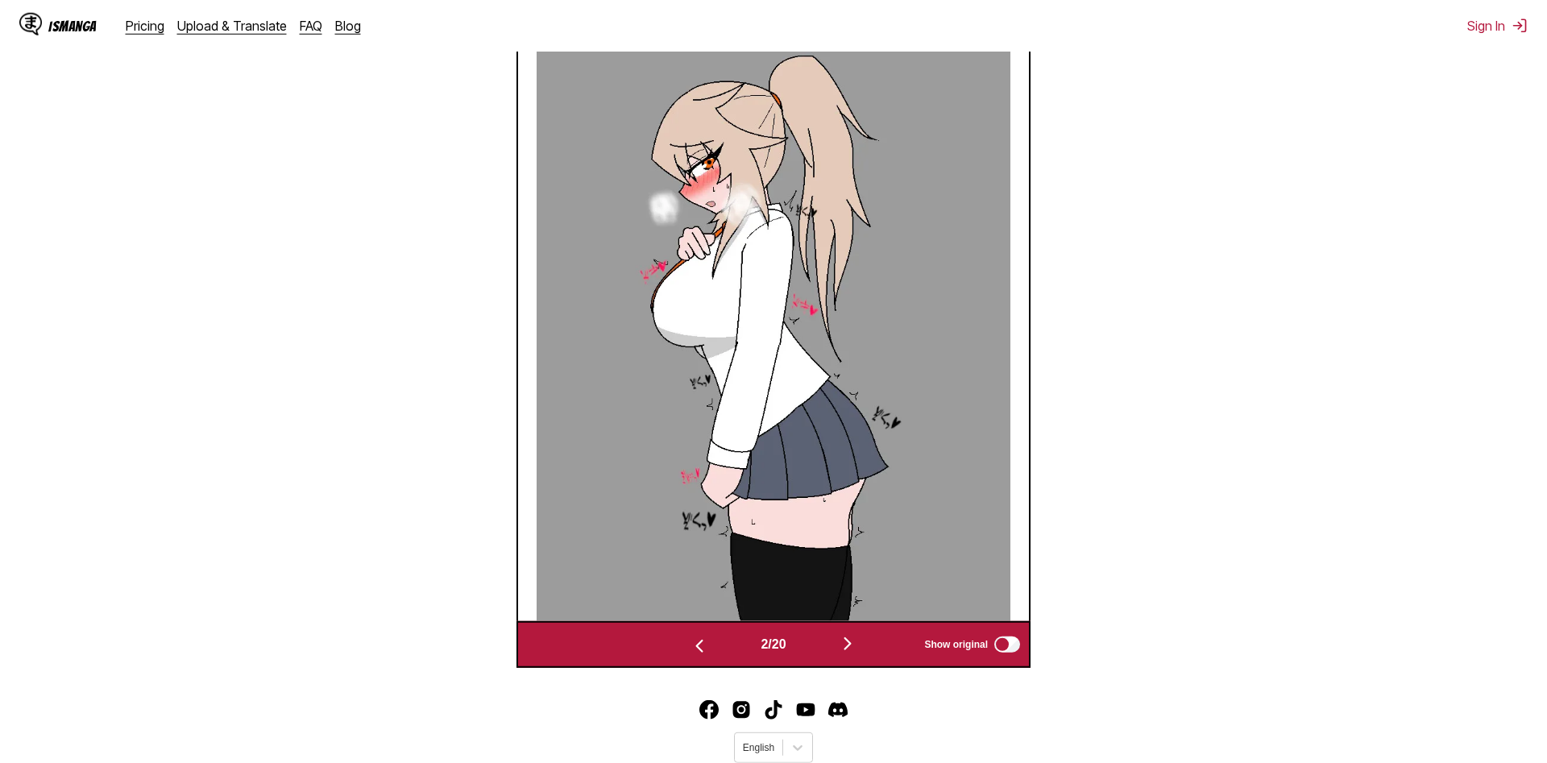
click at [850, 639] on img "button" at bounding box center [847, 643] width 19 height 19
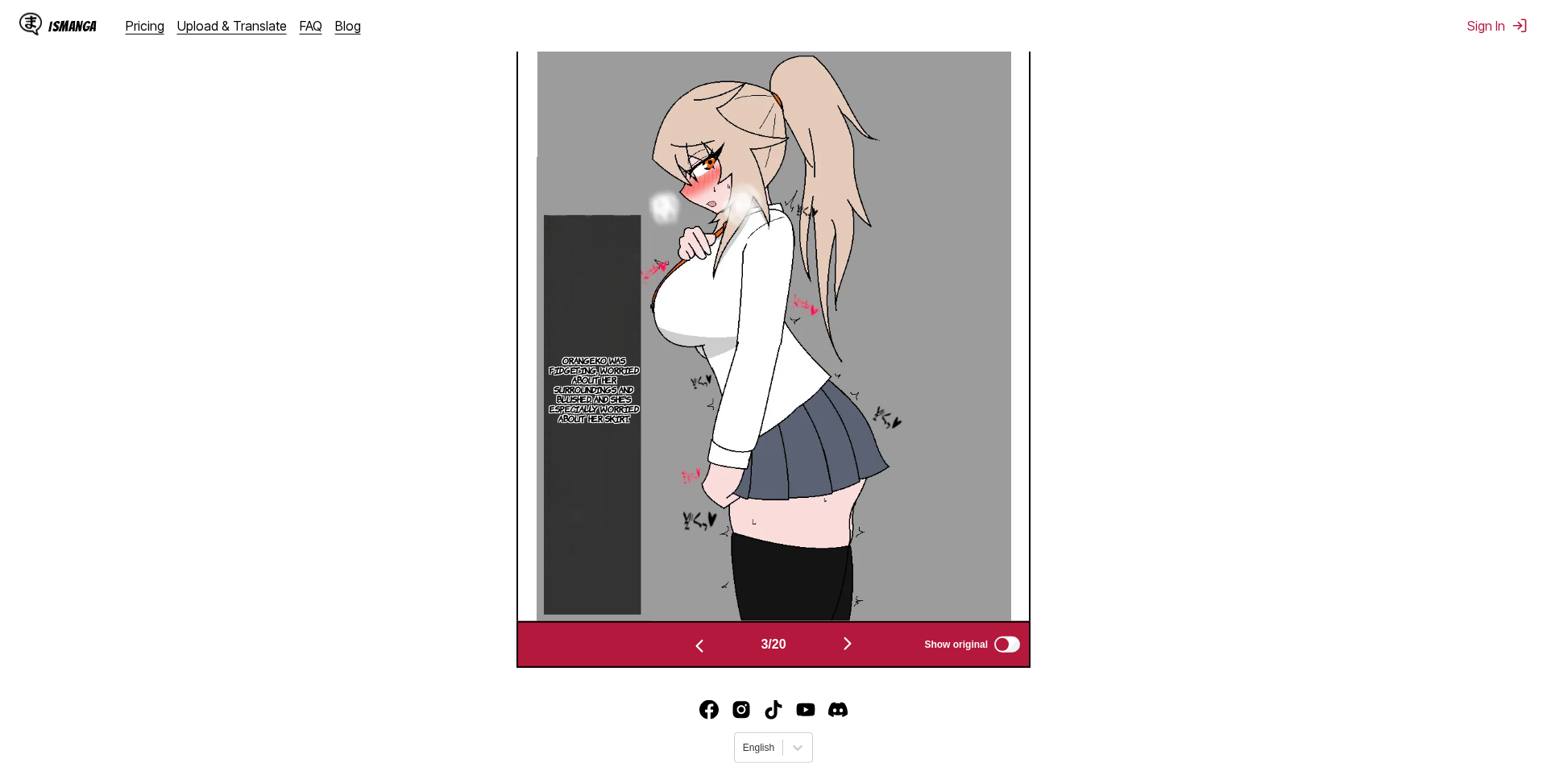
click at [849, 643] on img "button" at bounding box center [847, 643] width 19 height 19
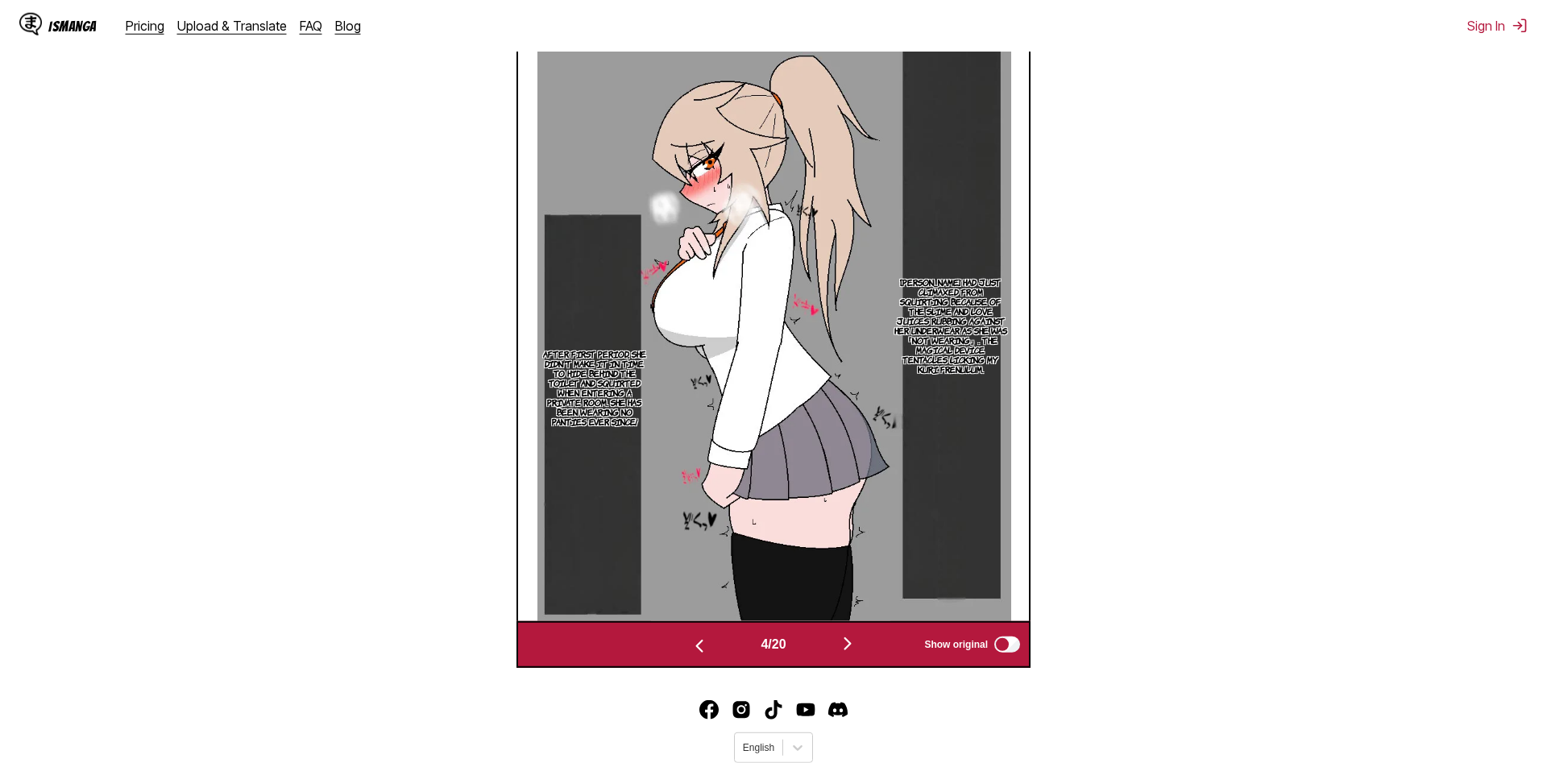
click at [690, 656] on img "button" at bounding box center [699, 646] width 19 height 19
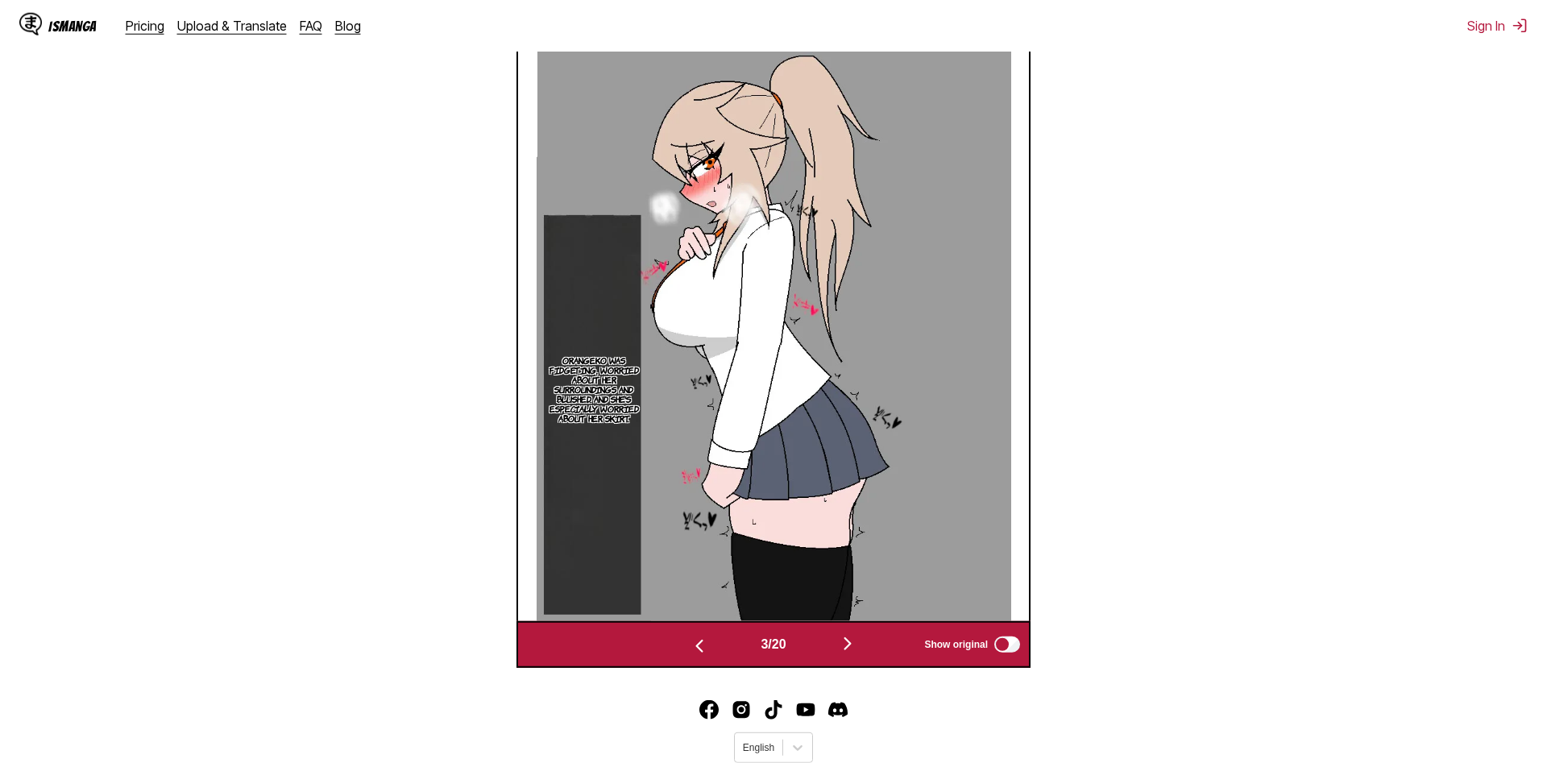
click at [708, 650] on button "button" at bounding box center [699, 644] width 97 height 23
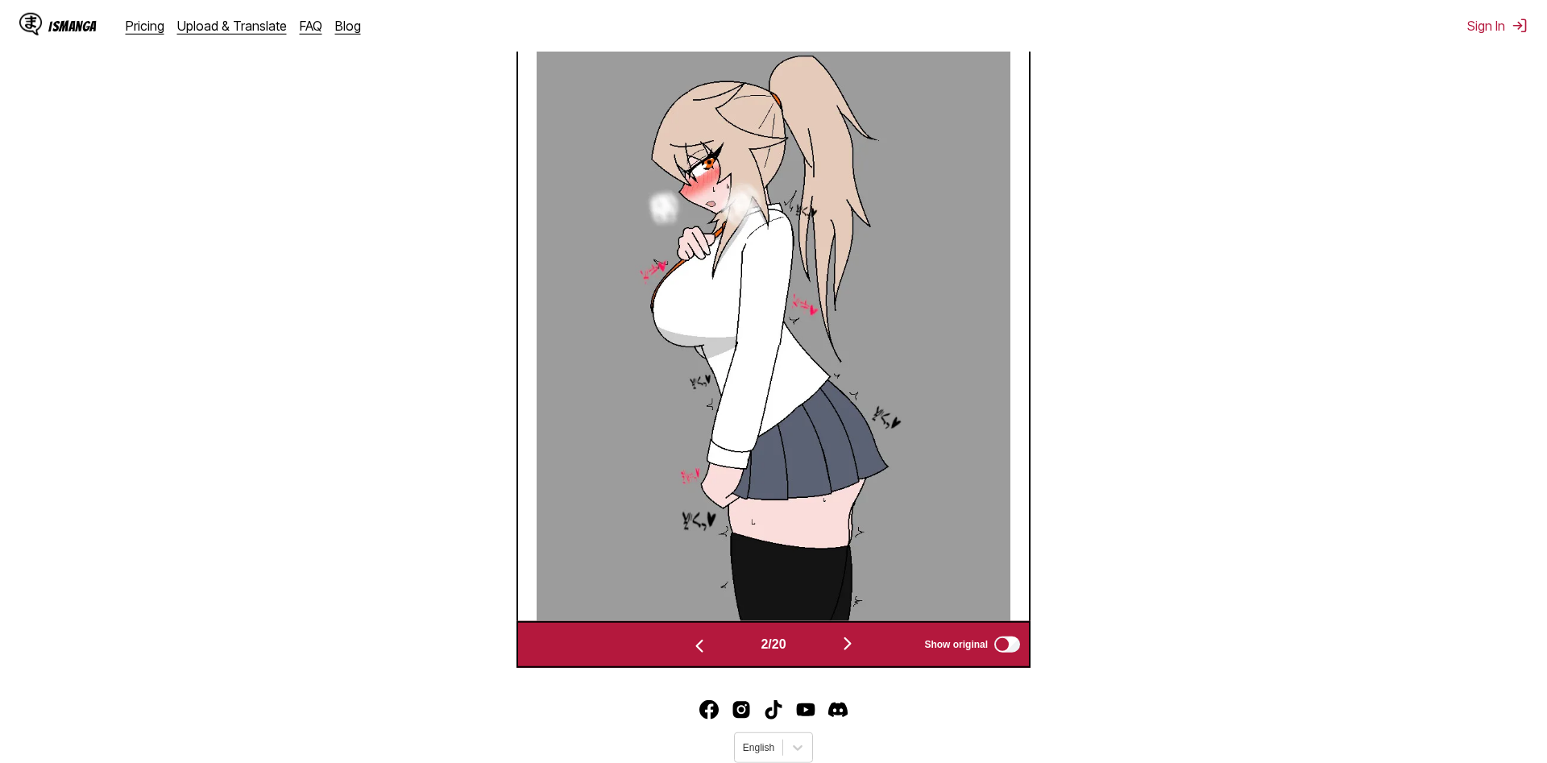
click at [841, 641] on button "button" at bounding box center [847, 644] width 97 height 23
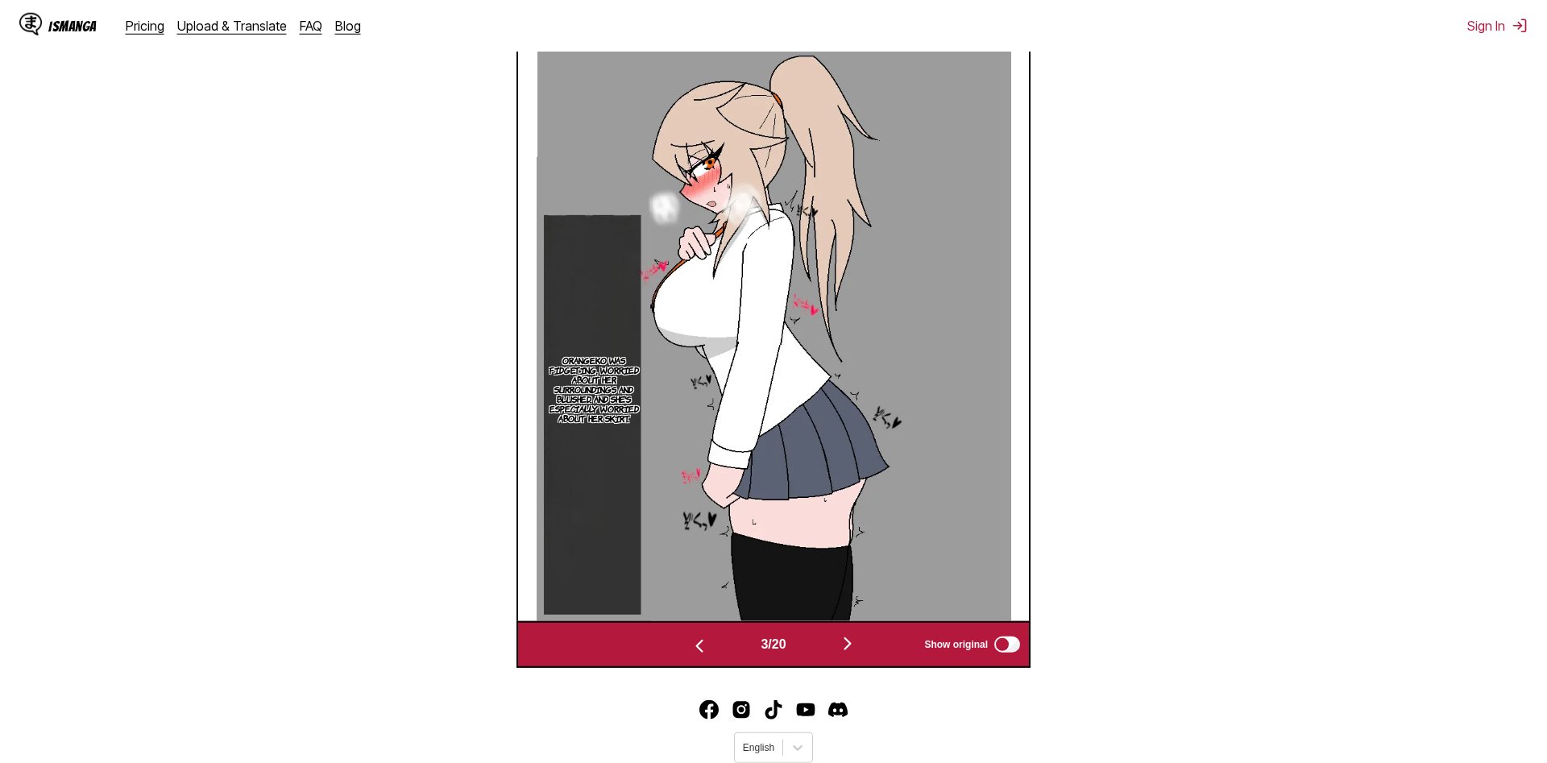
click at [843, 642] on img "button" at bounding box center [847, 643] width 19 height 19
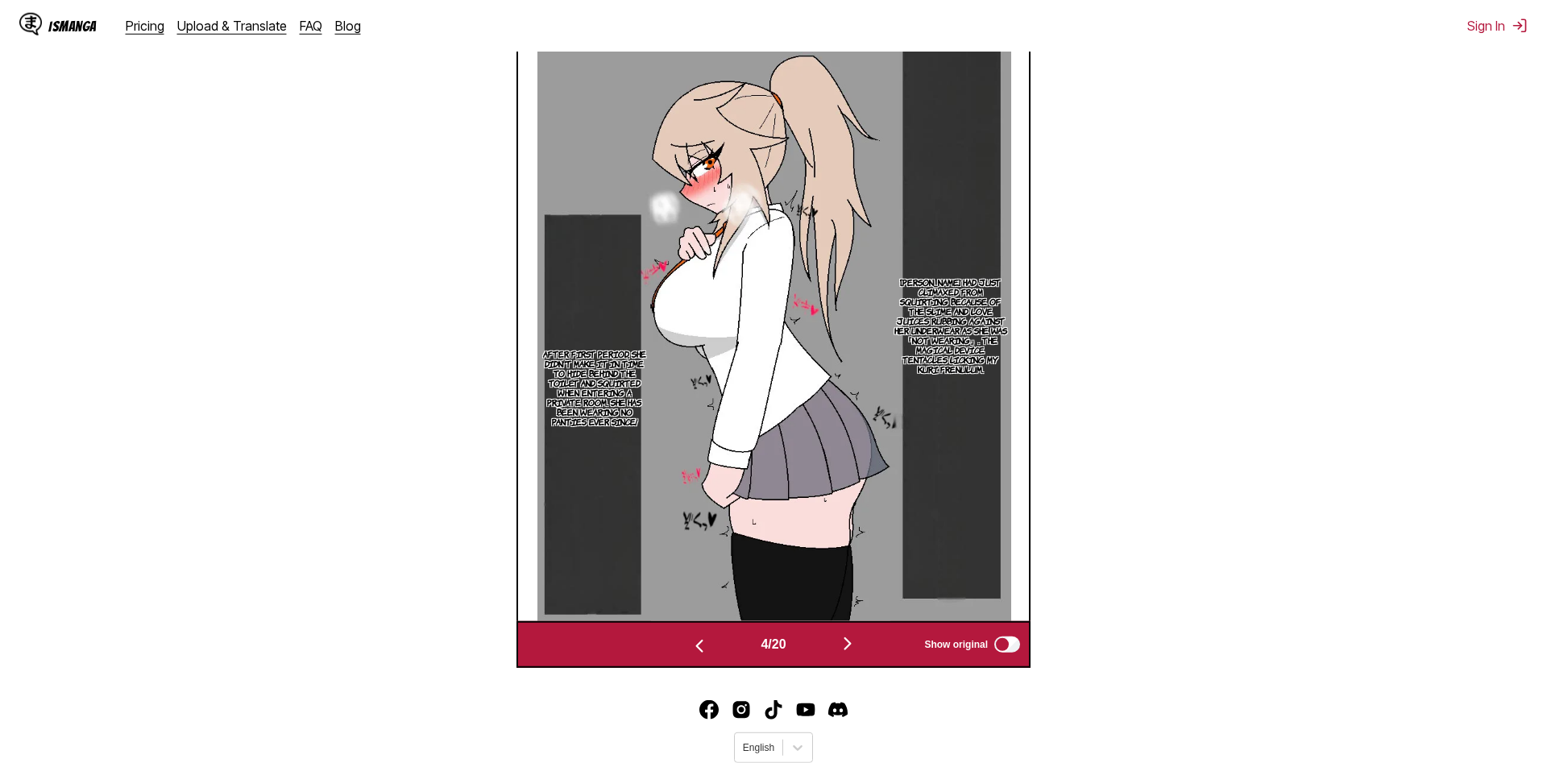
click at [840, 646] on button "button" at bounding box center [847, 644] width 97 height 23
click at [856, 646] on img "button" at bounding box center [847, 643] width 19 height 19
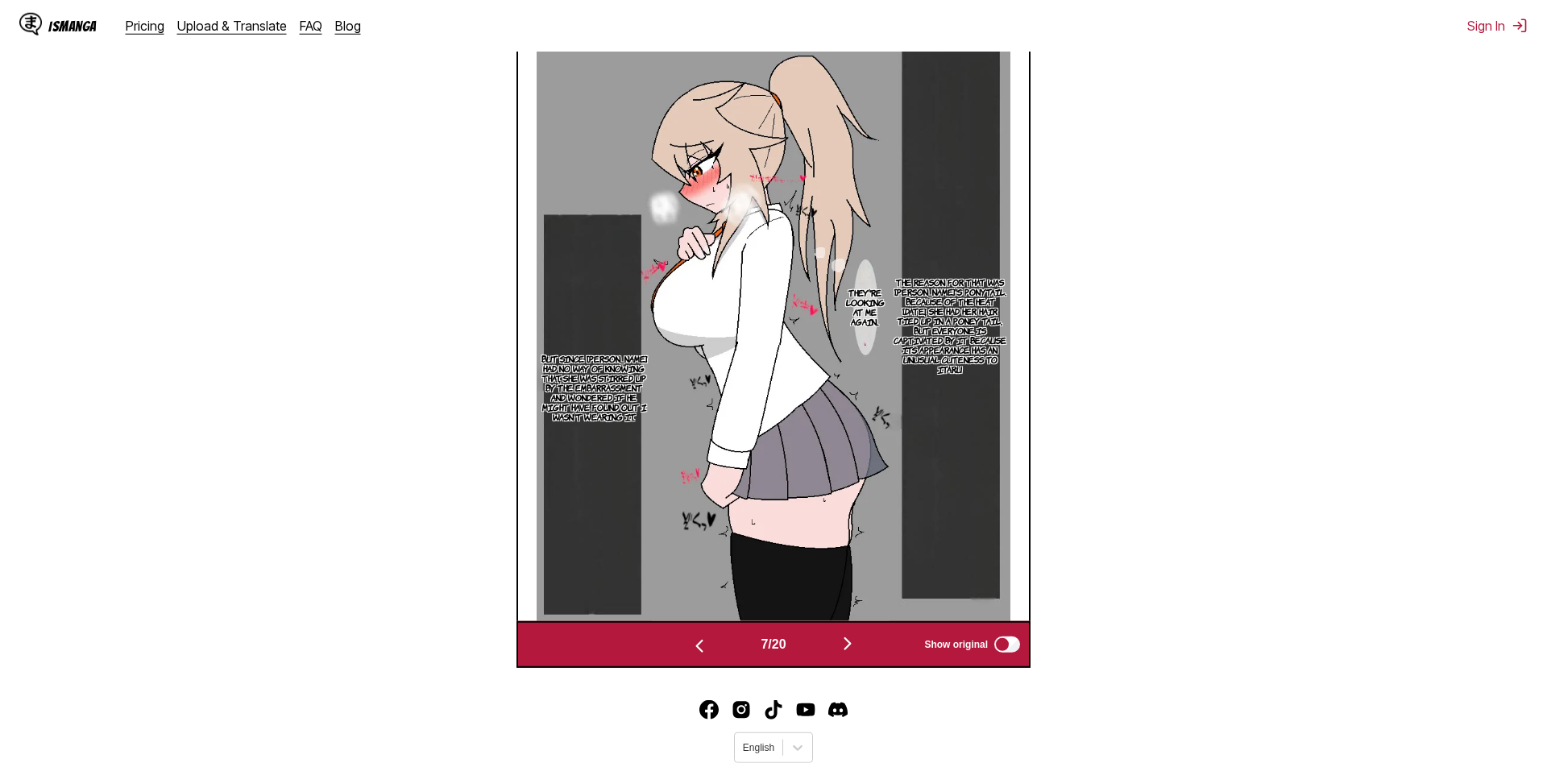
scroll to position [0, 3067]
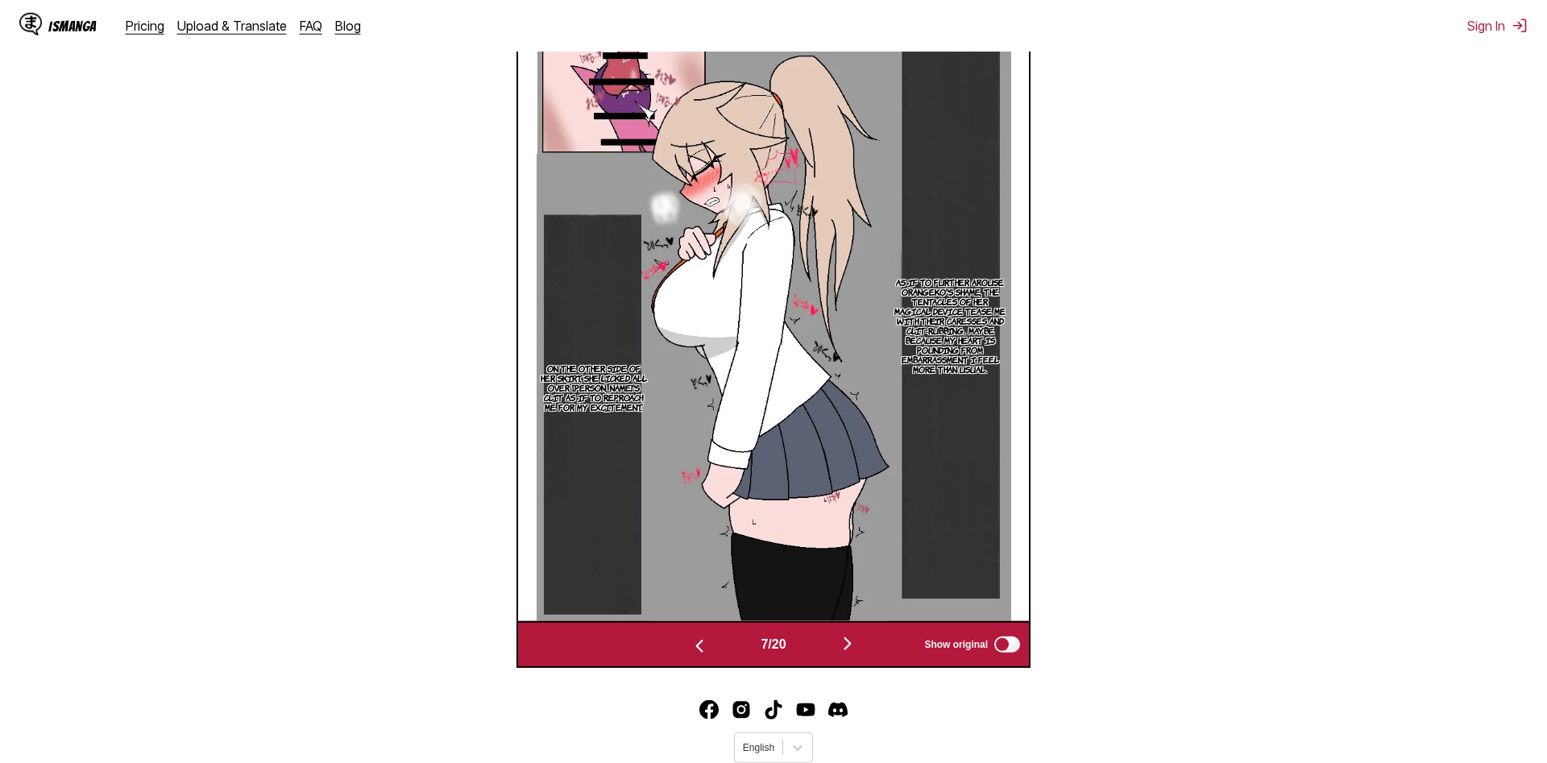
click at [856, 646] on img "button" at bounding box center [847, 643] width 19 height 19
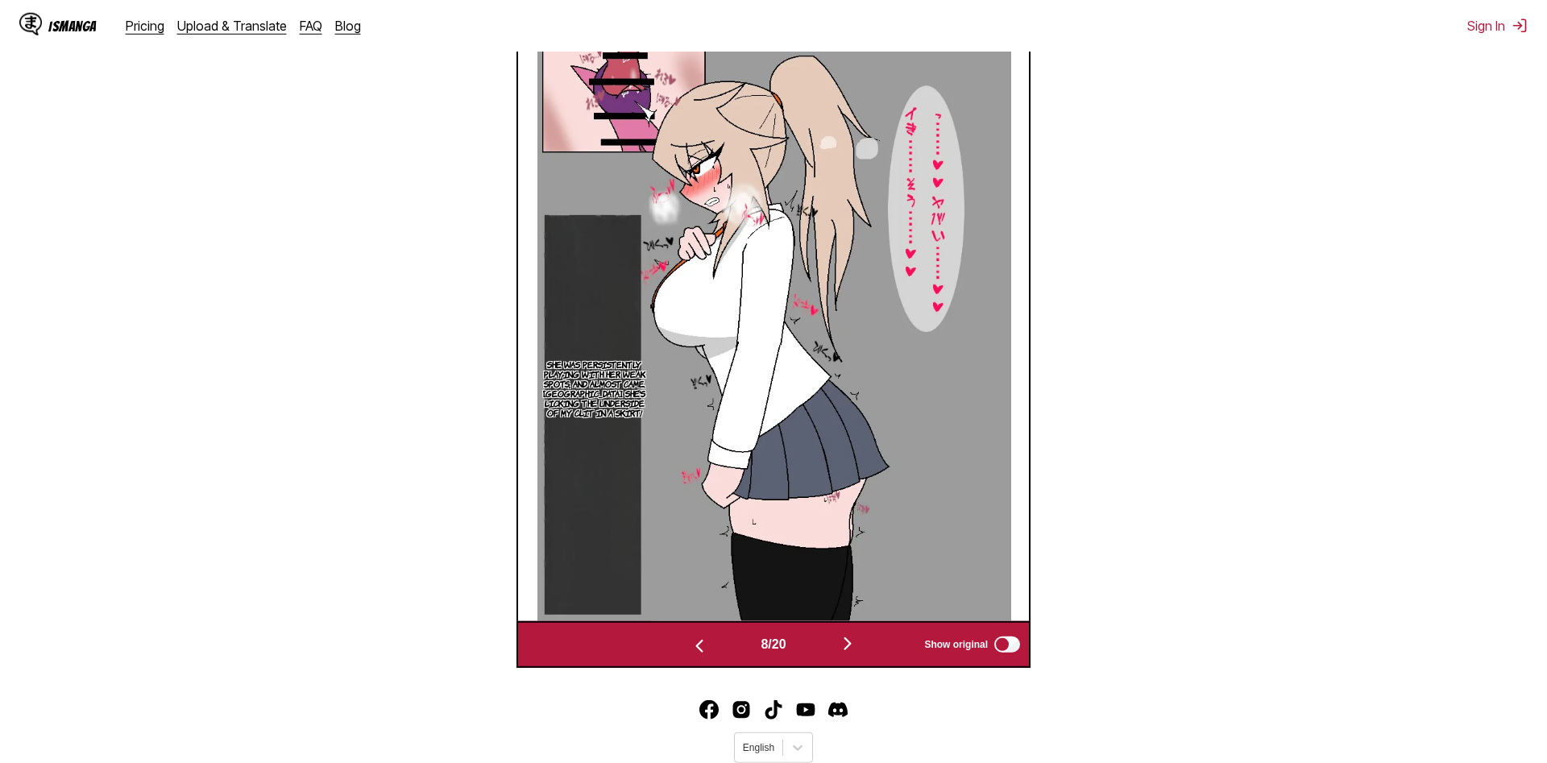
click at [856, 646] on img "button" at bounding box center [847, 643] width 19 height 19
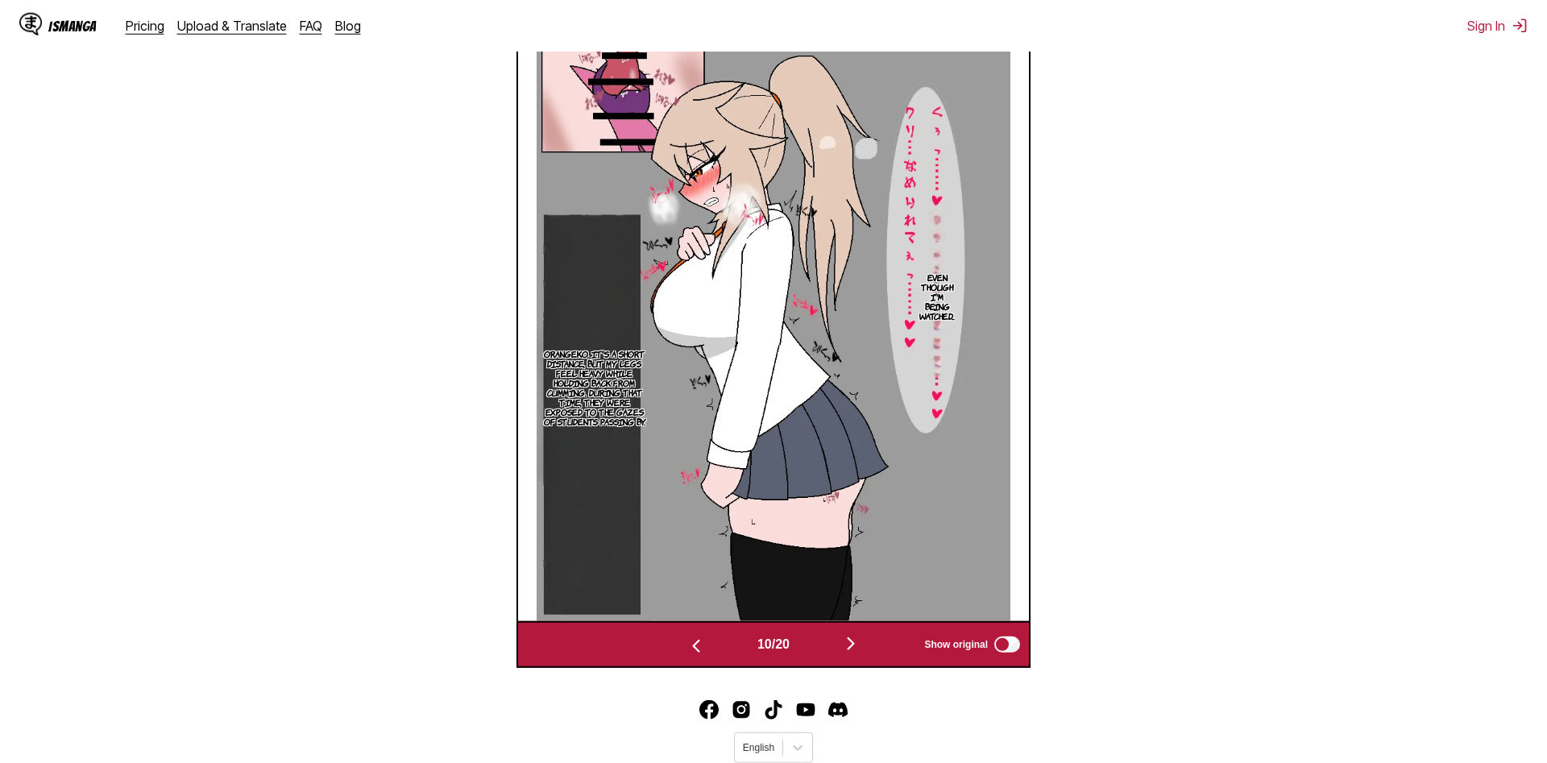
click at [856, 646] on img "button" at bounding box center [850, 643] width 19 height 19
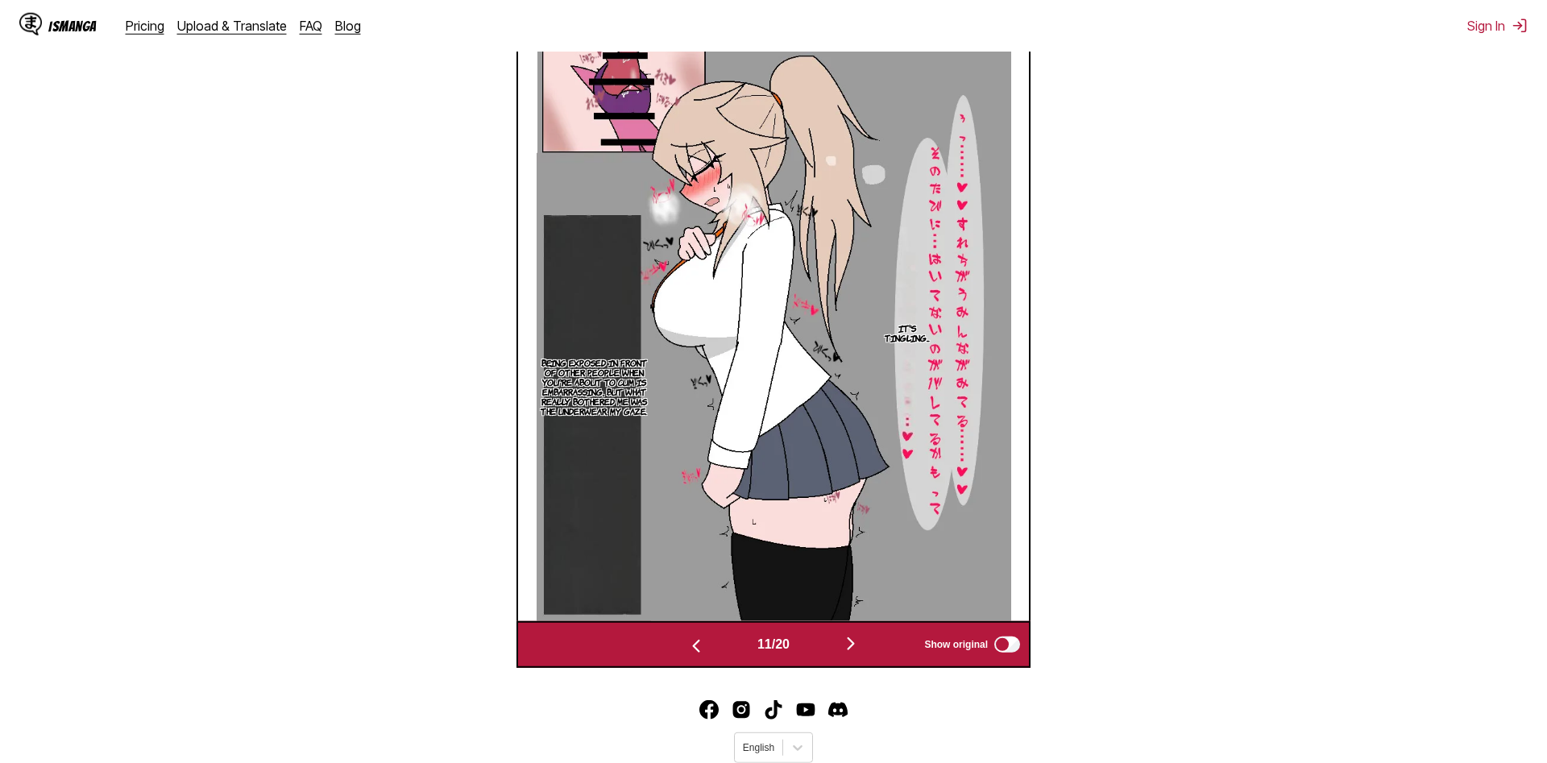
click at [856, 646] on img "button" at bounding box center [850, 643] width 19 height 19
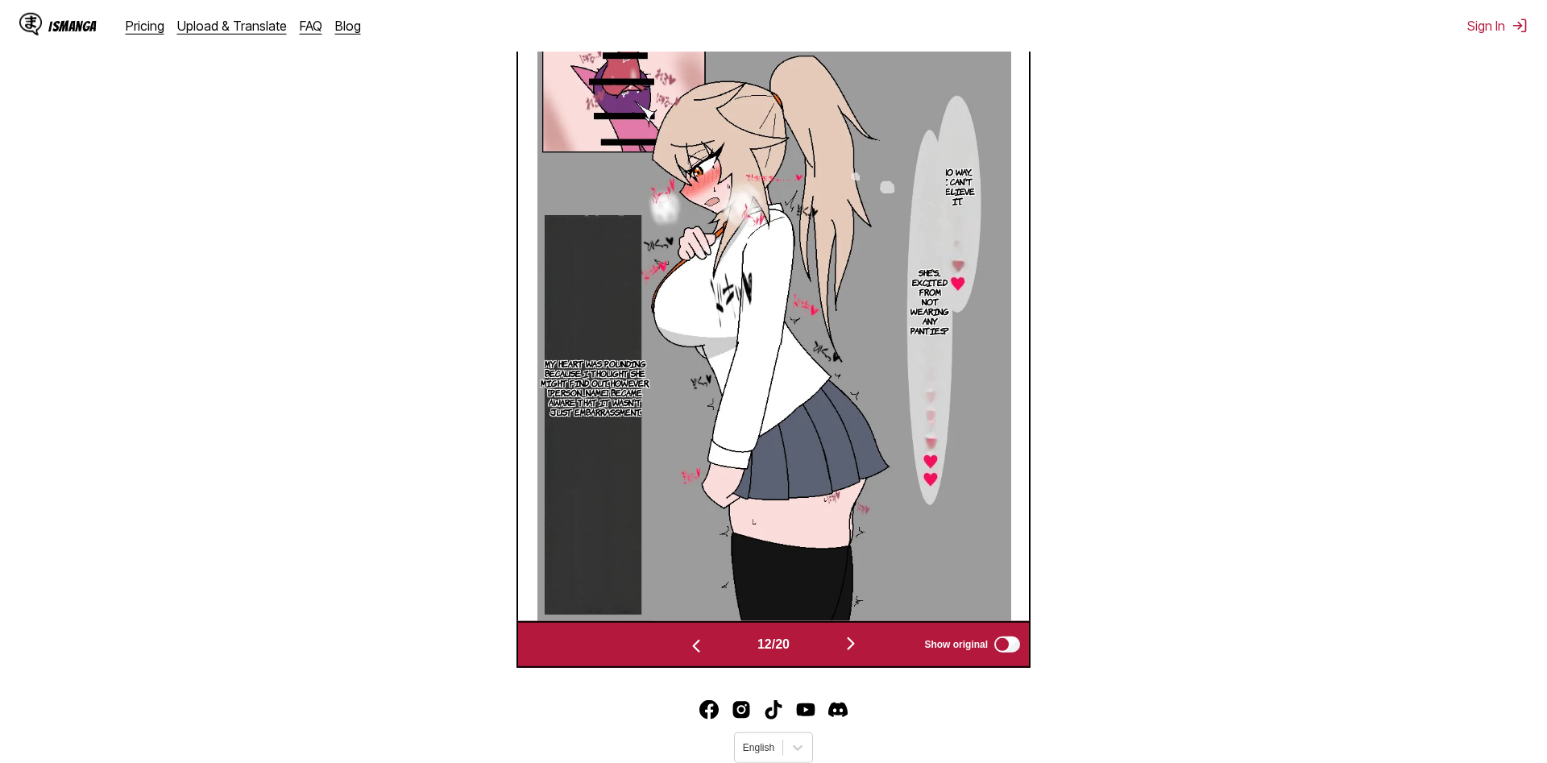
click at [856, 646] on img "button" at bounding box center [850, 643] width 19 height 19
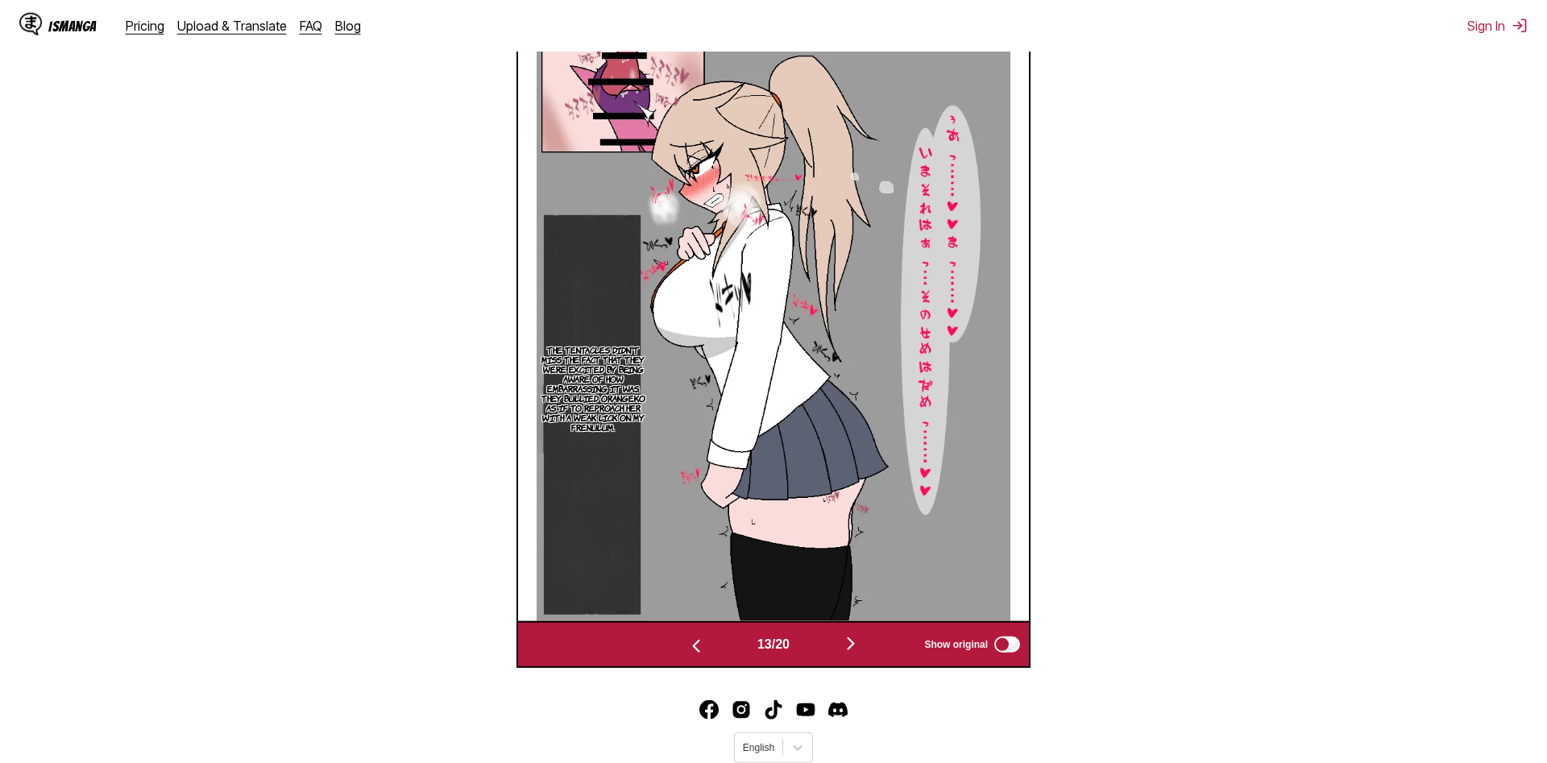
click at [856, 646] on img "button" at bounding box center [850, 643] width 19 height 19
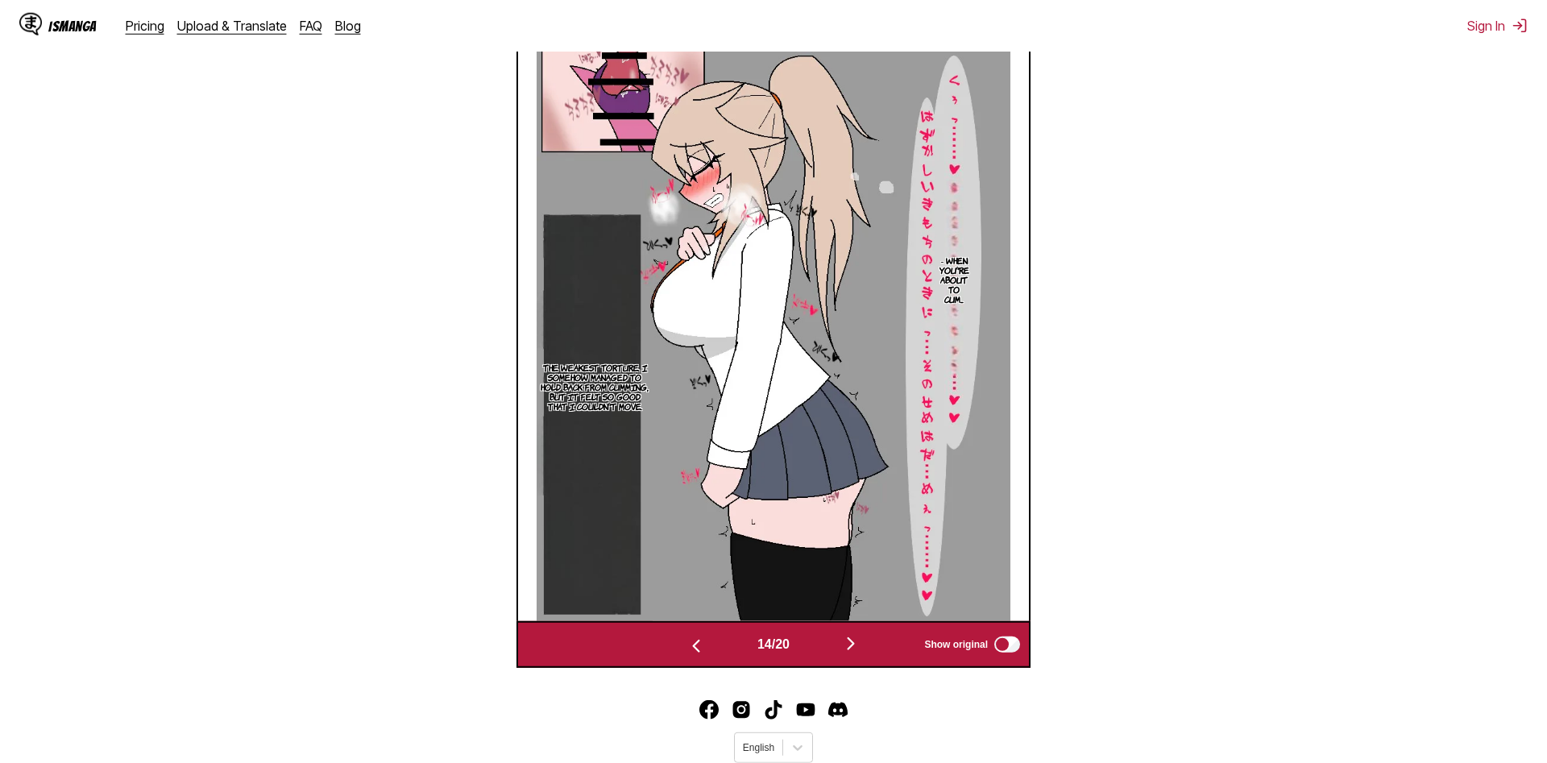
click at [858, 647] on img "button" at bounding box center [850, 643] width 19 height 19
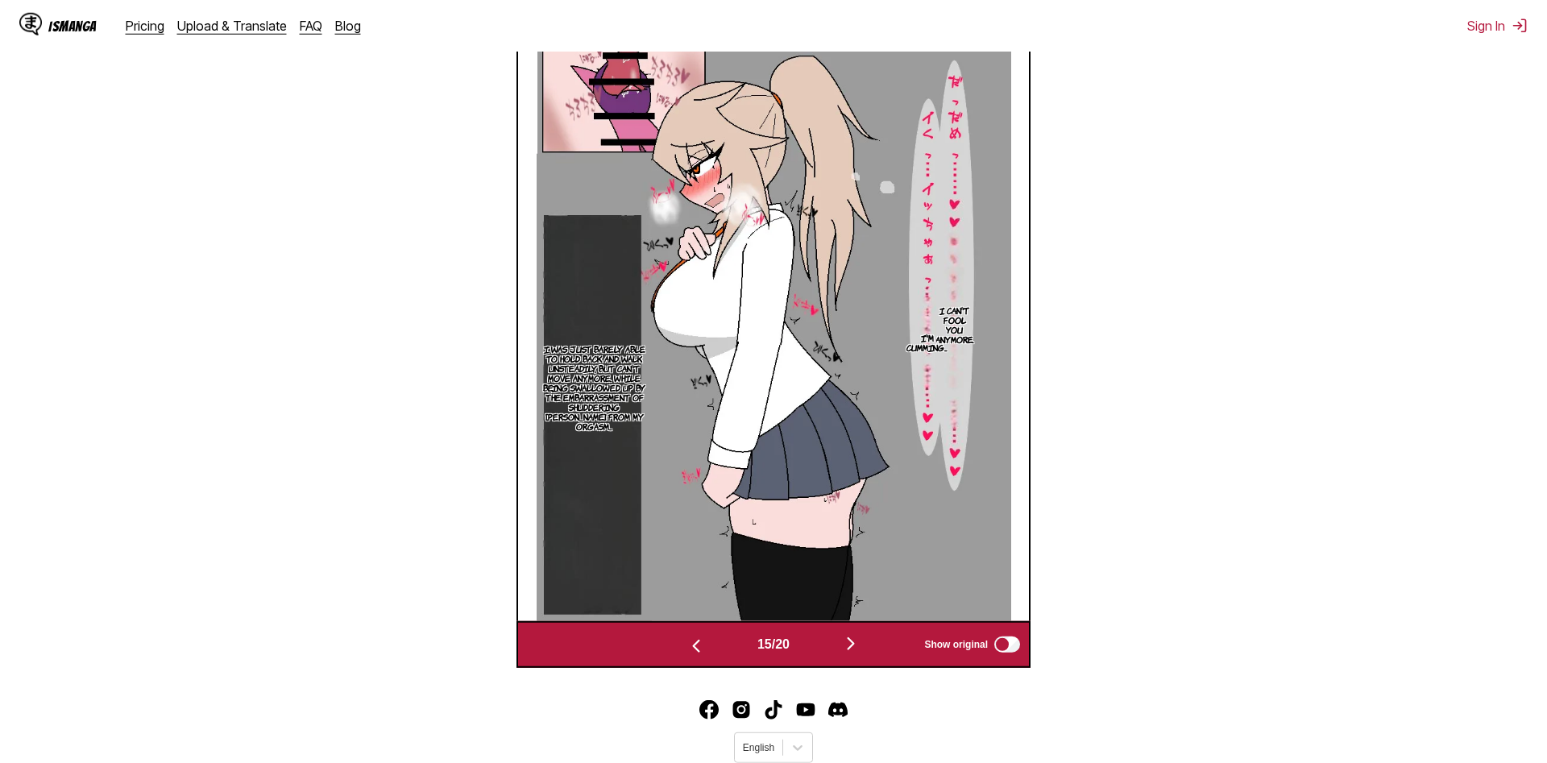
click at [858, 646] on img "button" at bounding box center [850, 643] width 19 height 19
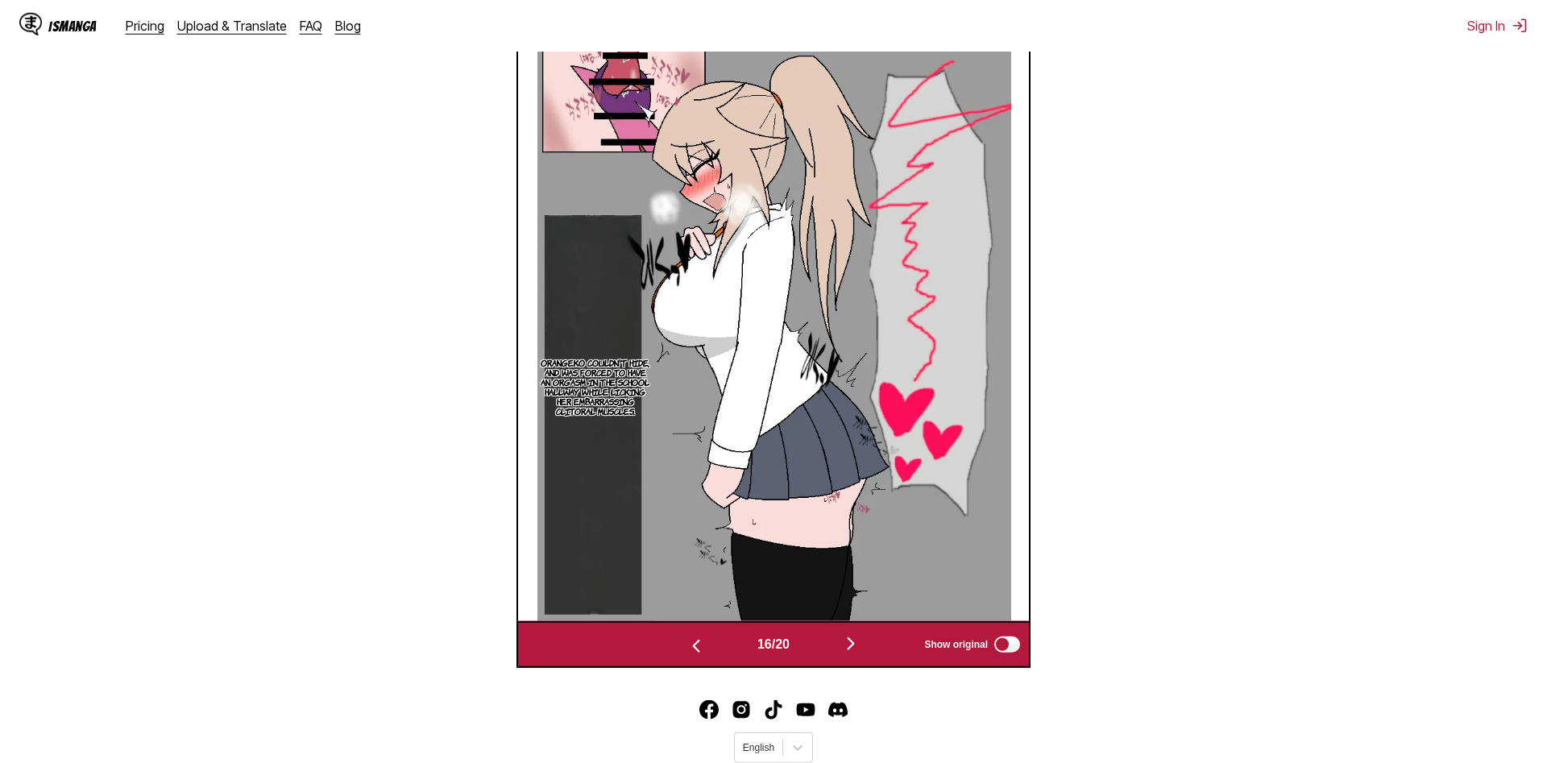
click at [858, 646] on img "button" at bounding box center [850, 643] width 19 height 19
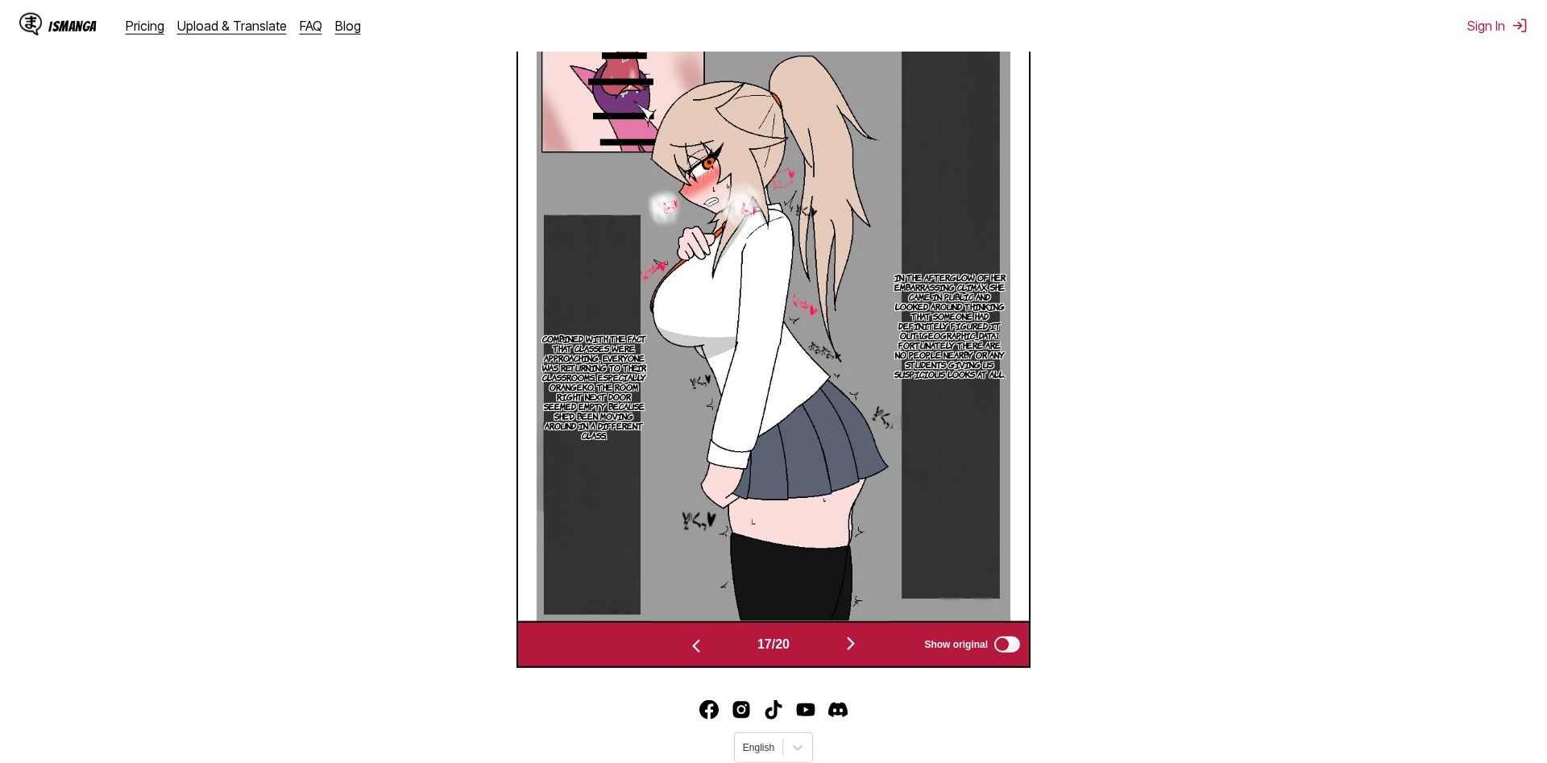
click at [858, 645] on img "button" at bounding box center [850, 643] width 19 height 19
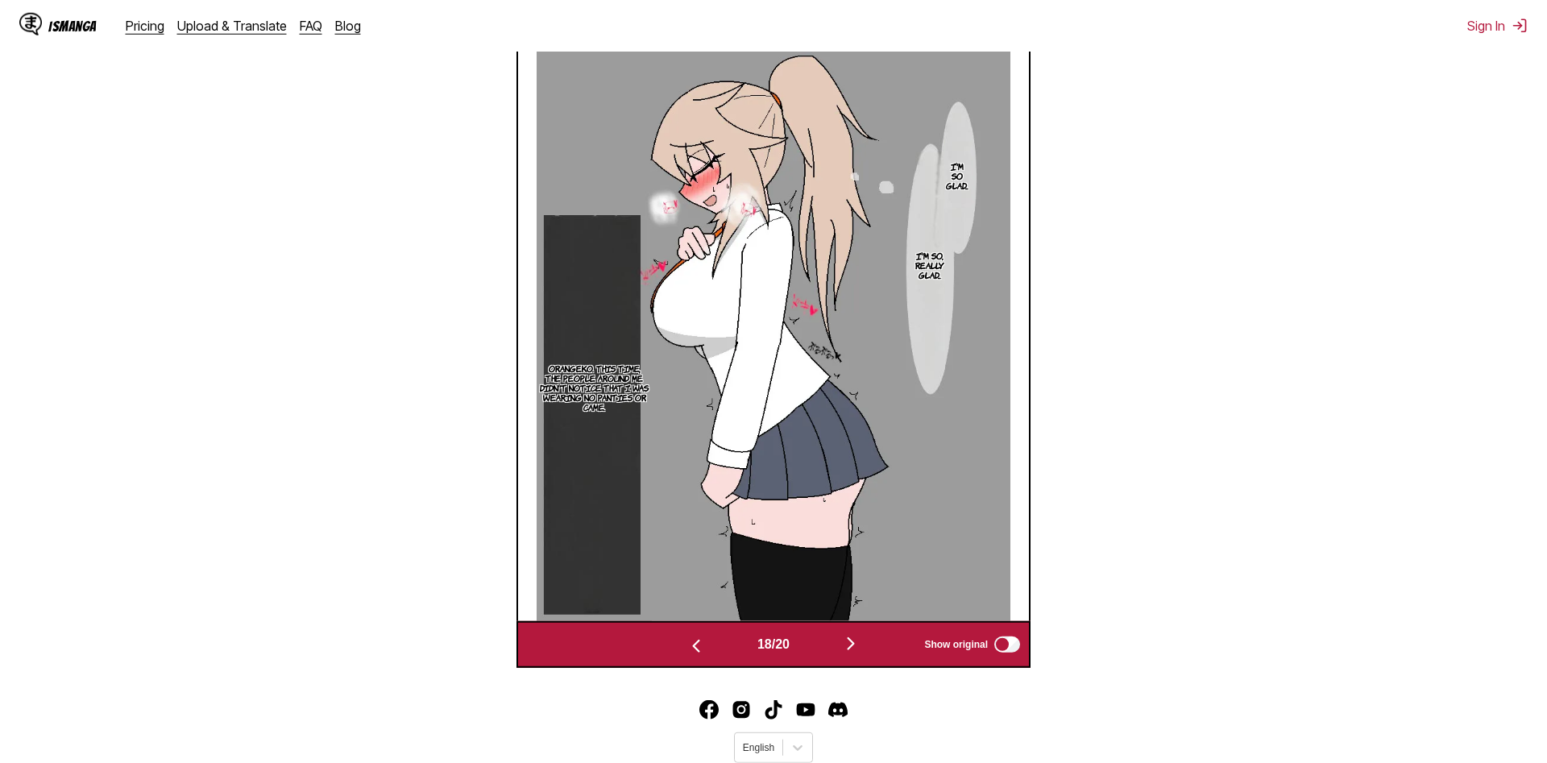
click at [858, 645] on img "button" at bounding box center [850, 643] width 19 height 19
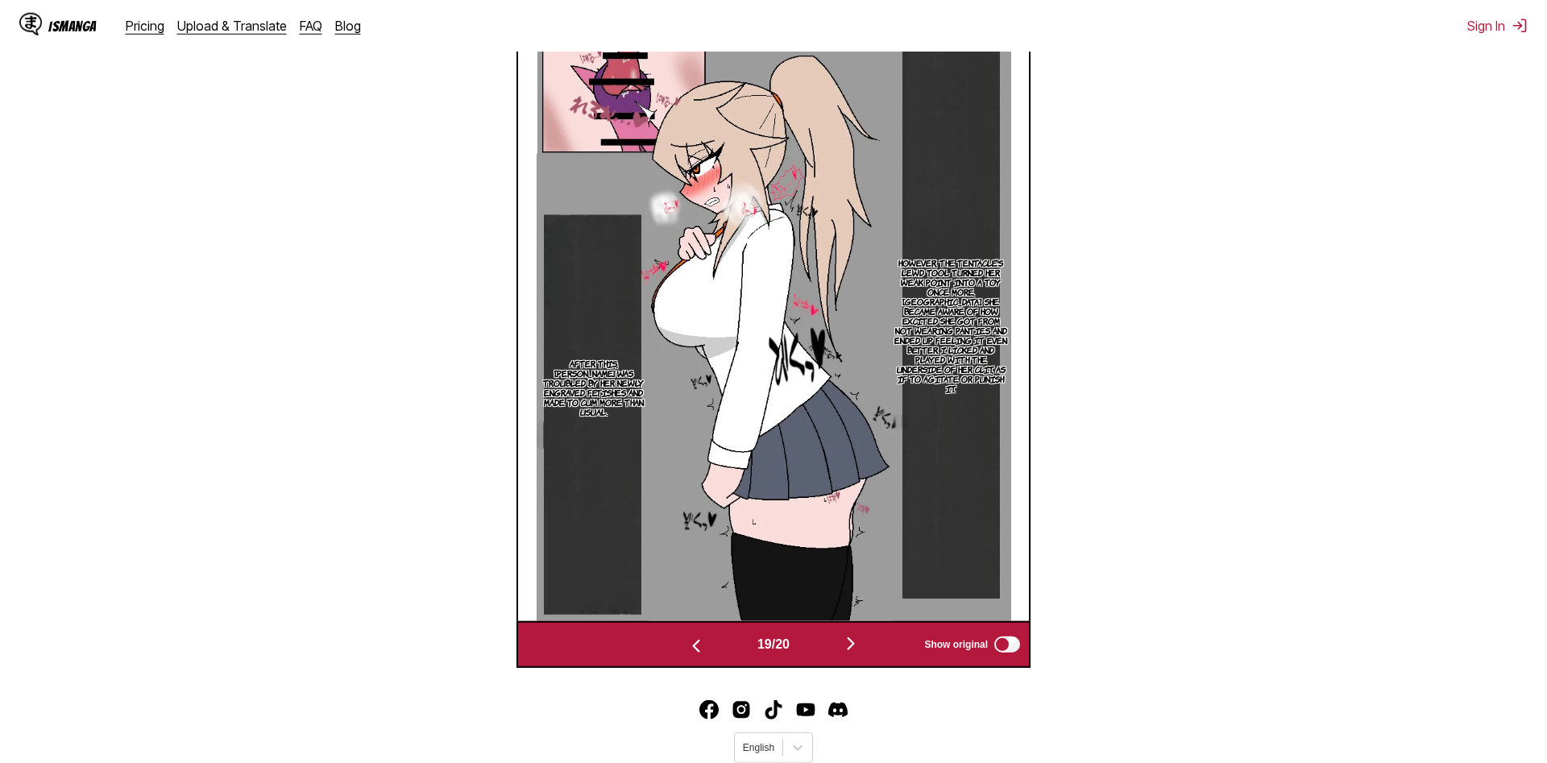
click at [858, 645] on img "button" at bounding box center [850, 643] width 19 height 19
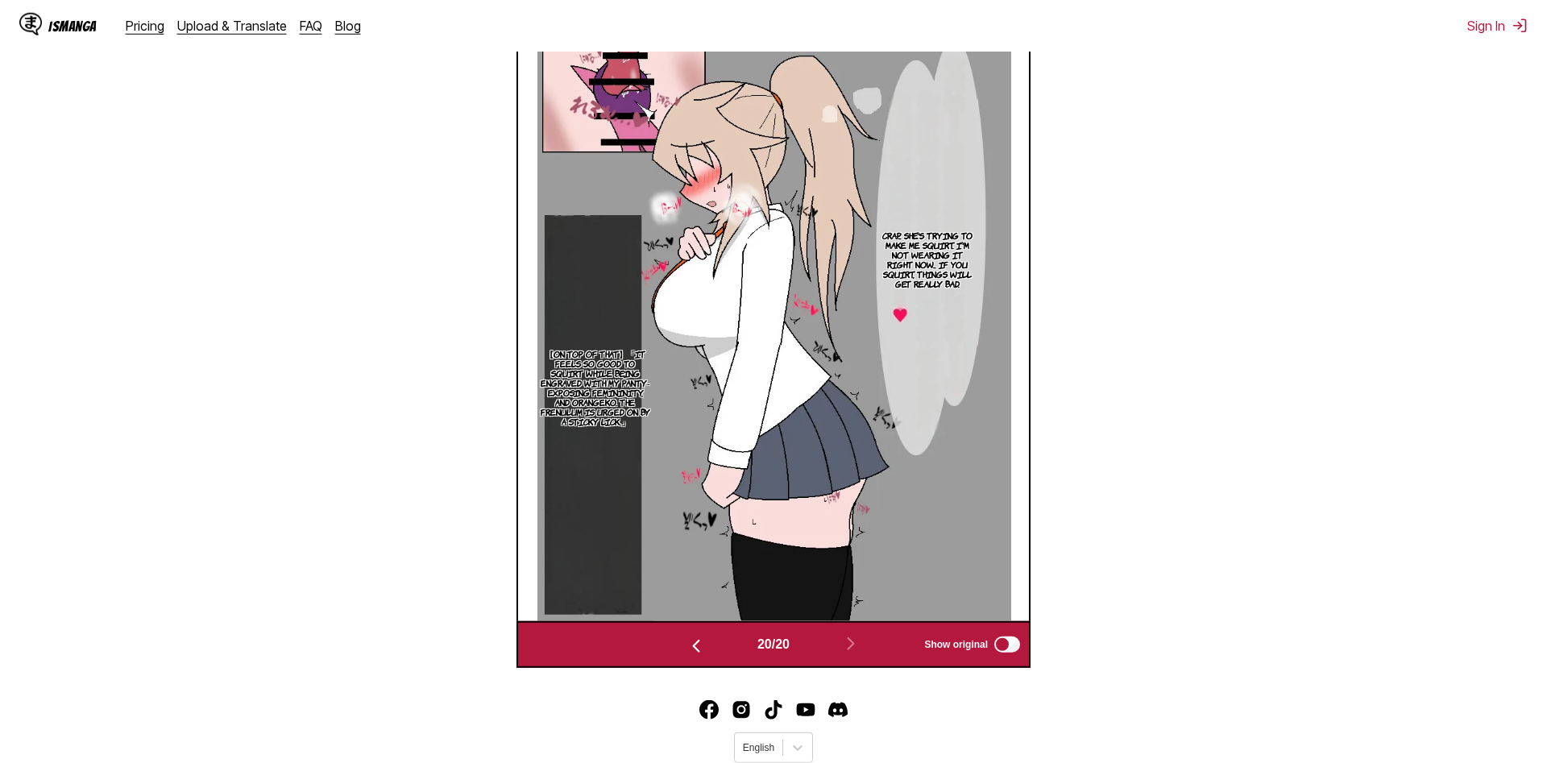
click at [694, 654] on img "button" at bounding box center [696, 646] width 19 height 19
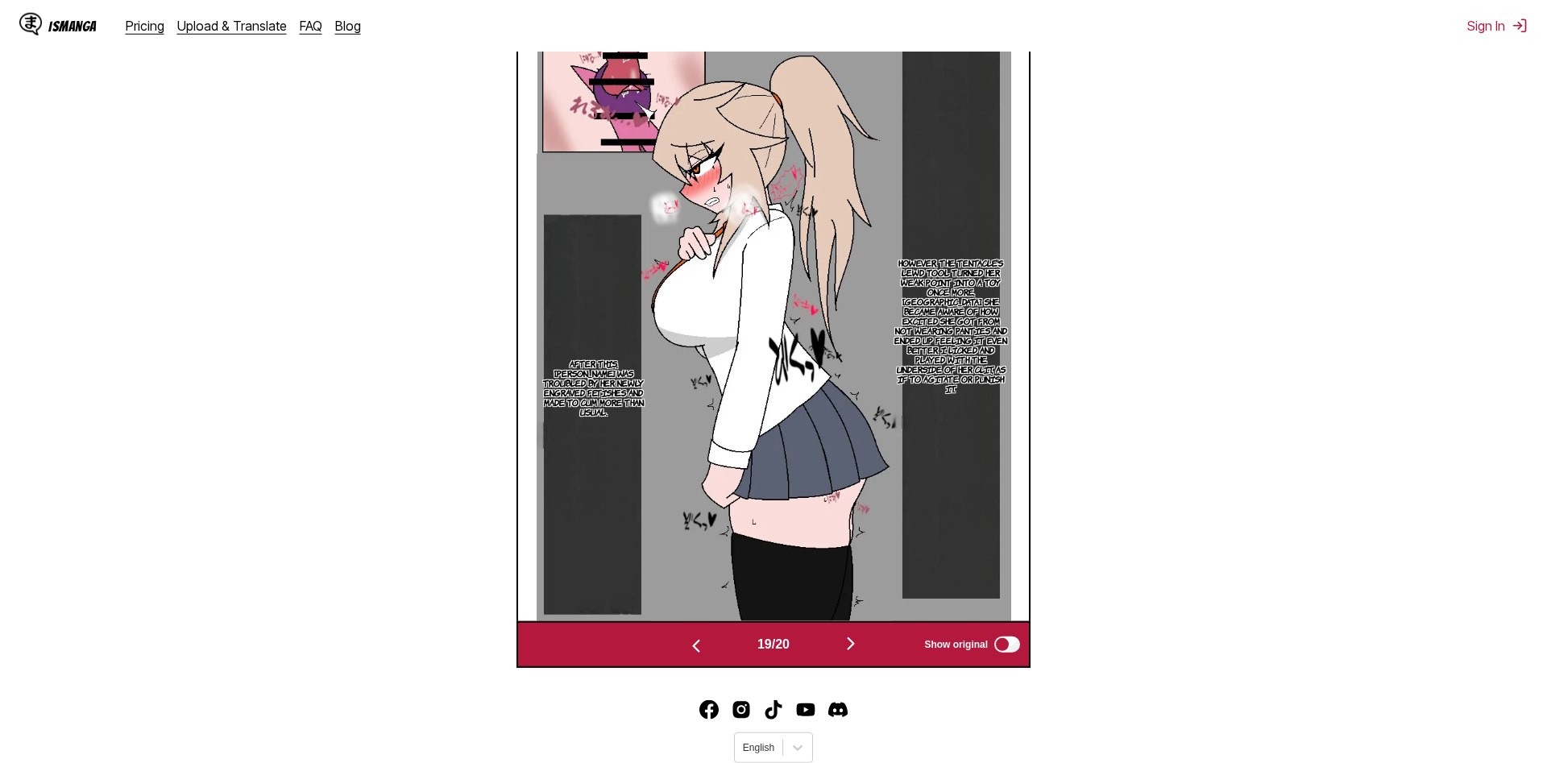
click at [691, 656] on img "button" at bounding box center [696, 646] width 19 height 19
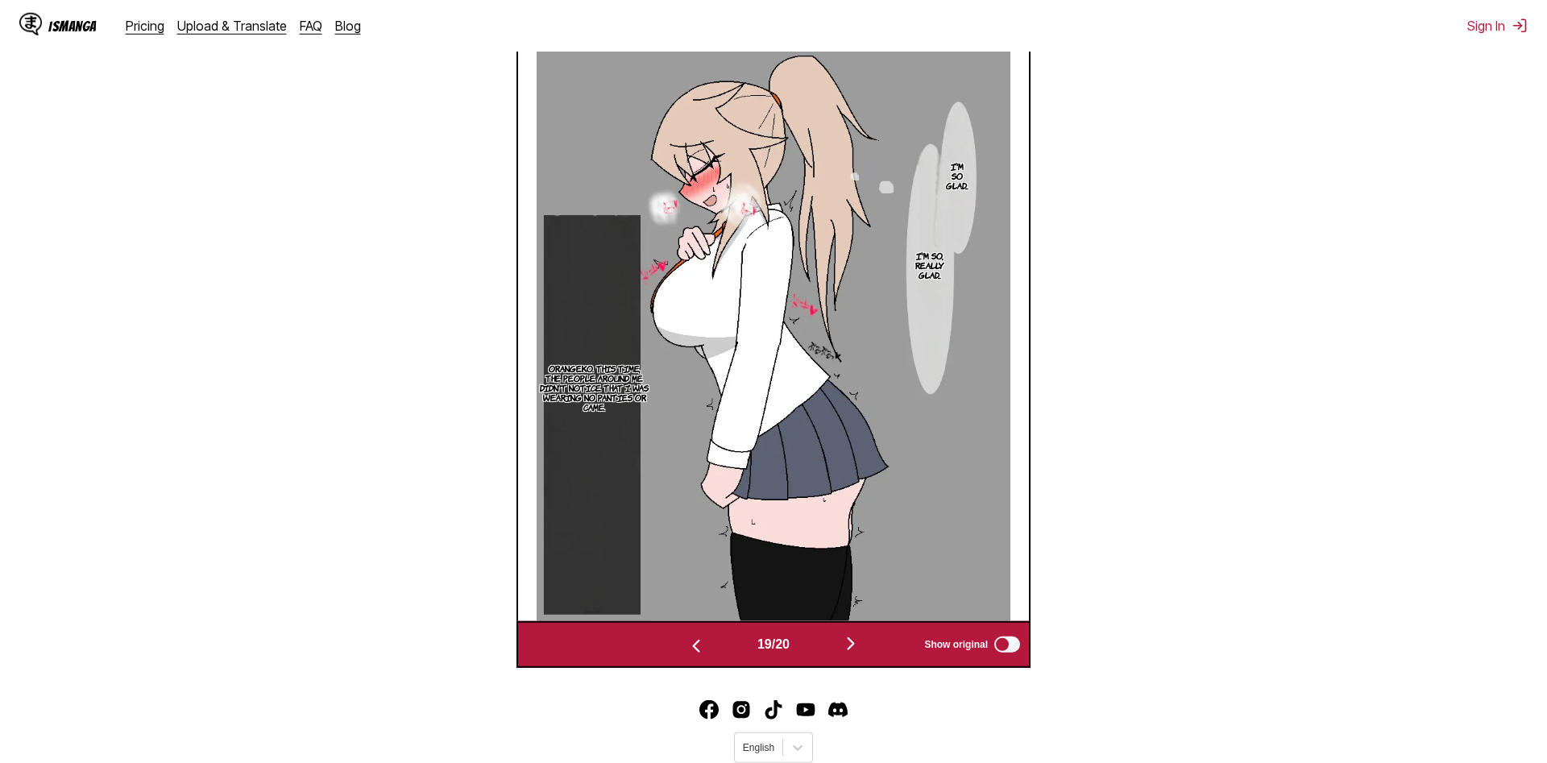
click at [690, 660] on div "19 / 20 Show original" at bounding box center [774, 644] width 514 height 47
click at [690, 661] on div "18 / 20 Show original" at bounding box center [774, 644] width 514 height 47
click at [690, 660] on div "18 / 20 Show original" at bounding box center [774, 644] width 514 height 47
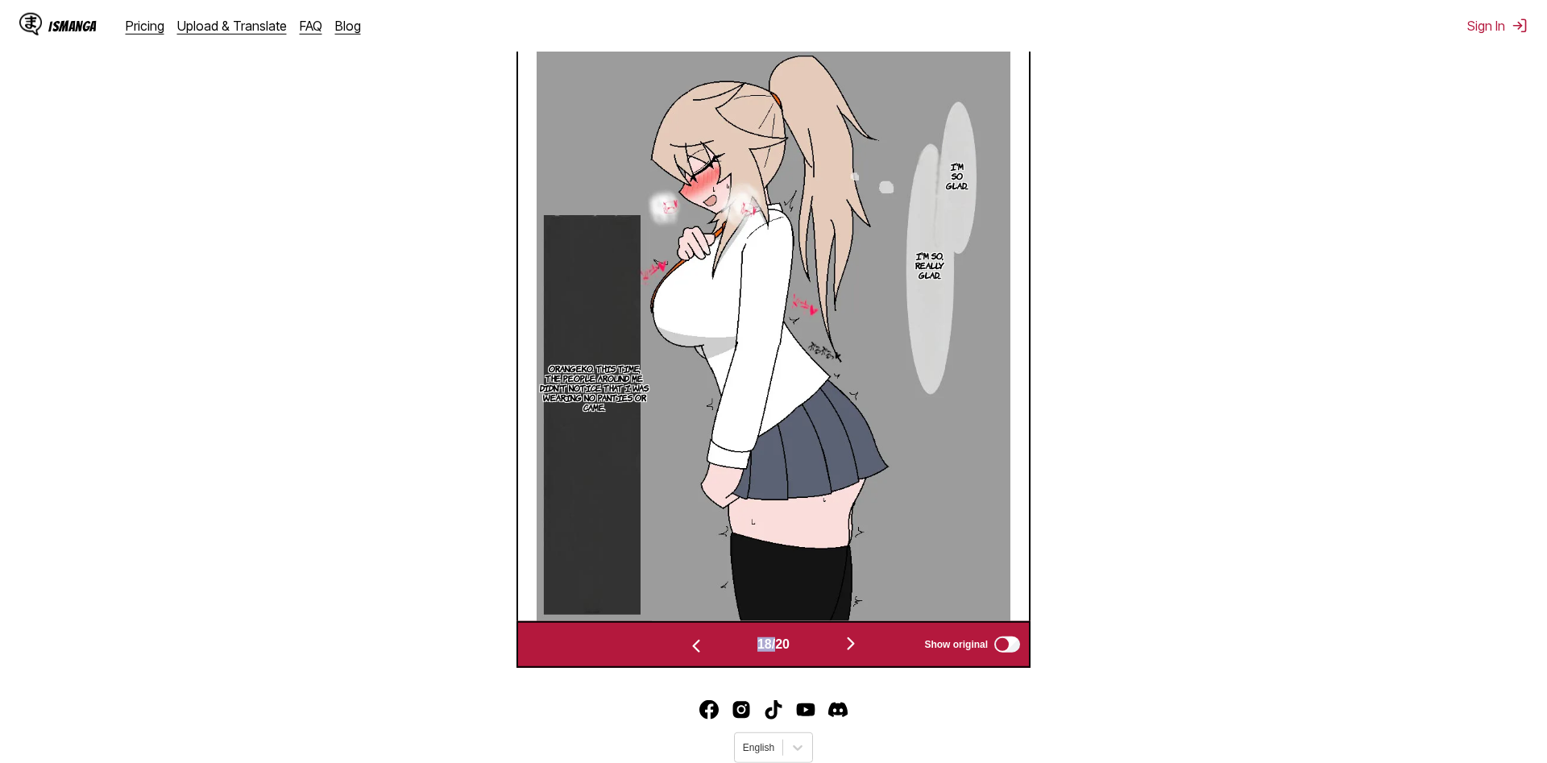
click at [690, 660] on div "18 / 20 Show original" at bounding box center [774, 644] width 514 height 47
click at [690, 649] on img "button" at bounding box center [696, 646] width 19 height 19
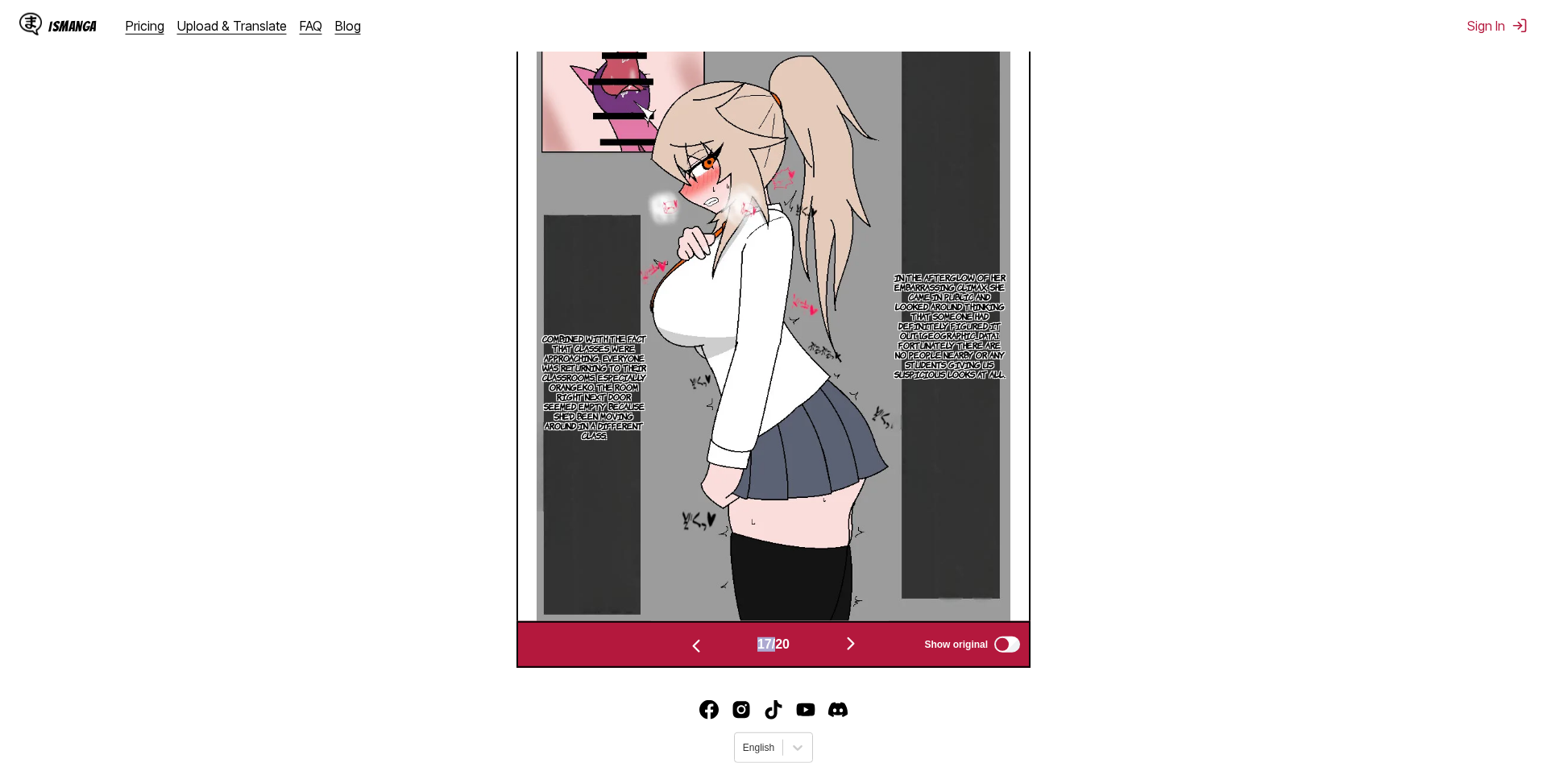
click at [691, 647] on img "button" at bounding box center [696, 646] width 19 height 19
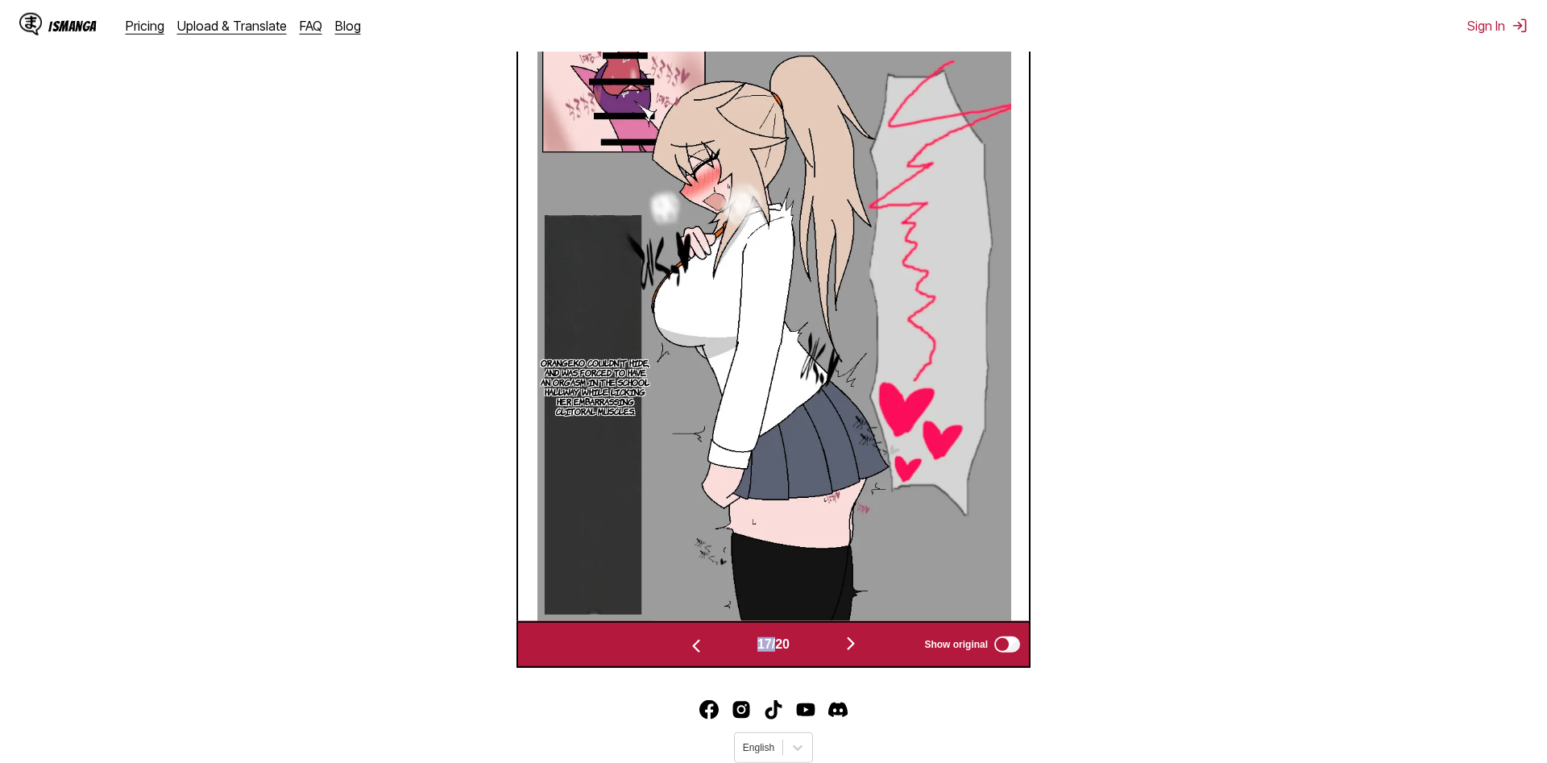
click at [691, 647] on img "button" at bounding box center [696, 646] width 19 height 19
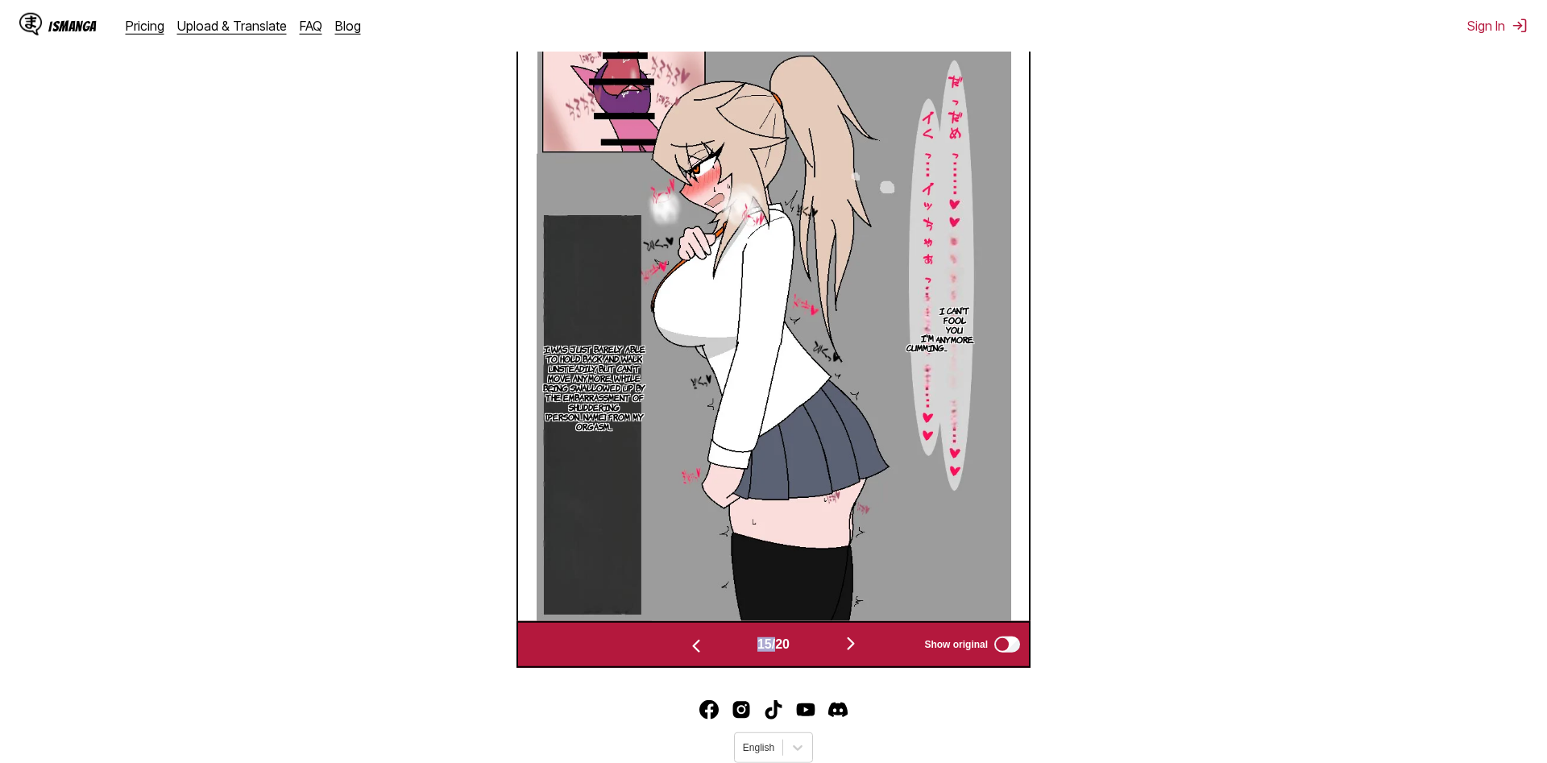
click at [691, 646] on img "button" at bounding box center [696, 646] width 19 height 19
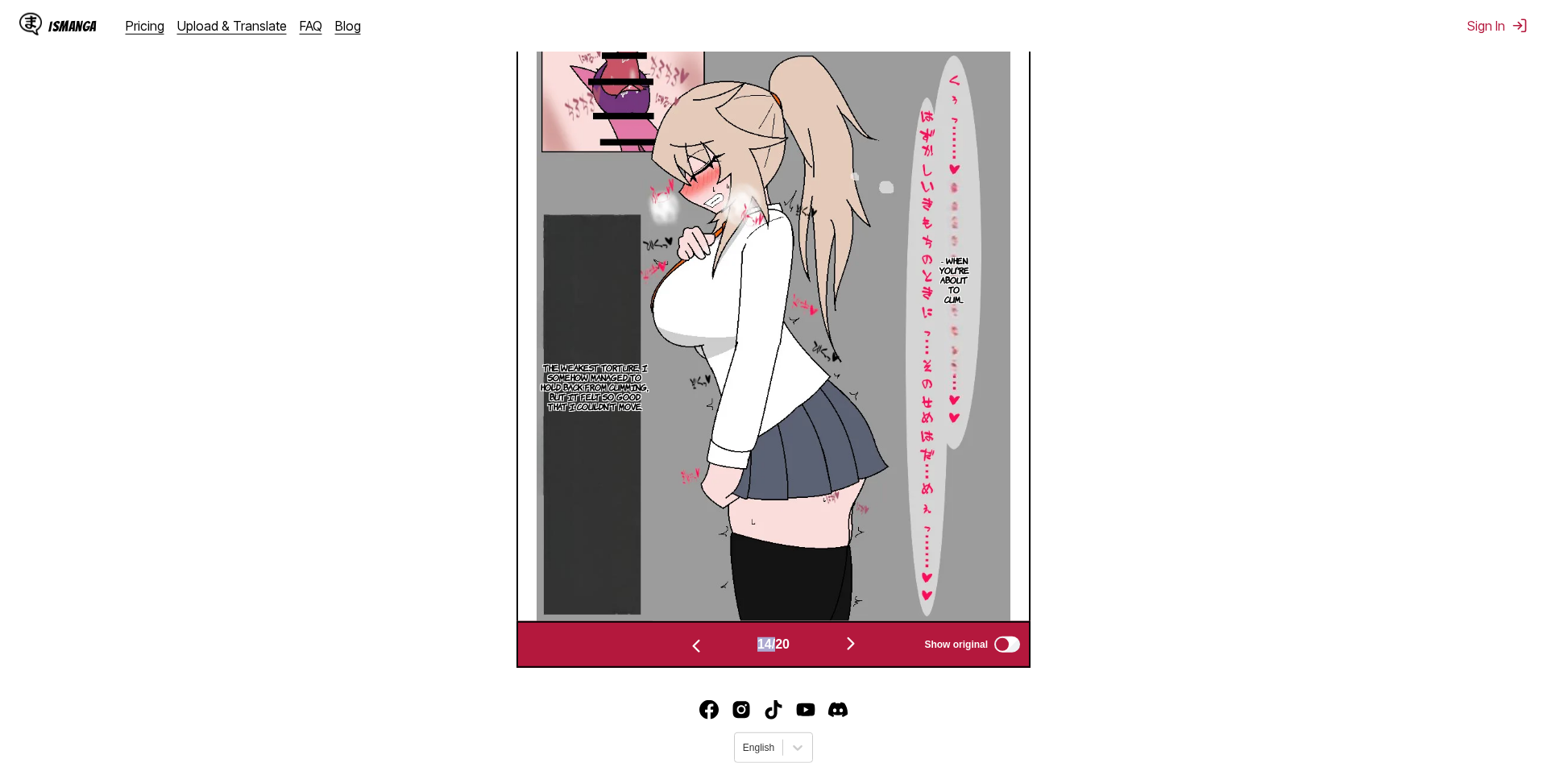
click at [691, 646] on img "button" at bounding box center [696, 646] width 19 height 19
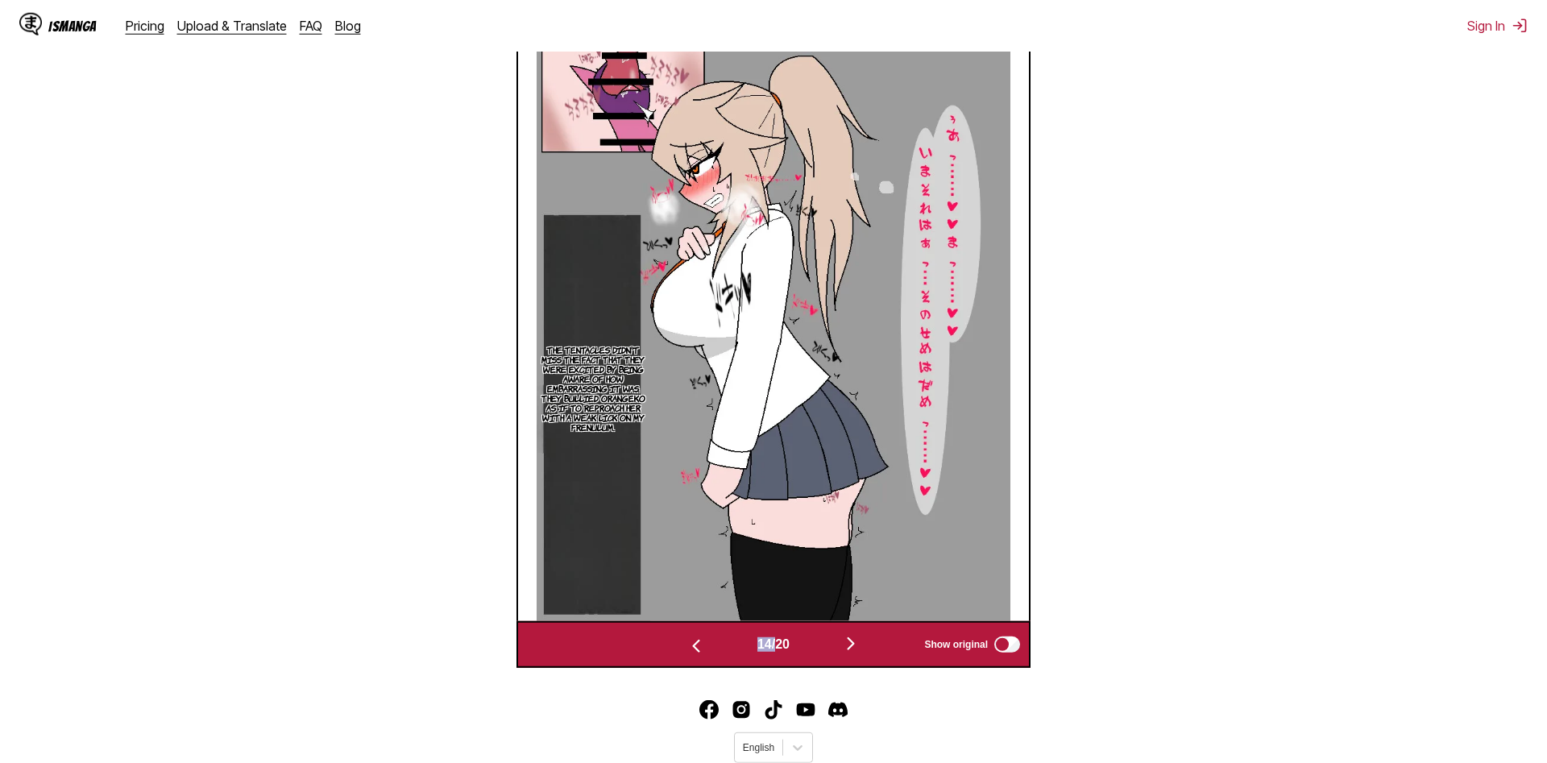
click at [691, 646] on img "button" at bounding box center [696, 646] width 19 height 19
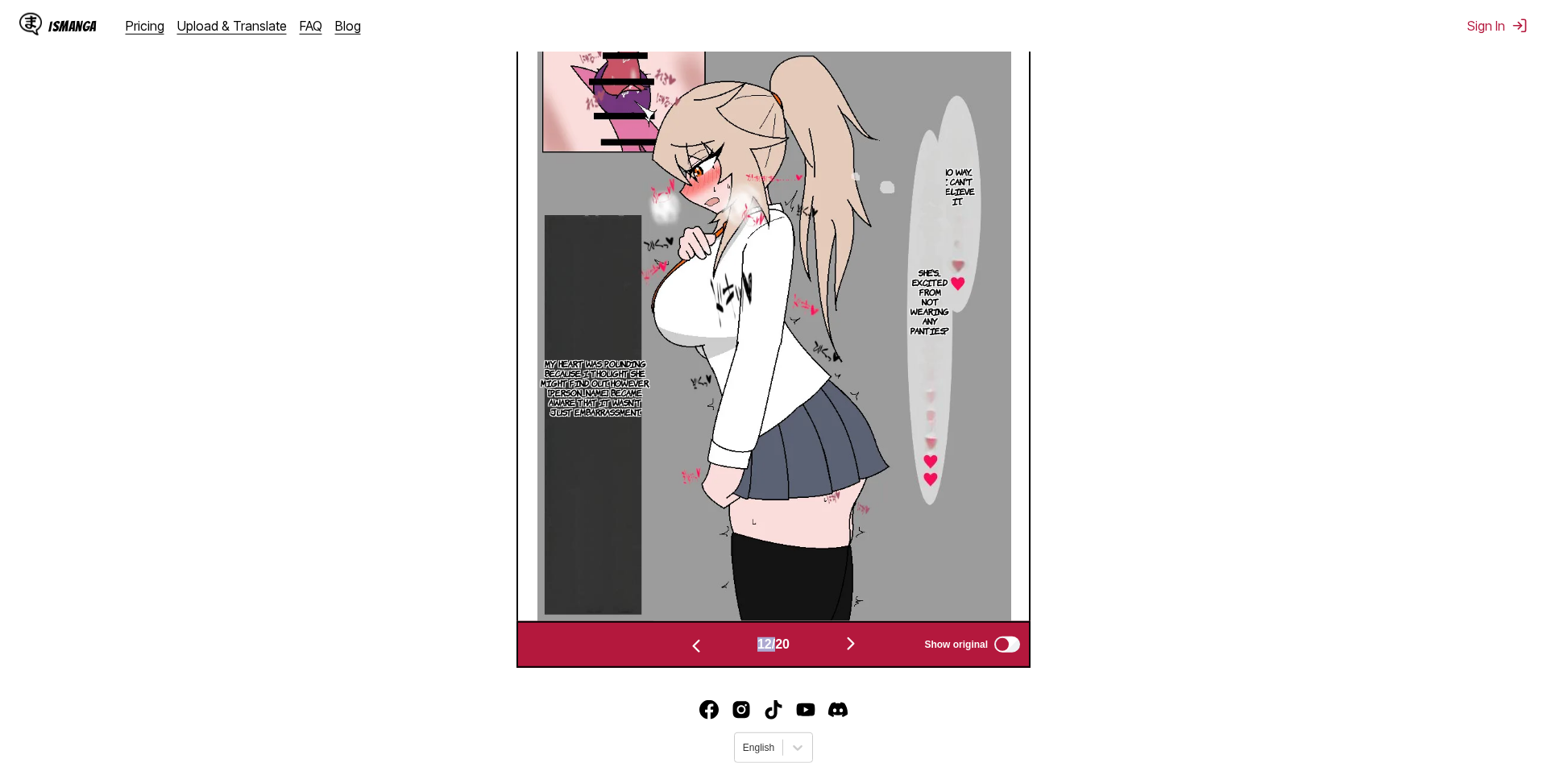
click at [691, 646] on img "button" at bounding box center [696, 646] width 19 height 19
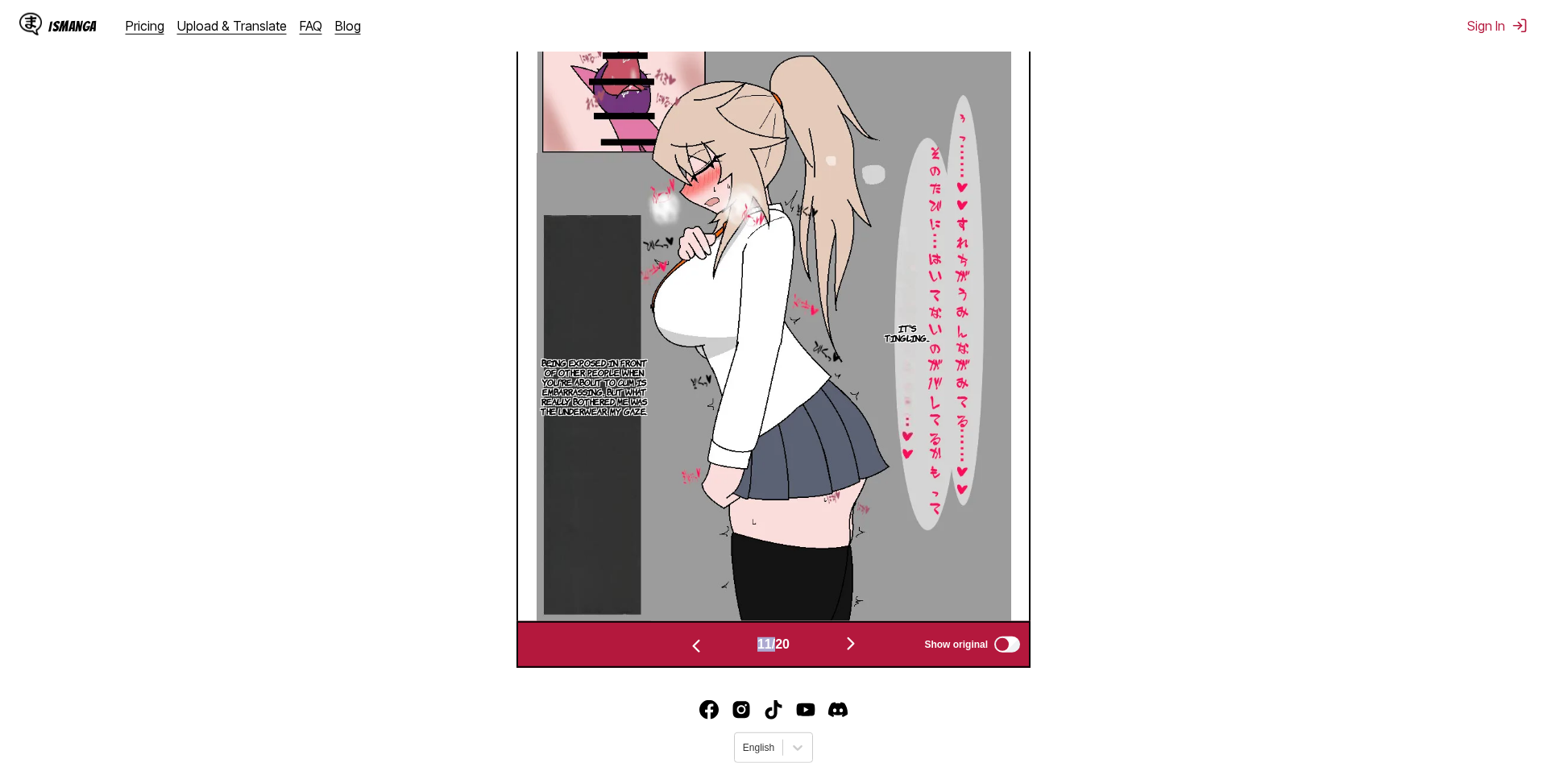
click at [691, 646] on img "button" at bounding box center [696, 646] width 19 height 19
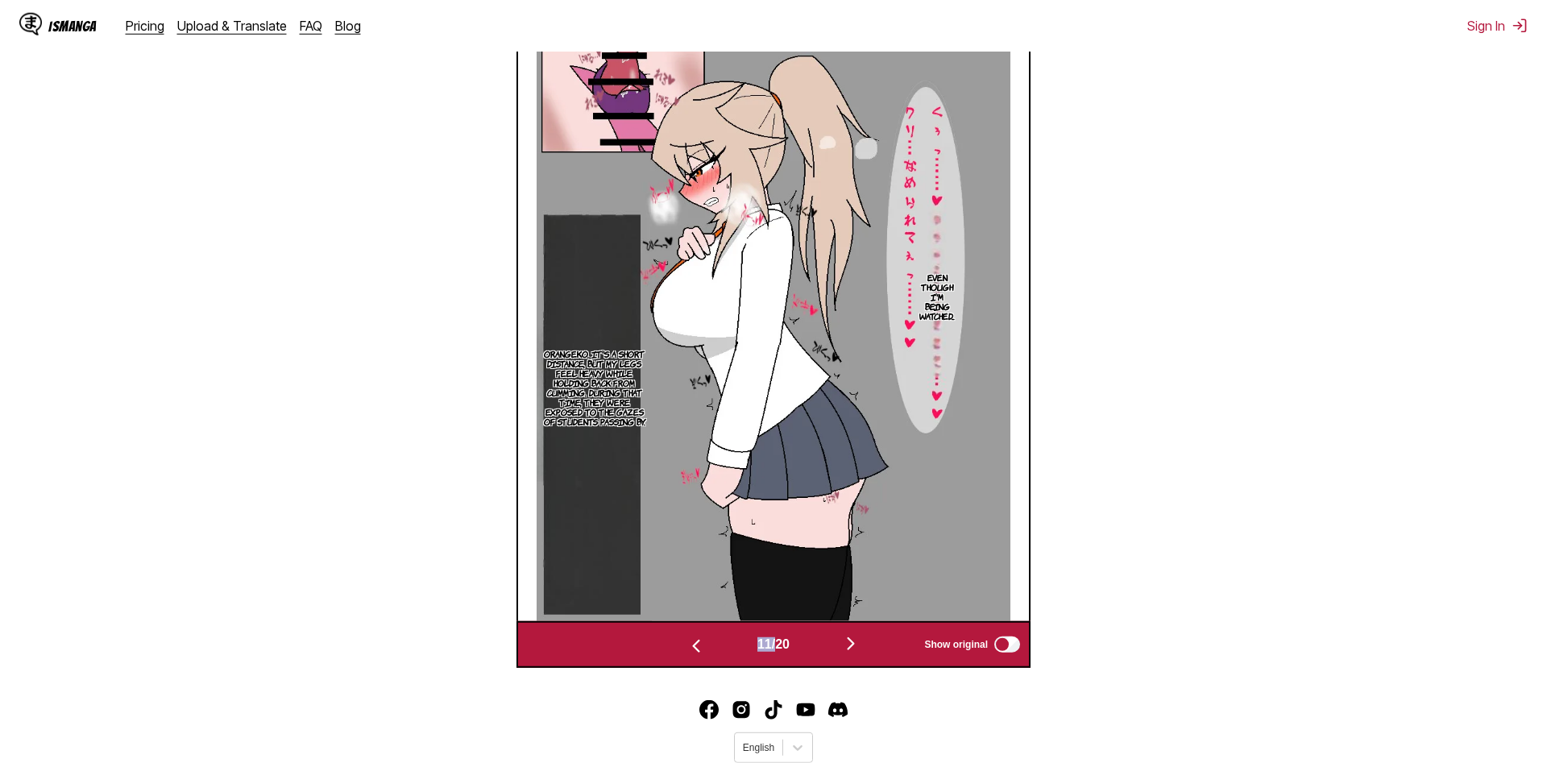
click at [691, 646] on img "button" at bounding box center [696, 646] width 19 height 19
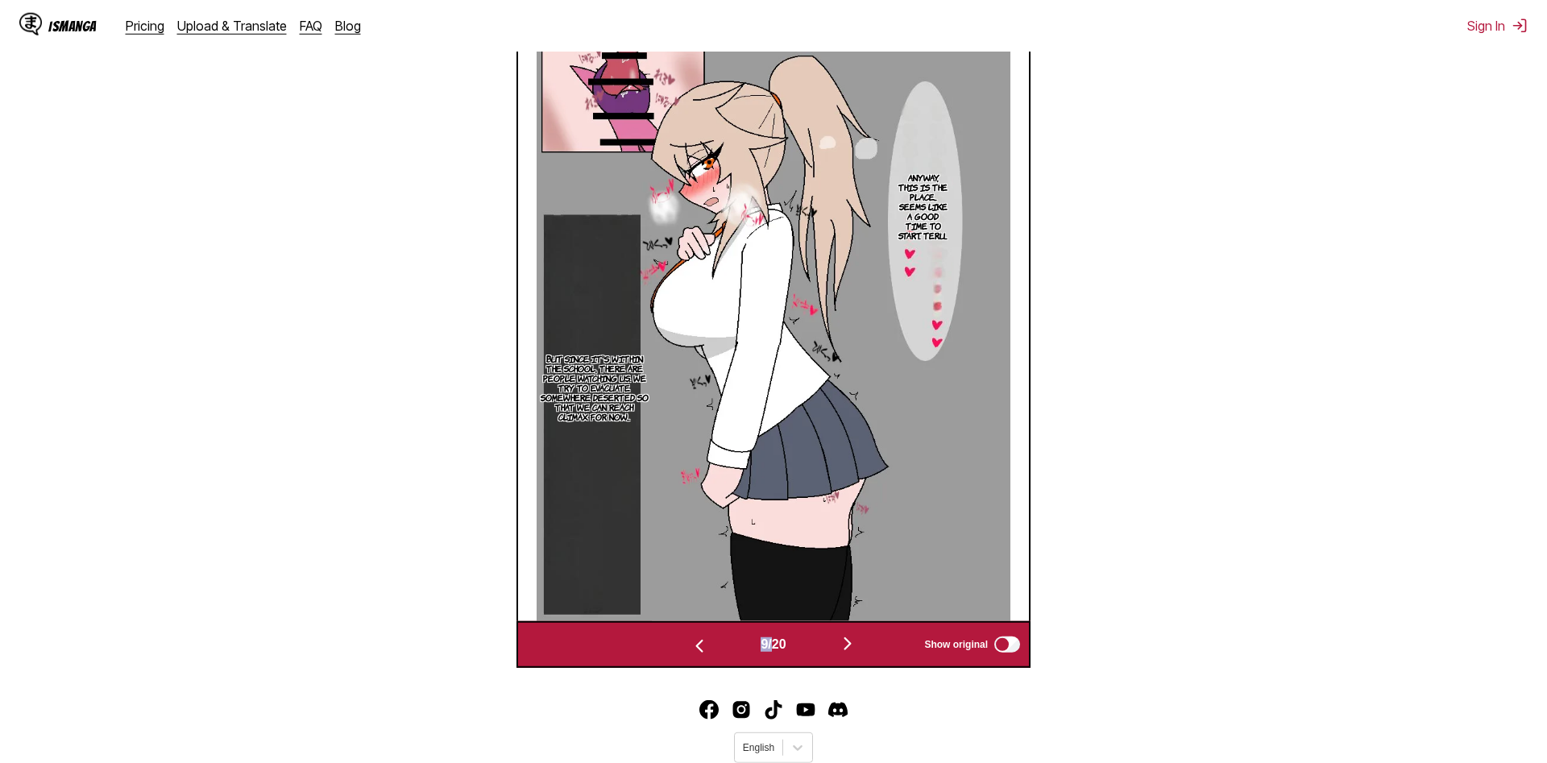
click at [691, 646] on img "button" at bounding box center [699, 646] width 19 height 19
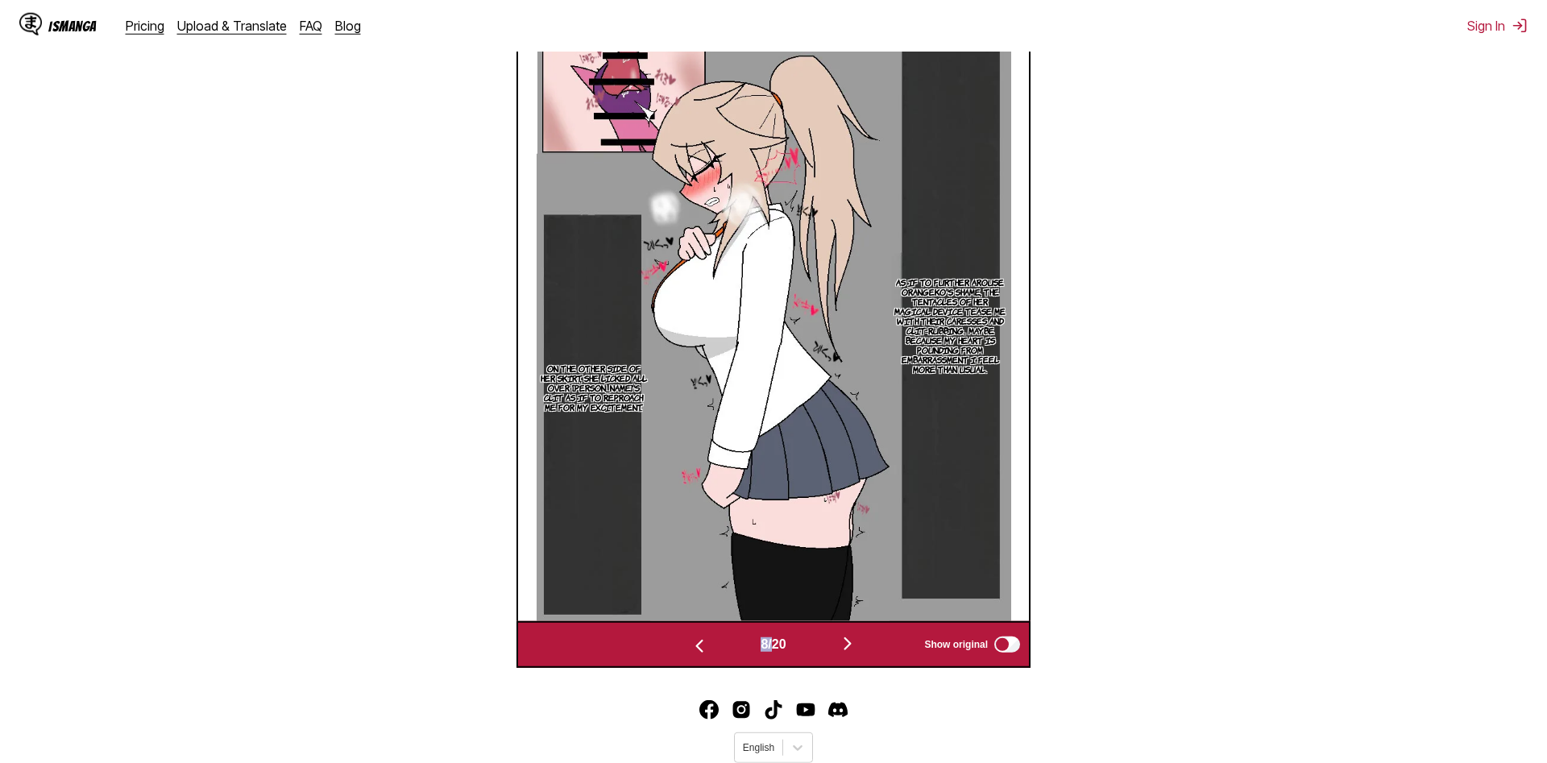
click at [691, 646] on img "button" at bounding box center [699, 646] width 19 height 19
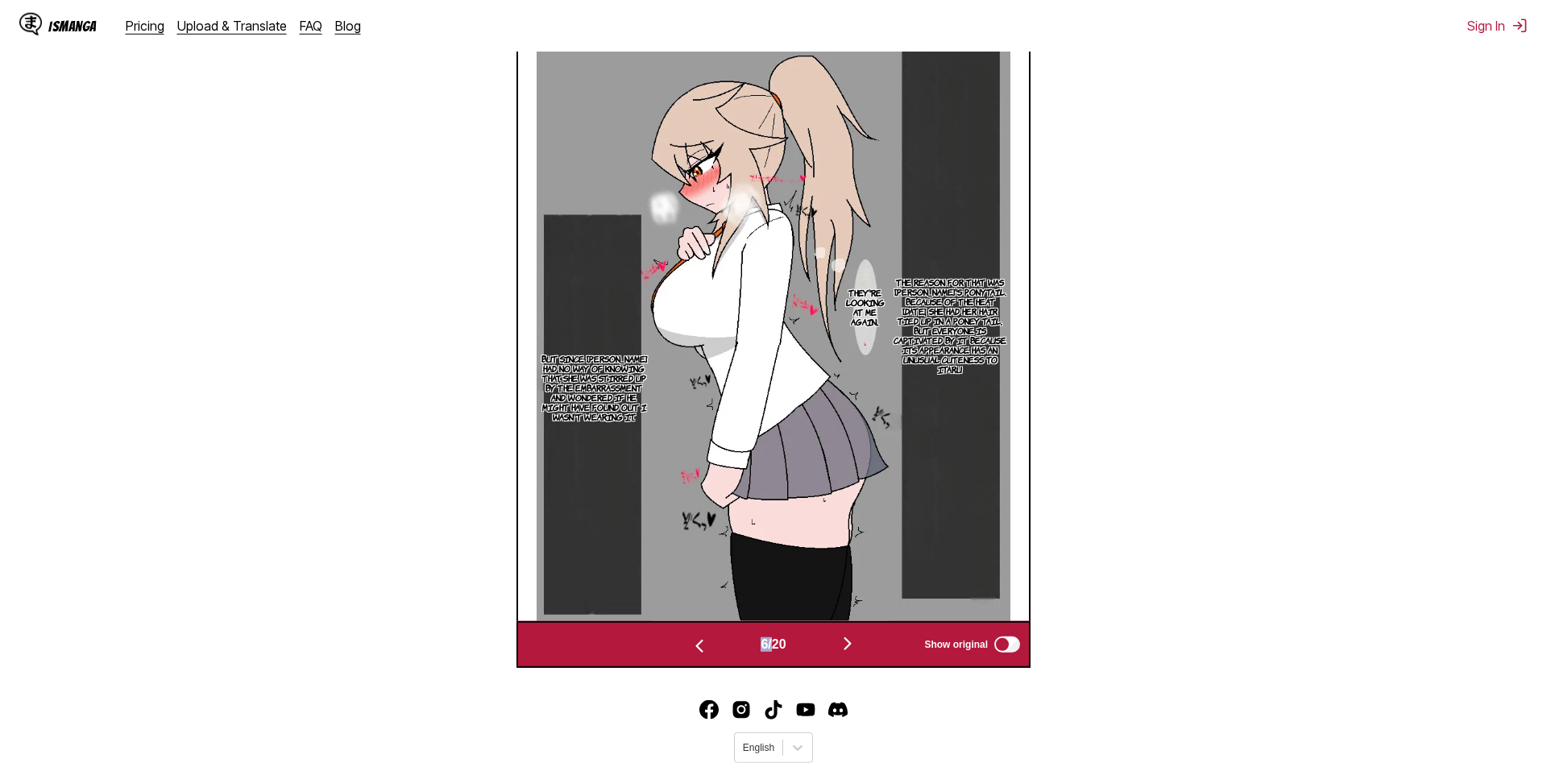
click at [691, 646] on img "button" at bounding box center [699, 646] width 19 height 19
click at [690, 647] on img "button" at bounding box center [699, 646] width 19 height 19
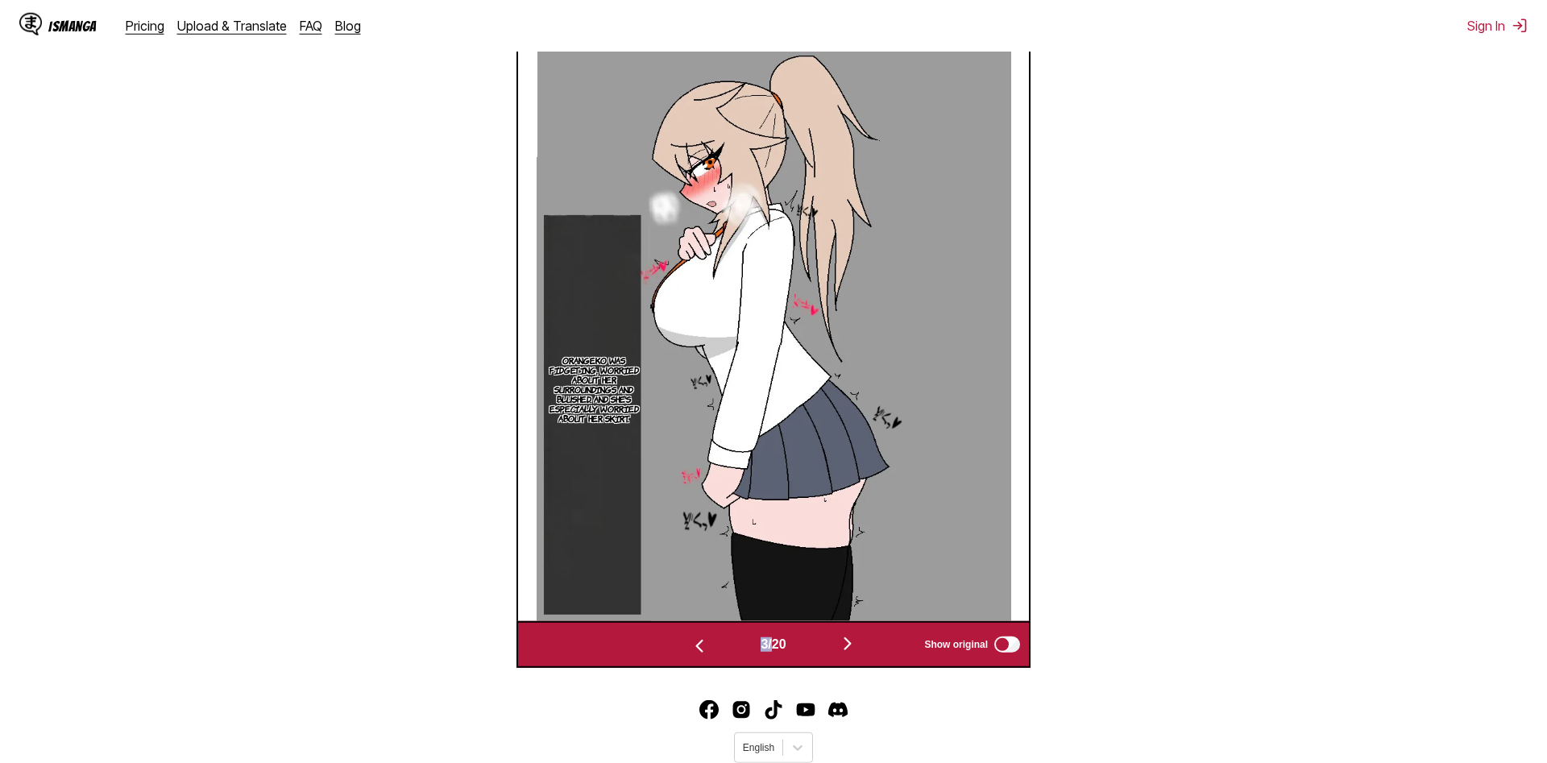
click at [690, 647] on img "button" at bounding box center [699, 646] width 19 height 19
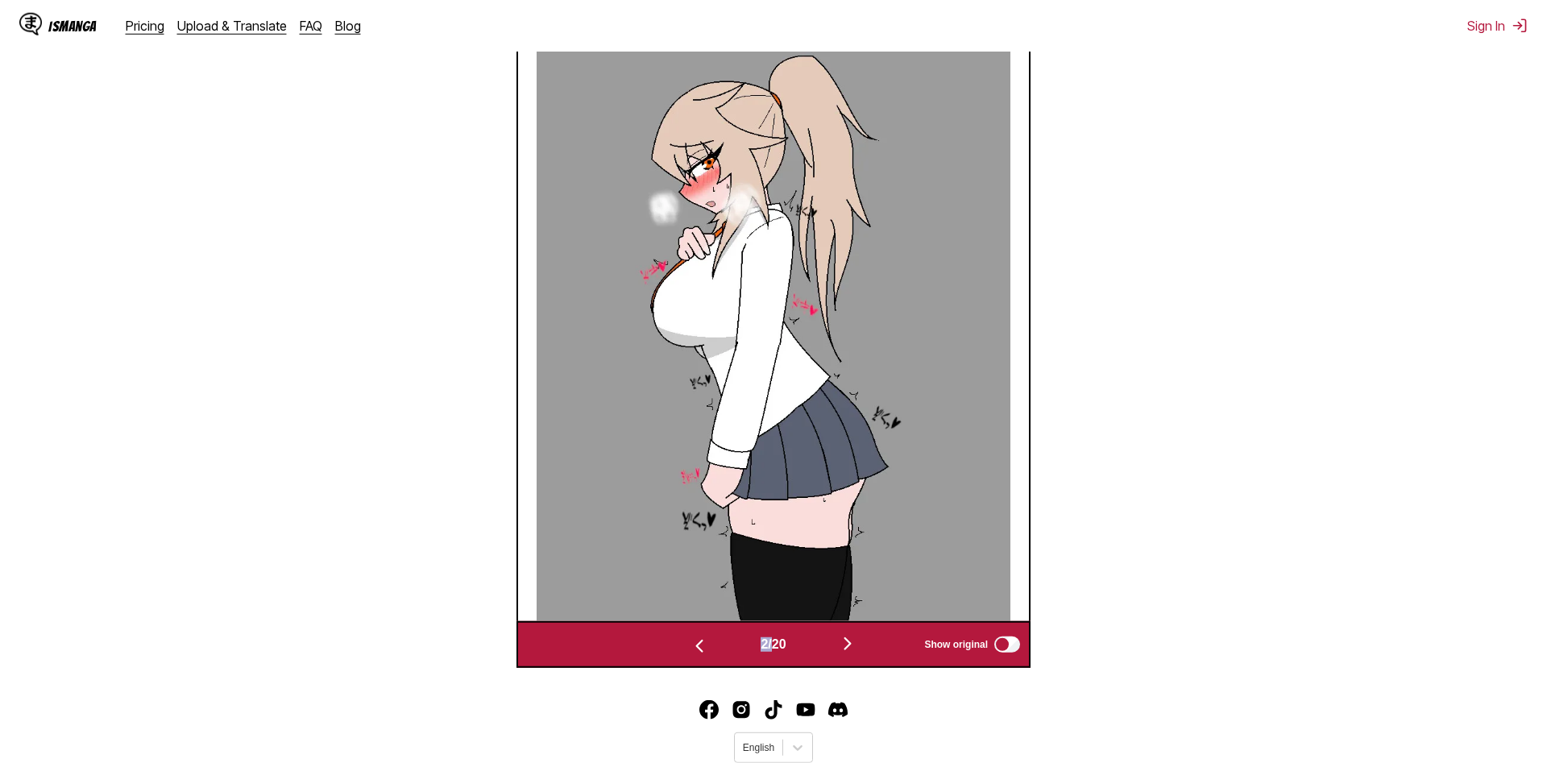
click at [690, 647] on img "button" at bounding box center [699, 646] width 19 height 19
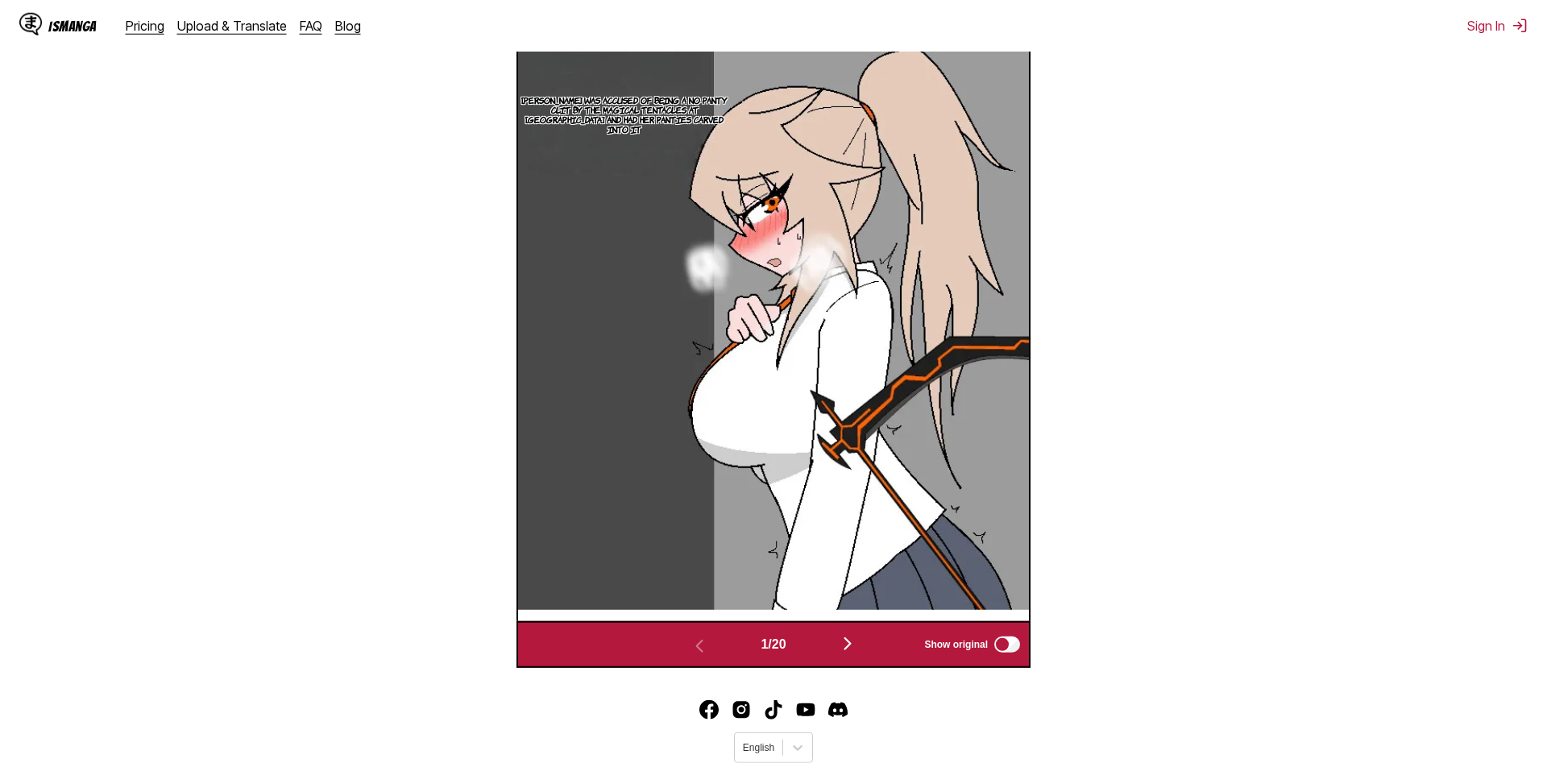
click at [368, 617] on section "From Japanese To English Drop files here, or click to browse. Max file size: 5M…" at bounding box center [774, 184] width 1522 height 970
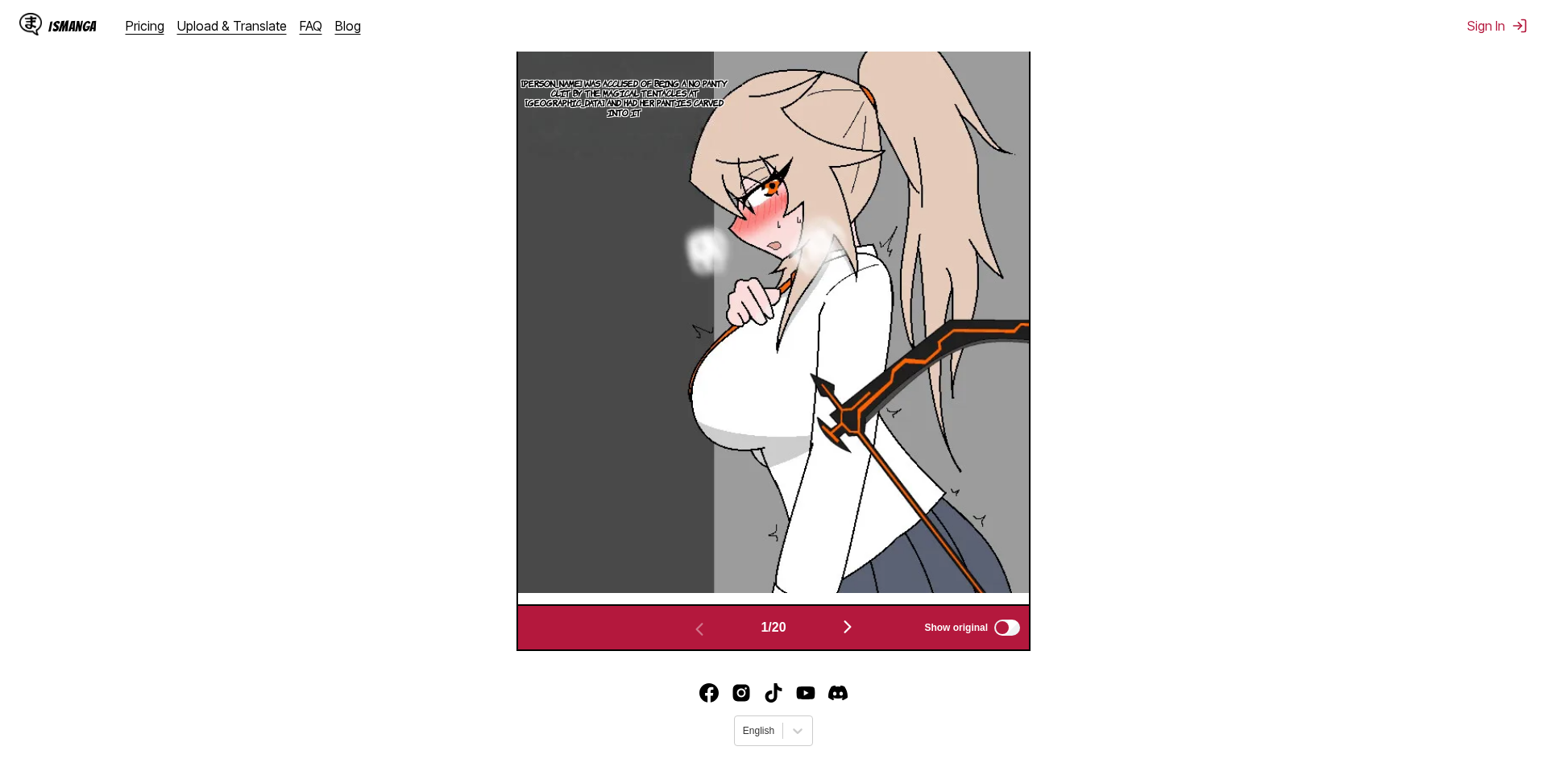
scroll to position [247, 0]
